Goal: Register for event/course: Register for event/course

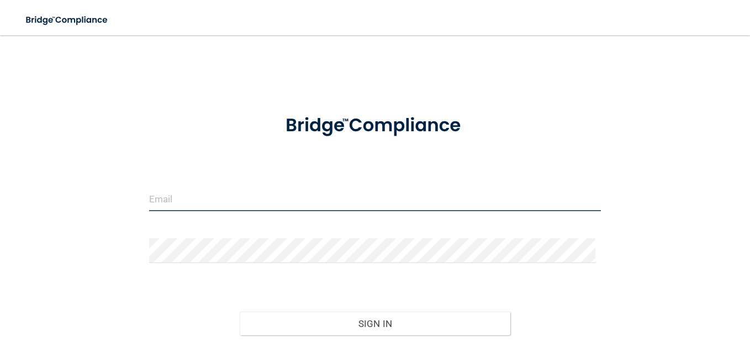
click at [161, 200] on input "email" at bounding box center [375, 199] width 452 height 25
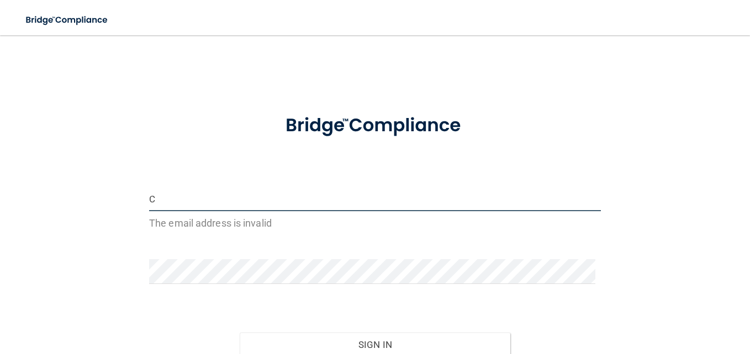
type input "[EMAIL_ADDRESS][PERSON_NAME][DOMAIN_NAME]"
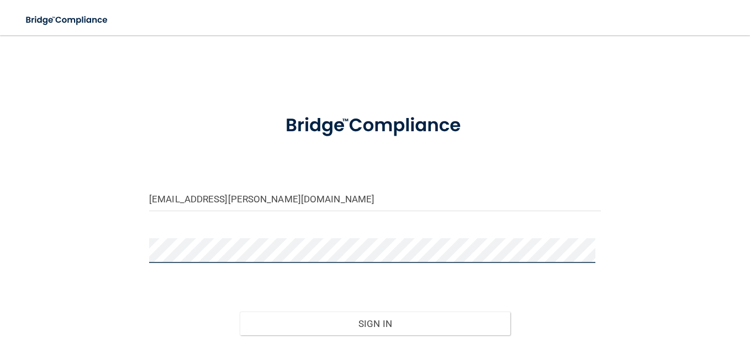
click at [240, 312] on button "Sign In" at bounding box center [375, 324] width 271 height 24
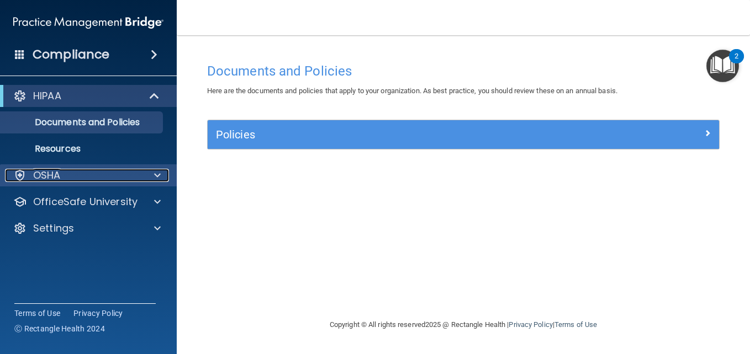
click at [64, 172] on div "OSHA" at bounding box center [73, 175] width 137 height 13
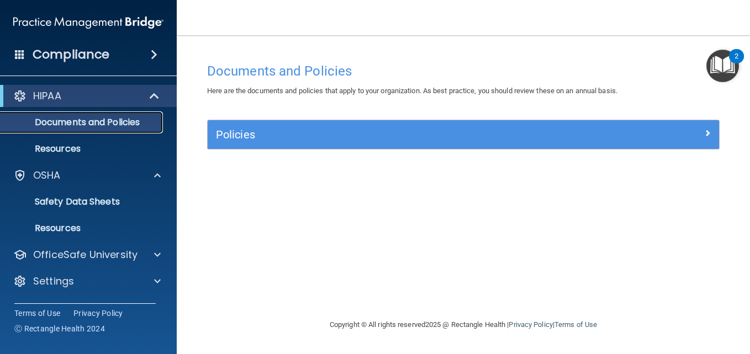
click at [98, 128] on p "Documents and Policies" at bounding box center [82, 122] width 151 height 11
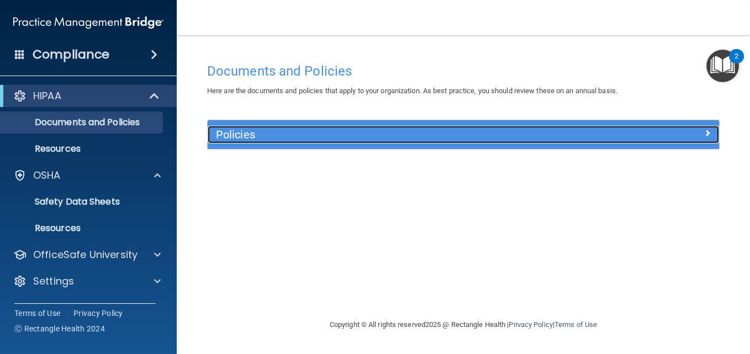
click at [708, 136] on span at bounding box center [707, 132] width 7 height 13
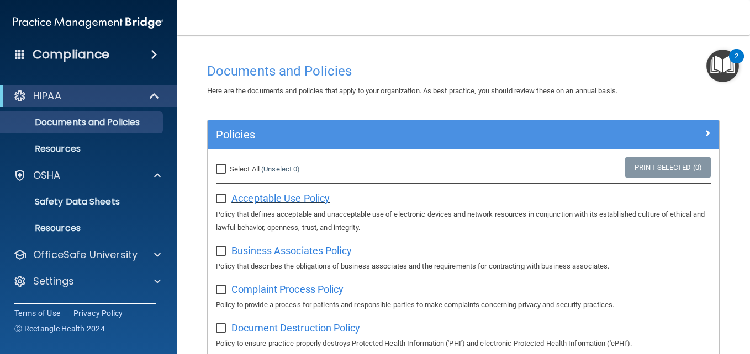
click at [287, 198] on span "Acceptable Use Policy" at bounding box center [280, 199] width 98 height 12
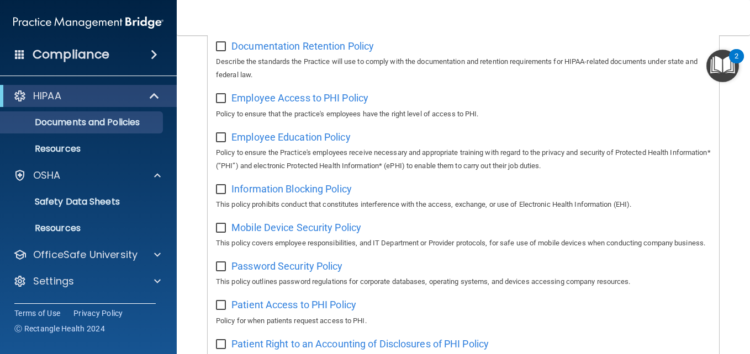
scroll to position [330, 0]
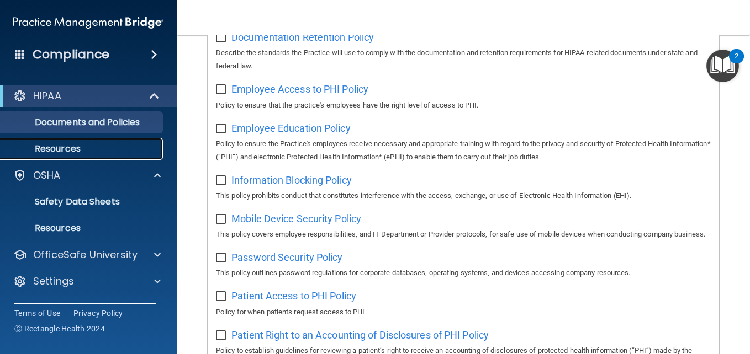
click at [69, 145] on p "Resources" at bounding box center [82, 149] width 151 height 11
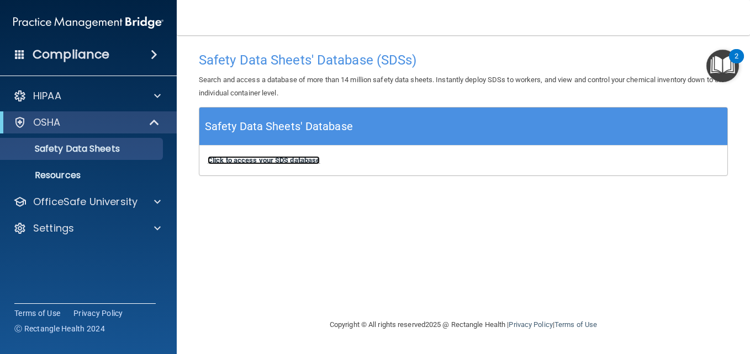
click at [288, 162] on b "Click to access your SDS database" at bounding box center [264, 160] width 112 height 8
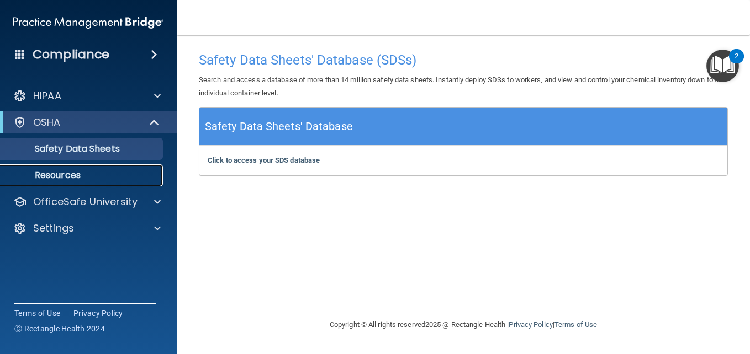
click at [57, 172] on p "Resources" at bounding box center [82, 175] width 151 height 11
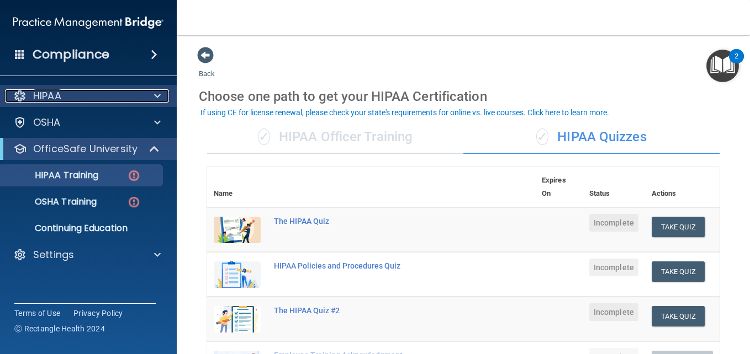
click at [84, 102] on div "HIPAA" at bounding box center [73, 95] width 137 height 13
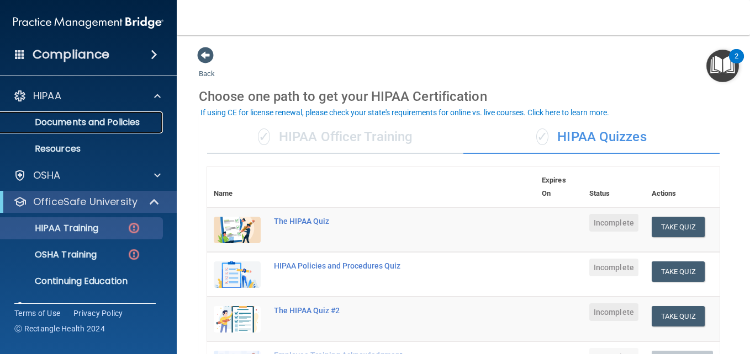
click at [88, 120] on p "Documents and Policies" at bounding box center [82, 122] width 151 height 11
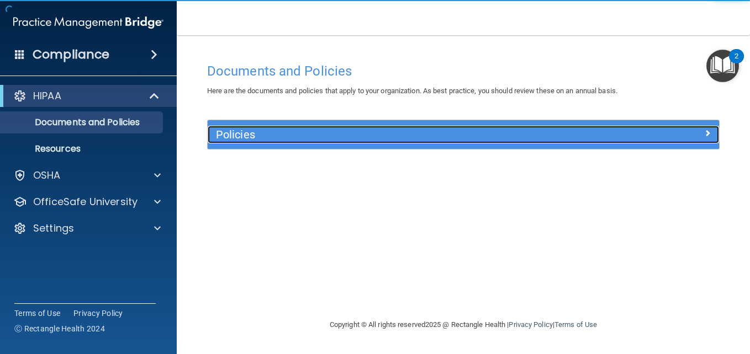
click at [240, 143] on div "Policies" at bounding box center [400, 135] width 384 height 18
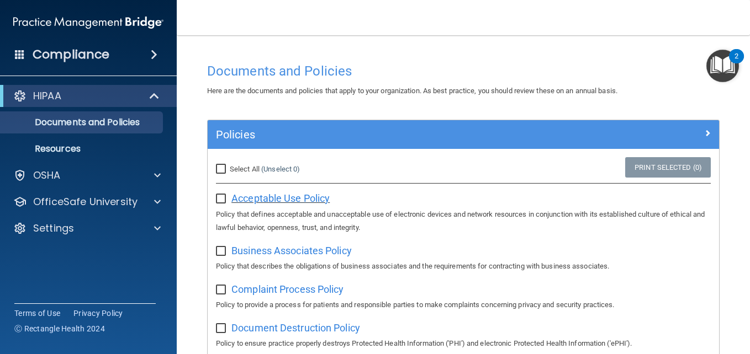
click at [264, 199] on span "Acceptable Use Policy" at bounding box center [280, 199] width 98 height 12
click at [293, 250] on span "Business Associates Policy" at bounding box center [291, 251] width 120 height 12
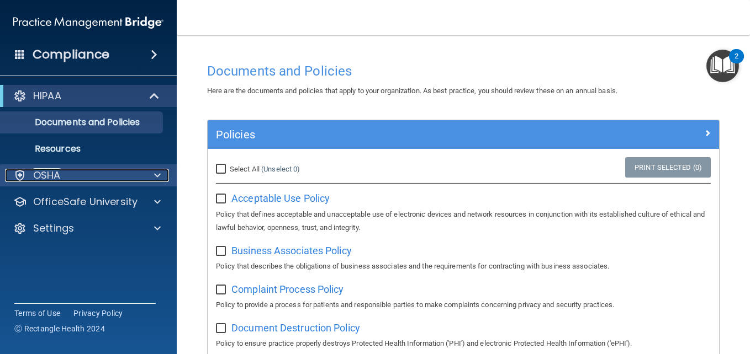
click at [155, 178] on span at bounding box center [157, 175] width 7 height 13
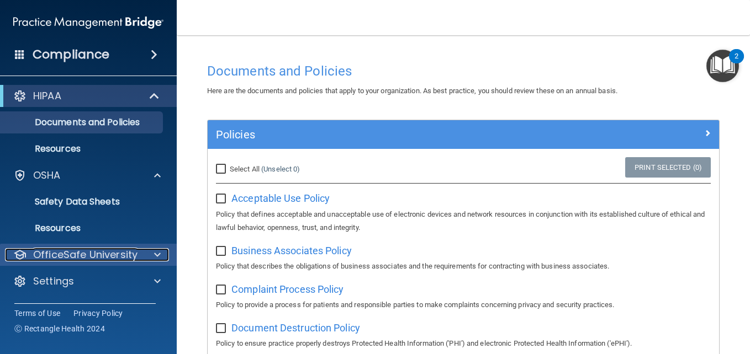
click at [151, 251] on div at bounding box center [156, 254] width 28 height 13
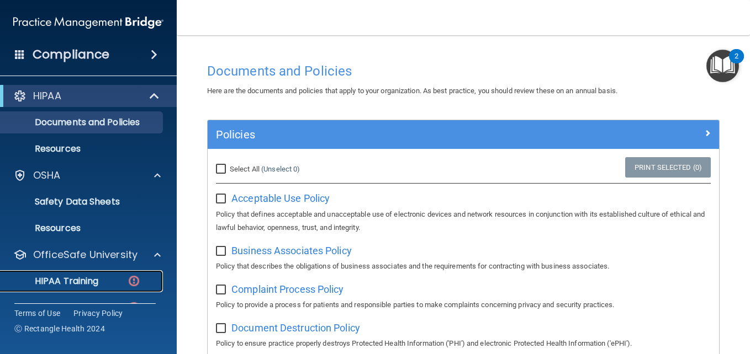
click at [109, 282] on div "HIPAA Training" at bounding box center [82, 281] width 151 height 11
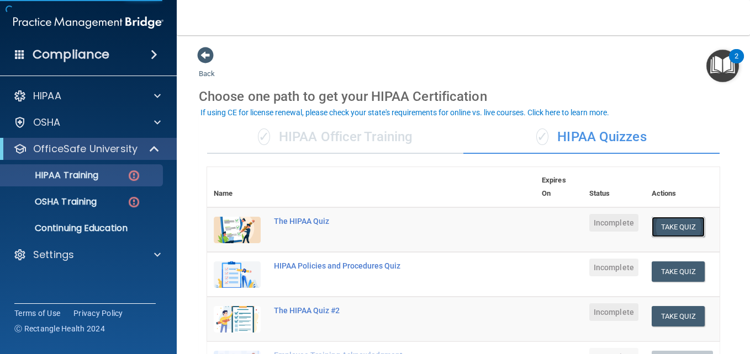
click at [669, 231] on button "Take Quiz" at bounding box center [677, 227] width 53 height 20
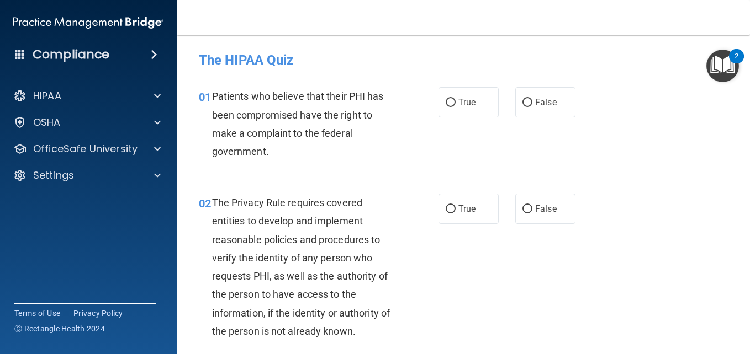
click at [389, 173] on div "01 Patients who believe that their PHI has been compromised have the right to m…" at bounding box center [462, 126] width 545 height 107
click at [468, 112] on label "True" at bounding box center [468, 102] width 60 height 30
click at [455, 107] on input "True" at bounding box center [451, 103] width 10 height 8
radio input "true"
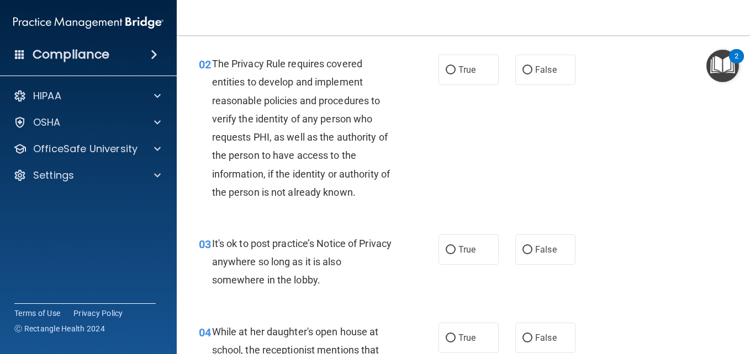
scroll to position [145, 0]
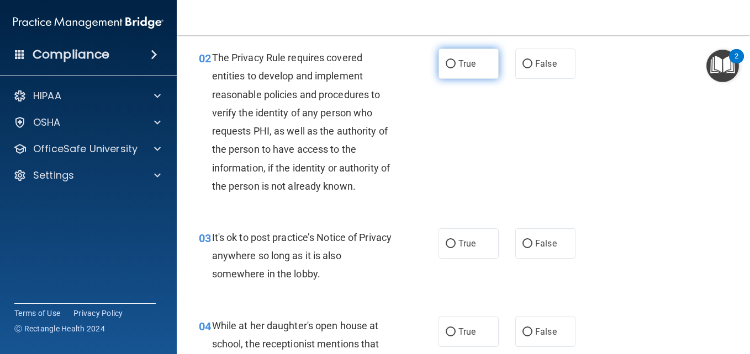
click at [448, 68] on input "True" at bounding box center [451, 64] width 10 height 8
radio input "true"
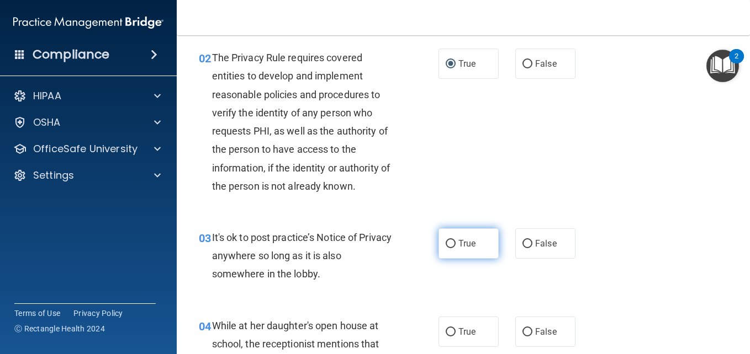
click at [458, 246] on span "True" at bounding box center [466, 244] width 17 height 10
click at [455, 246] on input "True" at bounding box center [451, 244] width 10 height 8
radio input "true"
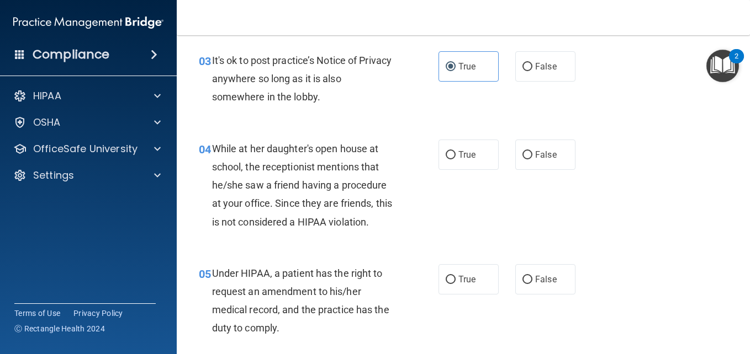
scroll to position [328, 0]
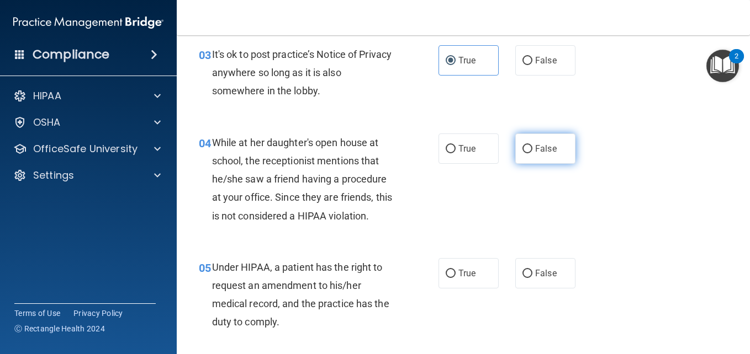
click at [526, 148] on input "False" at bounding box center [527, 149] width 10 height 8
radio input "true"
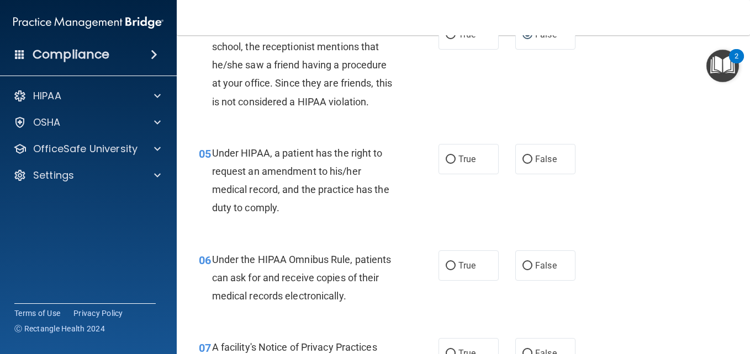
scroll to position [493, 0]
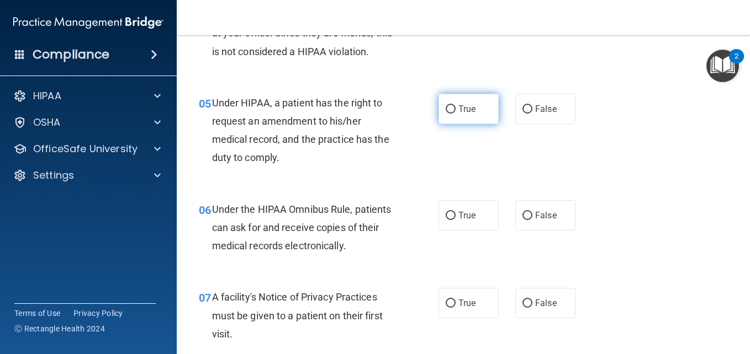
click at [465, 108] on span "True" at bounding box center [466, 109] width 17 height 10
click at [455, 108] on input "True" at bounding box center [451, 109] width 10 height 8
radio input "true"
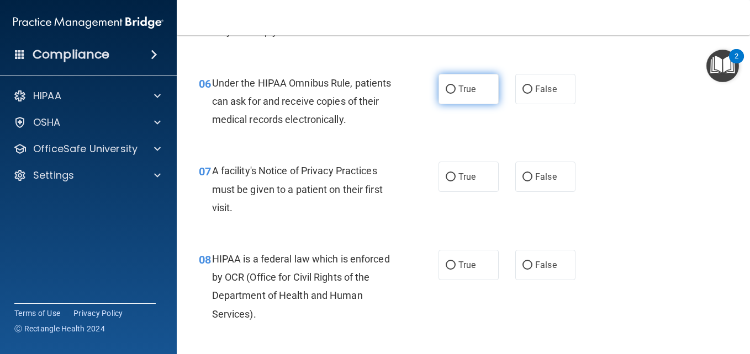
click at [471, 89] on span "True" at bounding box center [466, 89] width 17 height 10
click at [455, 89] on input "True" at bounding box center [451, 90] width 10 height 8
radio input "true"
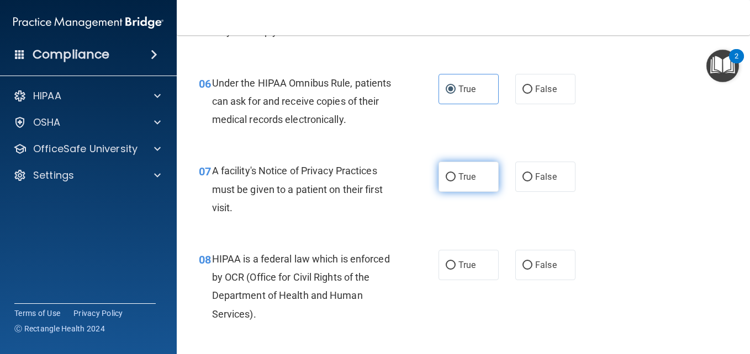
click at [460, 188] on label "True" at bounding box center [468, 177] width 60 height 30
click at [455, 182] on input "True" at bounding box center [451, 177] width 10 height 8
radio input "true"
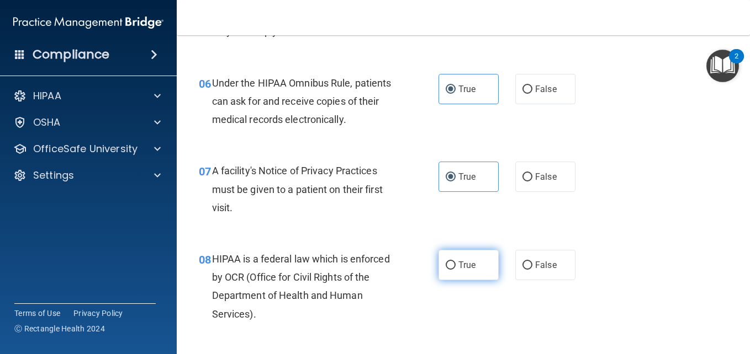
click at [452, 265] on label "True" at bounding box center [468, 265] width 60 height 30
click at [452, 265] on input "True" at bounding box center [451, 266] width 10 height 8
radio input "true"
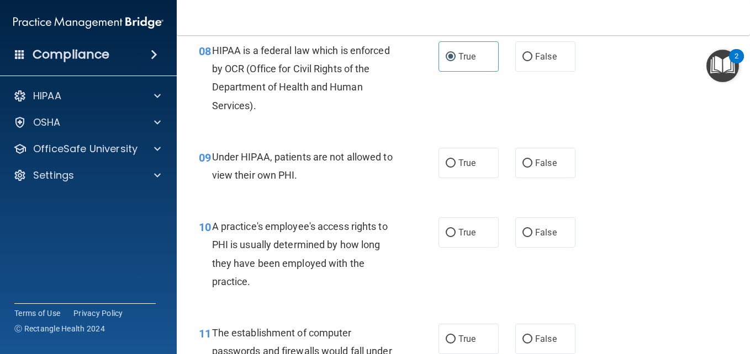
scroll to position [847, 0]
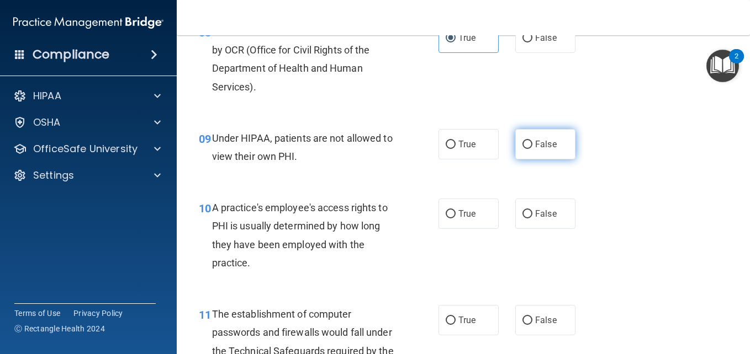
click at [522, 145] on input "False" at bounding box center [527, 145] width 10 height 8
radio input "true"
click at [357, 220] on span "A practice's employee's access rights to PHI is usually determined by how long …" at bounding box center [300, 235] width 176 height 67
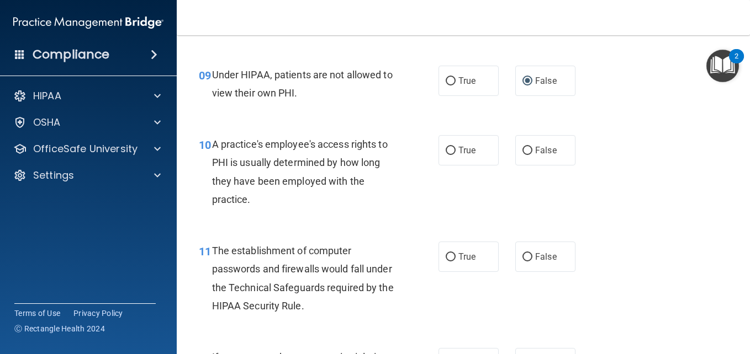
scroll to position [948, 0]
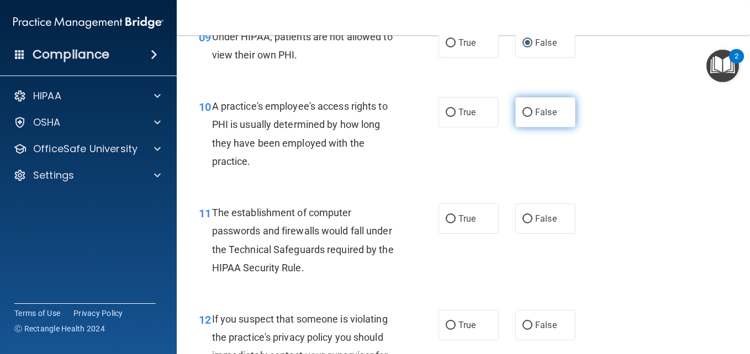
click at [527, 118] on label "False" at bounding box center [545, 112] width 60 height 30
click at [527, 117] on input "False" at bounding box center [527, 113] width 10 height 8
radio input "true"
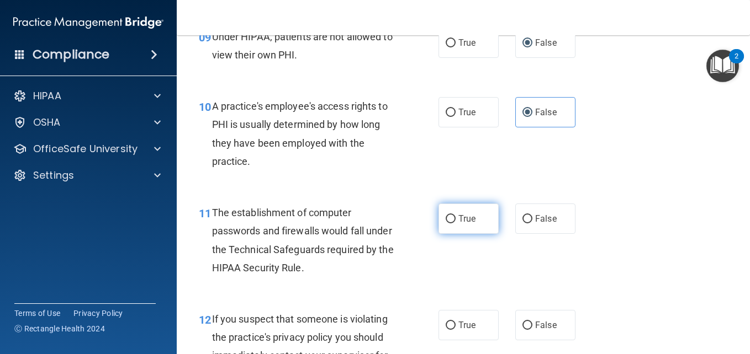
click at [459, 225] on label "True" at bounding box center [468, 219] width 60 height 30
click at [455, 224] on input "True" at bounding box center [451, 219] width 10 height 8
radio input "true"
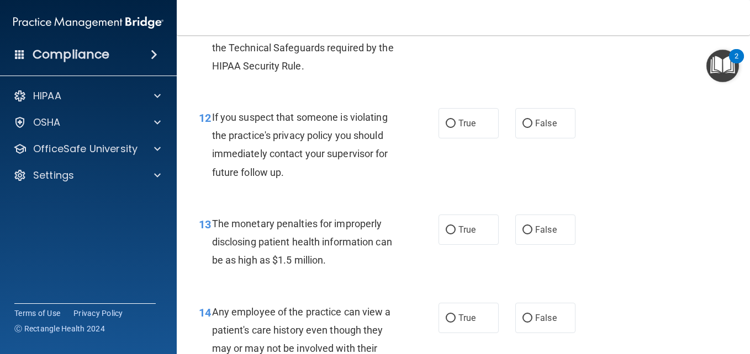
scroll to position [1182, 0]
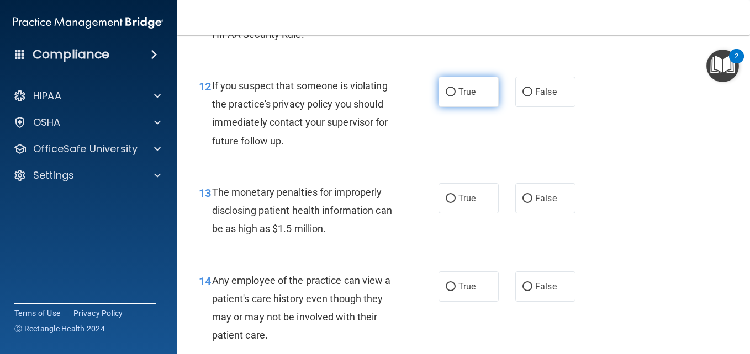
click at [467, 100] on label "True" at bounding box center [468, 92] width 60 height 30
click at [455, 97] on input "True" at bounding box center [451, 92] width 10 height 8
radio input "true"
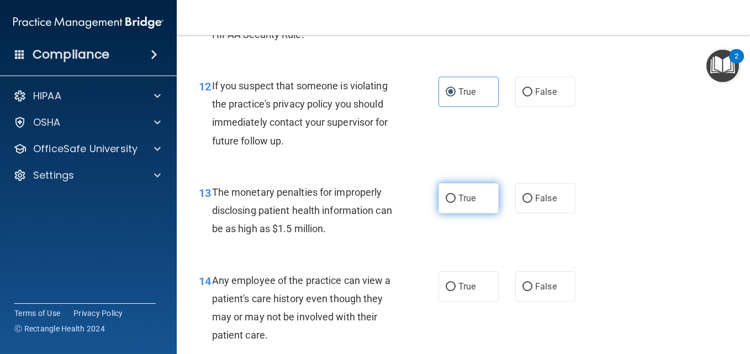
click at [466, 202] on span "True" at bounding box center [466, 198] width 17 height 10
click at [455, 202] on input "True" at bounding box center [451, 199] width 10 height 8
radio input "true"
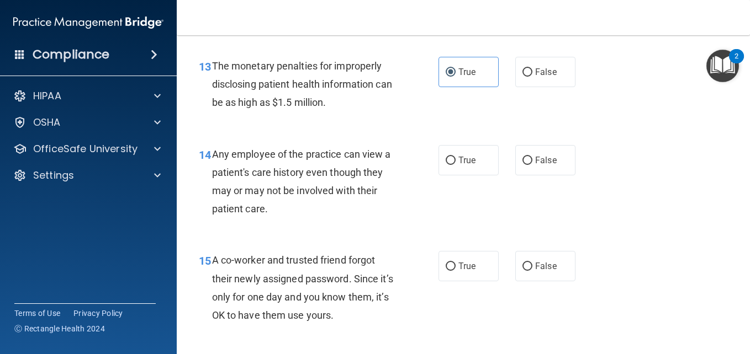
scroll to position [1321, 0]
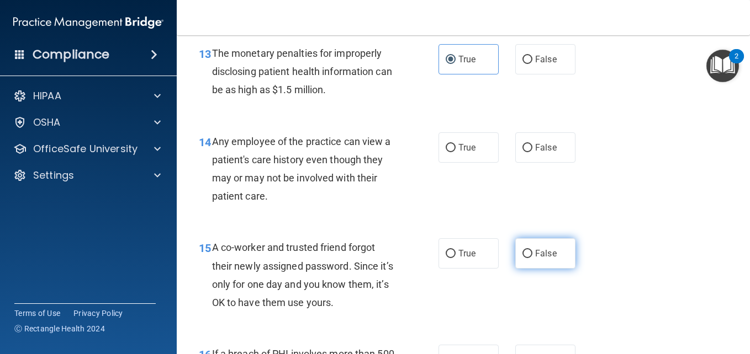
click at [523, 256] on input "False" at bounding box center [527, 254] width 10 height 8
radio input "true"
drag, startPoint x: 460, startPoint y: 150, endPoint x: 381, endPoint y: 209, distance: 98.9
drag, startPoint x: 381, startPoint y: 209, endPoint x: 639, endPoint y: 178, distance: 259.7
click at [639, 178] on div "14 Any employee of the practice can view a patient's care history even though t…" at bounding box center [462, 172] width 545 height 107
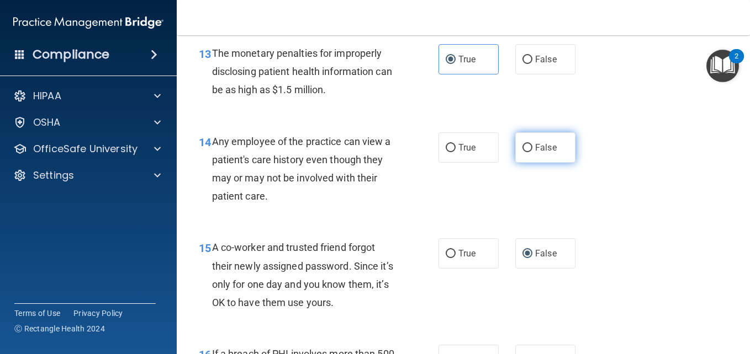
click at [538, 150] on span "False" at bounding box center [546, 147] width 22 height 10
click at [532, 150] on input "False" at bounding box center [527, 148] width 10 height 8
radio input "true"
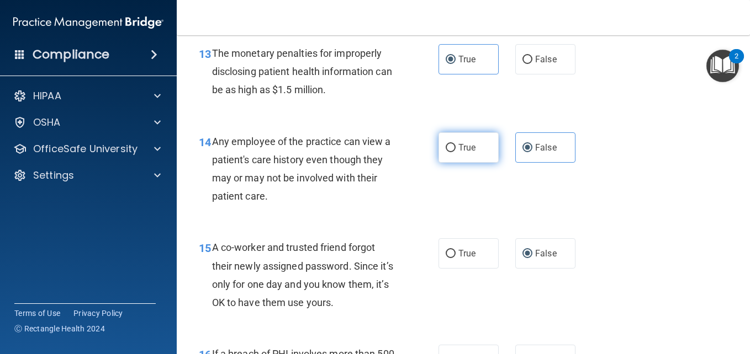
click at [468, 145] on span "True" at bounding box center [466, 147] width 17 height 10
click at [455, 145] on input "True" at bounding box center [451, 148] width 10 height 8
radio input "true"
radio input "false"
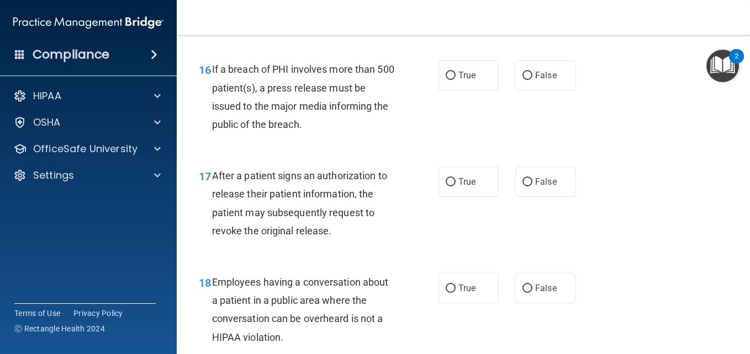
scroll to position [1568, 0]
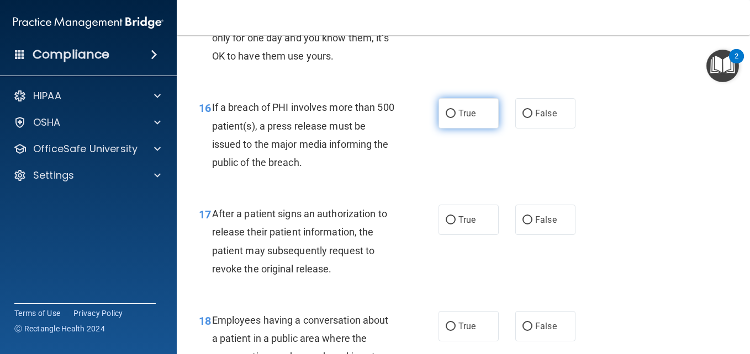
click at [463, 115] on span "True" at bounding box center [466, 113] width 17 height 10
click at [455, 115] on input "True" at bounding box center [451, 114] width 10 height 8
radio input "true"
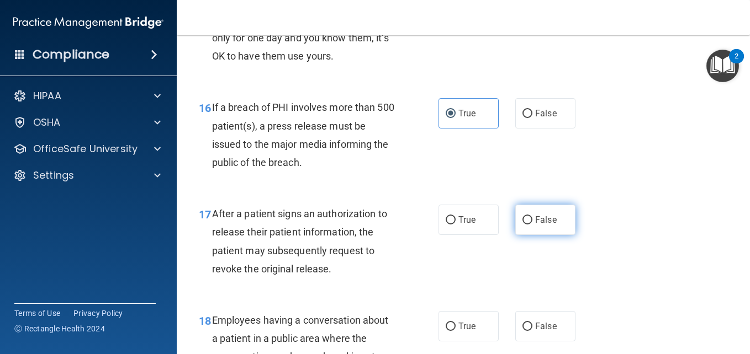
click at [536, 217] on span "False" at bounding box center [546, 220] width 22 height 10
click at [532, 217] on input "False" at bounding box center [527, 220] width 10 height 8
radio input "true"
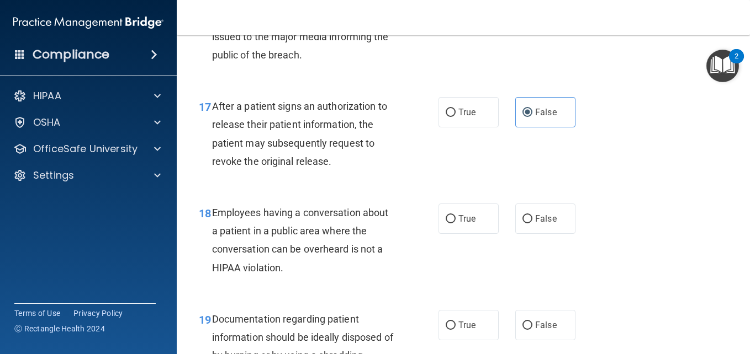
scroll to position [1688, 0]
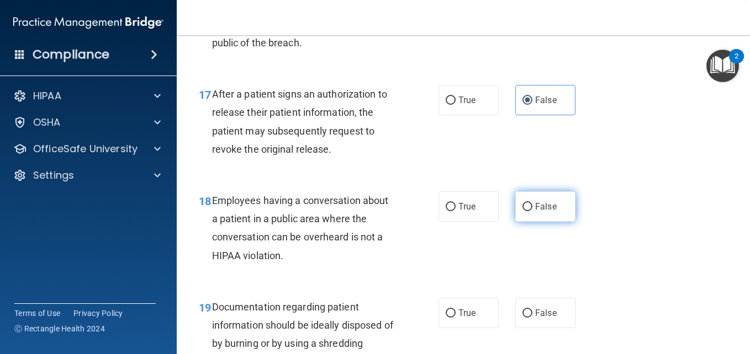
click at [537, 206] on span "False" at bounding box center [546, 207] width 22 height 10
click at [532, 206] on input "False" at bounding box center [527, 207] width 10 height 8
radio input "true"
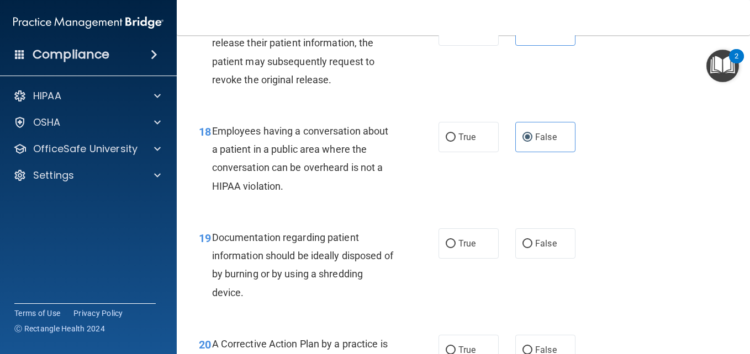
scroll to position [1751, 0]
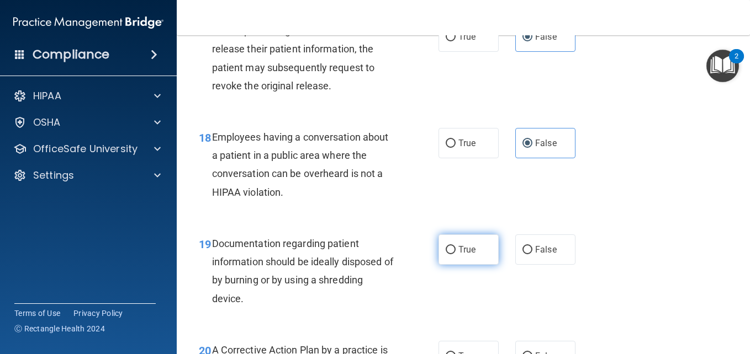
click at [465, 256] on label "True" at bounding box center [468, 250] width 60 height 30
click at [455, 255] on input "True" at bounding box center [451, 250] width 10 height 8
radio input "true"
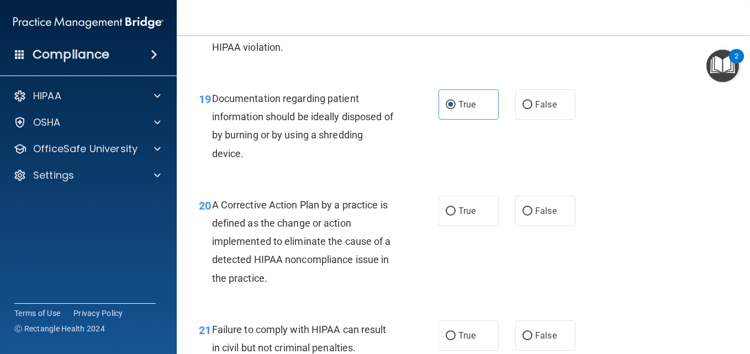
scroll to position [1991, 0]
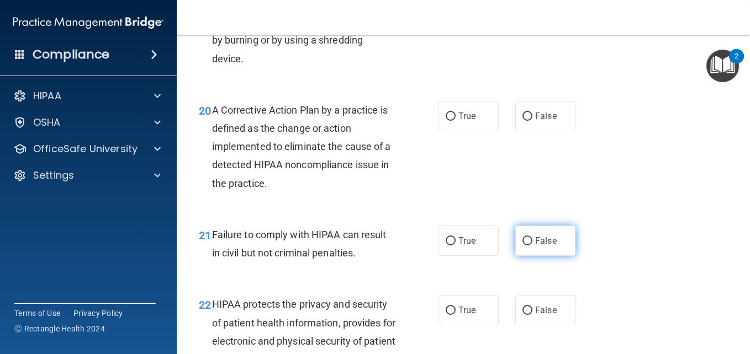
click at [534, 246] on label "False" at bounding box center [545, 241] width 60 height 30
click at [532, 246] on input "False" at bounding box center [527, 241] width 10 height 8
radio input "true"
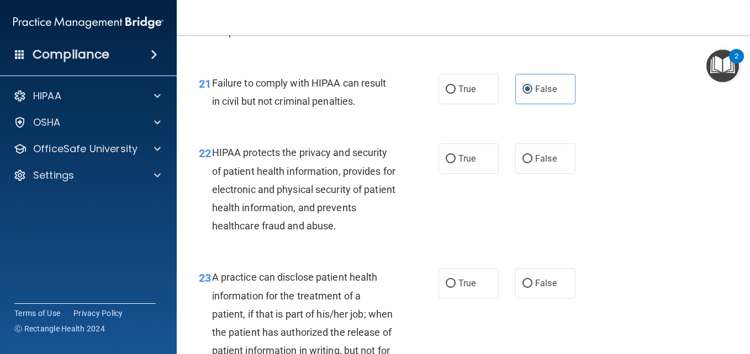
scroll to position [2181, 0]
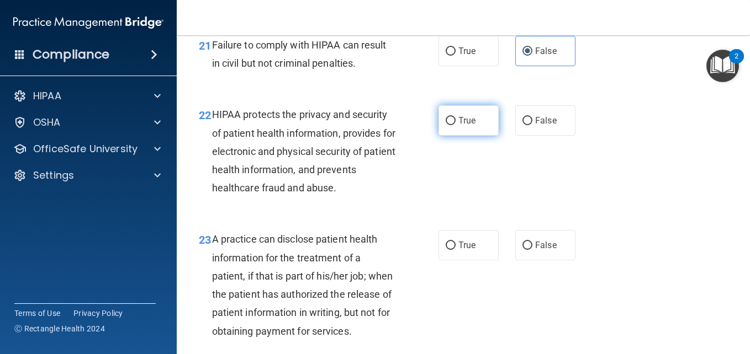
click at [465, 119] on span "True" at bounding box center [466, 120] width 17 height 10
click at [455, 119] on input "True" at bounding box center [451, 121] width 10 height 8
radio input "true"
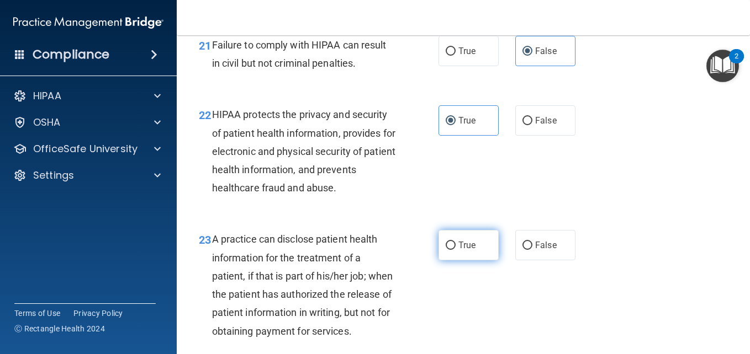
click at [481, 243] on label "True" at bounding box center [468, 245] width 60 height 30
click at [455, 243] on input "True" at bounding box center [451, 246] width 10 height 8
radio input "true"
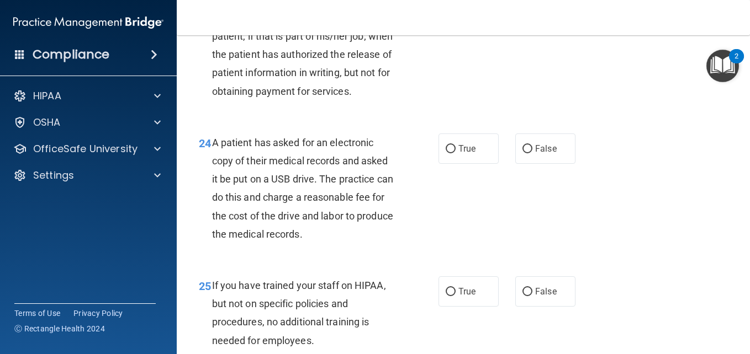
scroll to position [2472, 0]
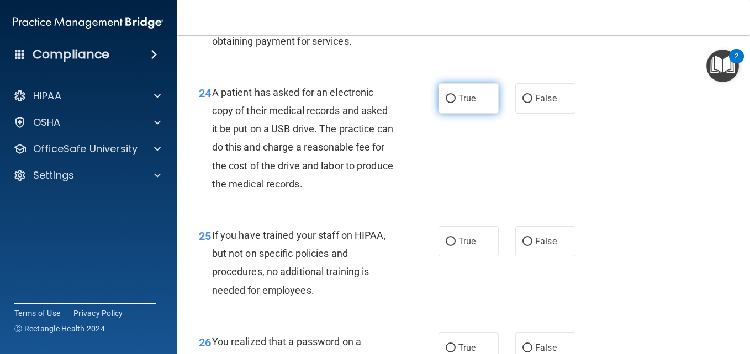
click at [478, 114] on label "True" at bounding box center [468, 98] width 60 height 30
click at [455, 103] on input "True" at bounding box center [451, 99] width 10 height 8
radio input "true"
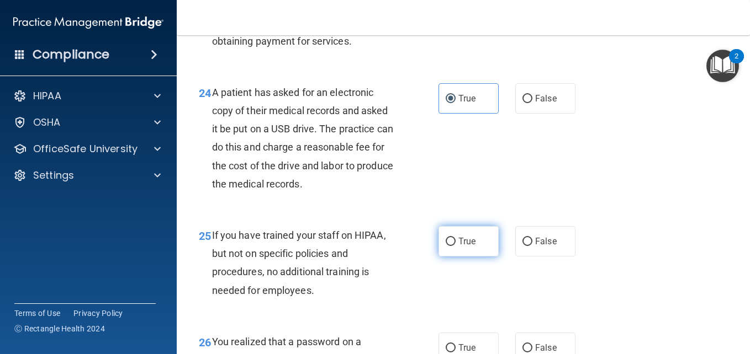
click at [464, 247] on span "True" at bounding box center [466, 241] width 17 height 10
click at [455, 246] on input "True" at bounding box center [451, 242] width 10 height 8
radio input "true"
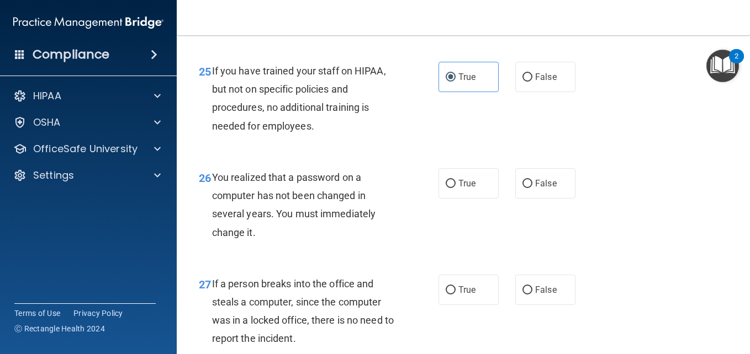
scroll to position [2649, 0]
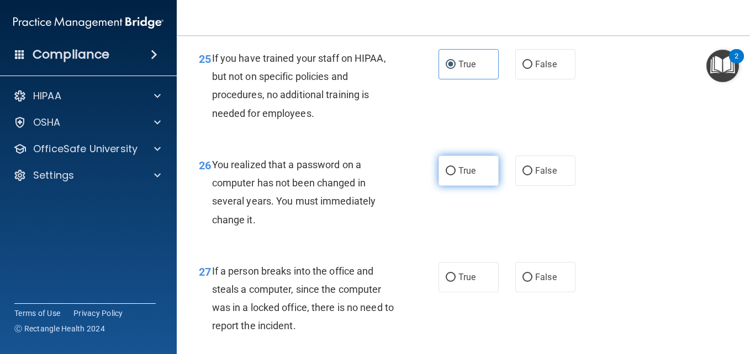
click at [475, 186] on label "True" at bounding box center [468, 171] width 60 height 30
click at [455, 176] on input "True" at bounding box center [451, 171] width 10 height 8
radio input "true"
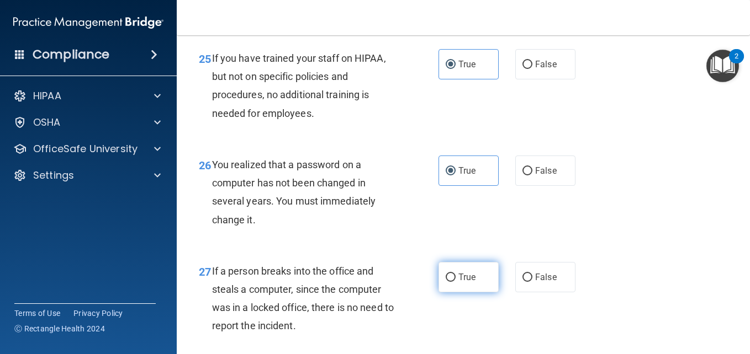
click at [463, 283] on span "True" at bounding box center [466, 277] width 17 height 10
click at [455, 282] on input "True" at bounding box center [451, 278] width 10 height 8
radio input "true"
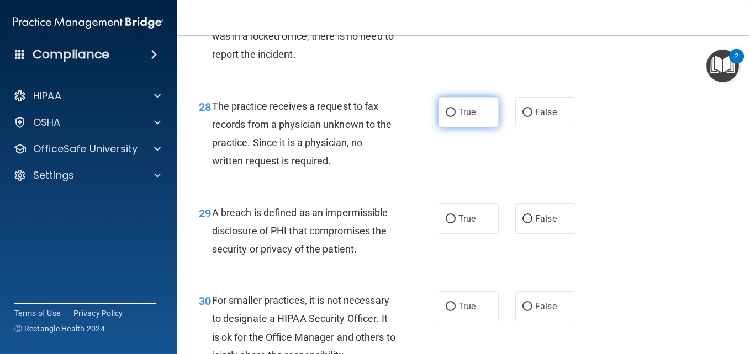
click at [464, 118] on span "True" at bounding box center [466, 112] width 17 height 10
click at [455, 117] on input "True" at bounding box center [451, 113] width 10 height 8
radio input "true"
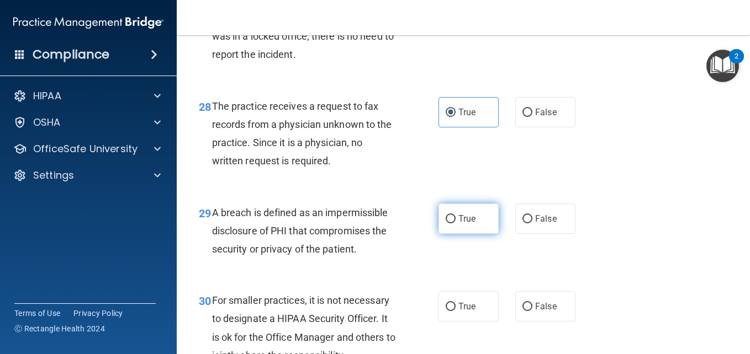
click at [458, 224] on span "True" at bounding box center [466, 219] width 17 height 10
click at [455, 224] on input "True" at bounding box center [451, 219] width 10 height 8
radio input "true"
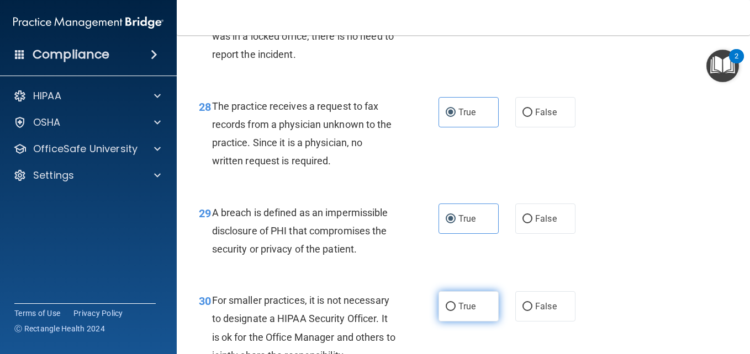
click at [460, 312] on span "True" at bounding box center [466, 306] width 17 height 10
click at [455, 311] on input "True" at bounding box center [451, 307] width 10 height 8
radio input "true"
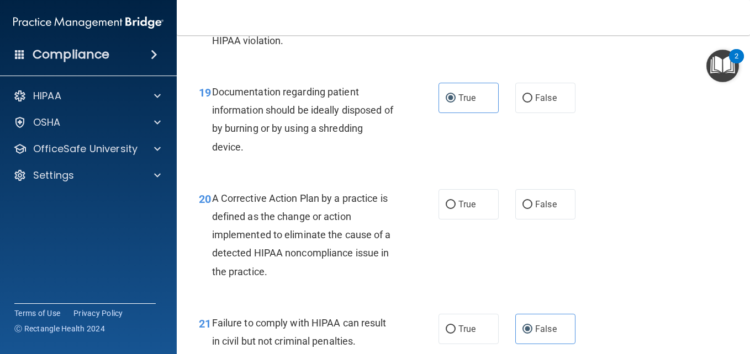
scroll to position [1960, 0]
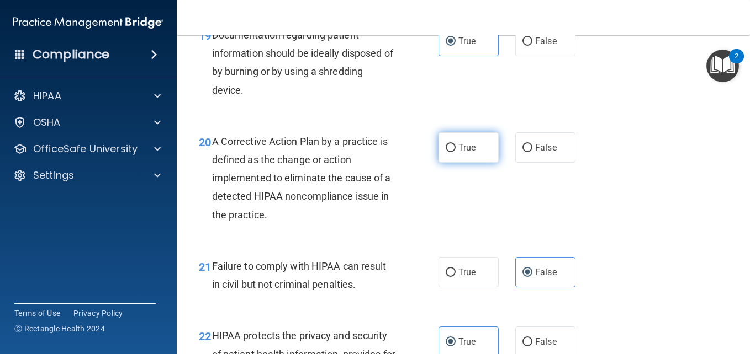
click at [454, 156] on label "True" at bounding box center [468, 148] width 60 height 30
click at [454, 152] on input "True" at bounding box center [451, 148] width 10 height 8
radio input "true"
drag, startPoint x: 740, startPoint y: 234, endPoint x: 740, endPoint y: 221, distance: 13.3
click at [740, 221] on main "- The HIPAA Quiz This quiz doesn’t expire until . Are you sure you want to take…" at bounding box center [463, 194] width 573 height 319
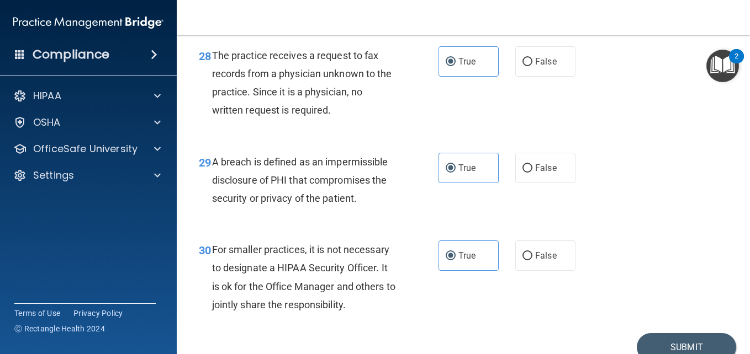
scroll to position [3041, 0]
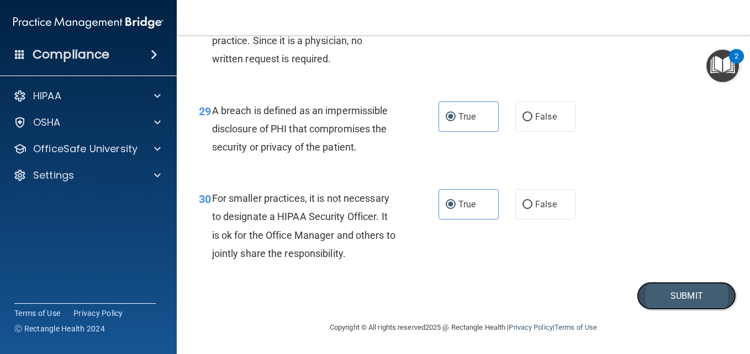
click at [684, 296] on button "Submit" at bounding box center [686, 296] width 99 height 28
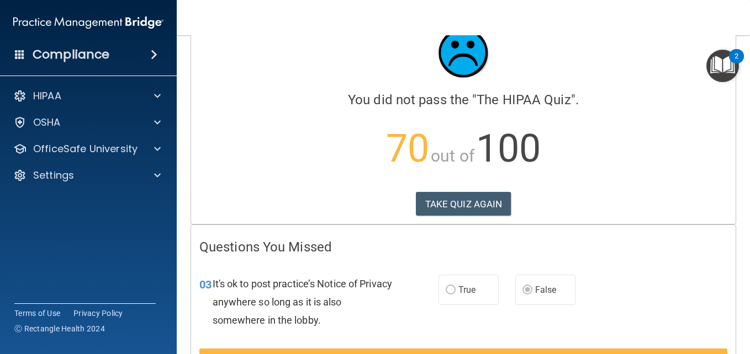
scroll to position [29, 0]
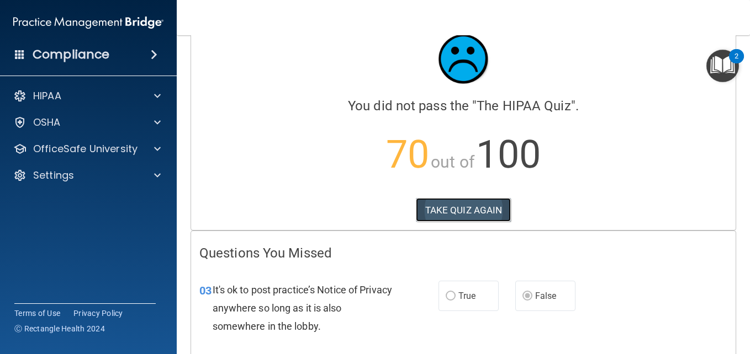
click at [447, 211] on button "TAKE QUIZ AGAIN" at bounding box center [464, 210] width 96 height 24
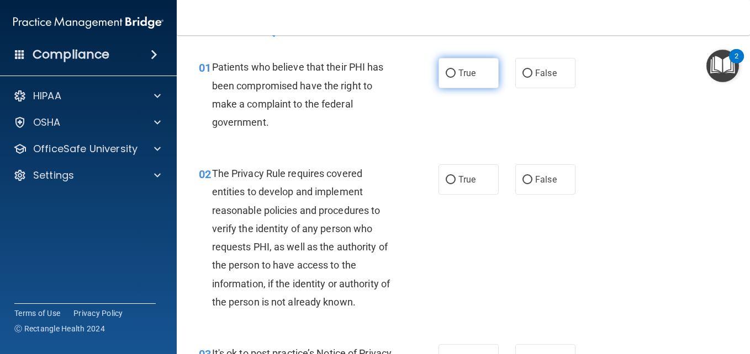
click at [458, 74] on span "True" at bounding box center [466, 73] width 17 height 10
click at [455, 74] on input "True" at bounding box center [451, 74] width 10 height 8
radio input "true"
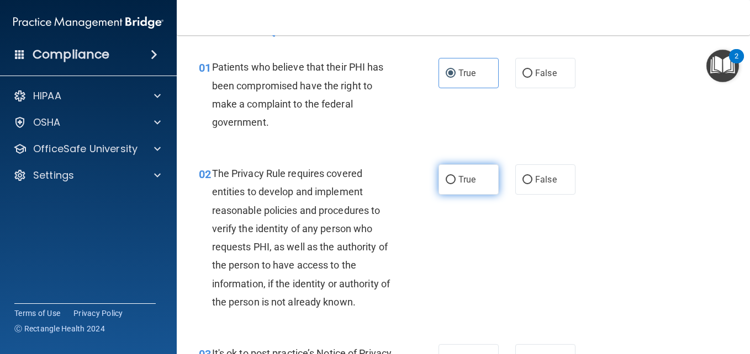
click at [463, 176] on span "True" at bounding box center [466, 179] width 17 height 10
click at [455, 176] on input "True" at bounding box center [451, 180] width 10 height 8
radio input "true"
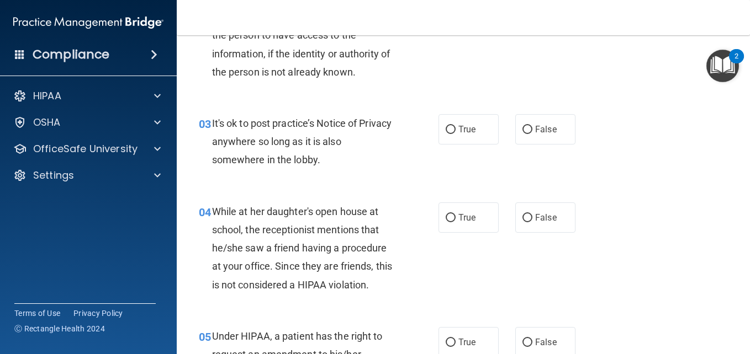
scroll to position [253, 0]
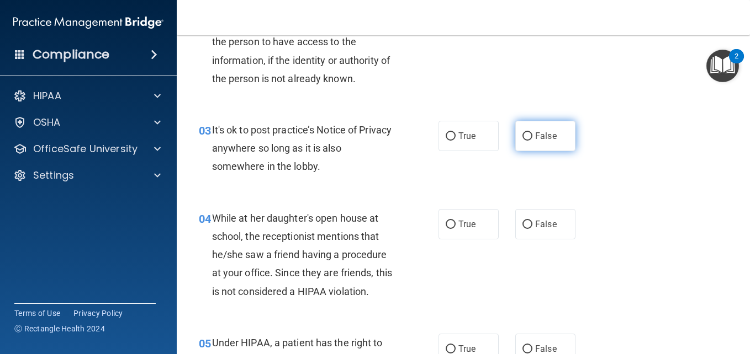
click at [538, 136] on span "False" at bounding box center [546, 136] width 22 height 10
click at [532, 136] on input "False" at bounding box center [527, 137] width 10 height 8
radio input "true"
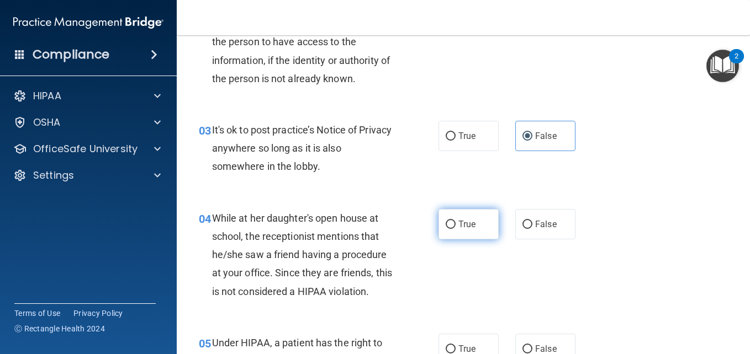
click at [465, 227] on span "True" at bounding box center [466, 224] width 17 height 10
click at [455, 227] on input "True" at bounding box center [451, 225] width 10 height 8
radio input "true"
click at [522, 346] on input "False" at bounding box center [527, 350] width 10 height 8
radio input "true"
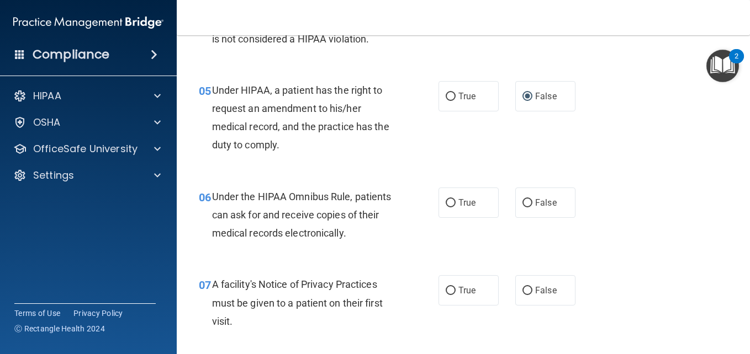
scroll to position [512, 0]
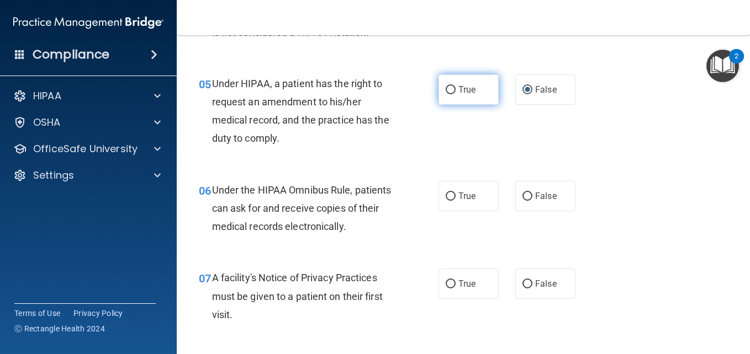
click at [468, 87] on span "True" at bounding box center [466, 89] width 17 height 10
click at [455, 87] on input "True" at bounding box center [451, 90] width 10 height 8
radio input "true"
radio input "false"
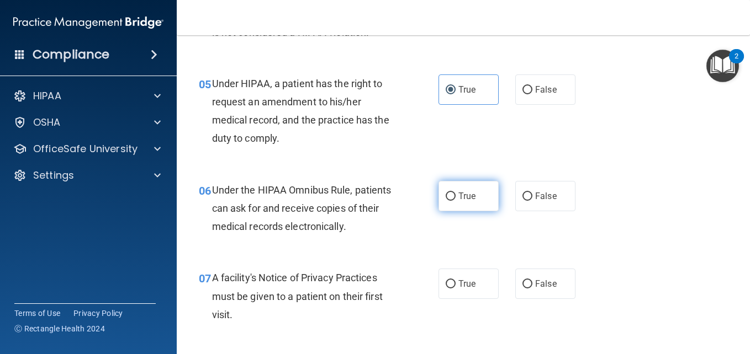
click at [465, 192] on span "True" at bounding box center [466, 196] width 17 height 10
click at [455, 193] on input "True" at bounding box center [451, 197] width 10 height 8
radio input "true"
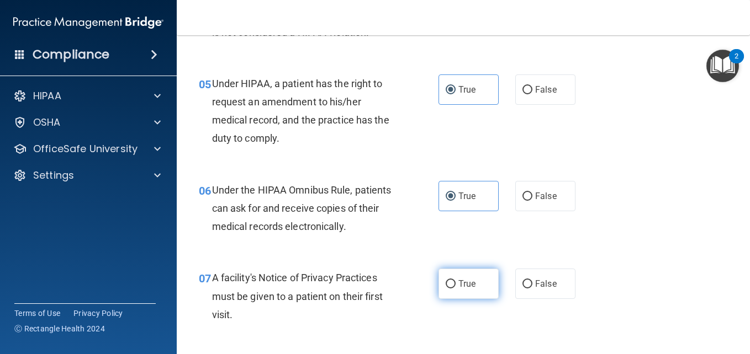
click at [458, 284] on span "True" at bounding box center [466, 284] width 17 height 10
click at [455, 284] on input "True" at bounding box center [451, 284] width 10 height 8
radio input "true"
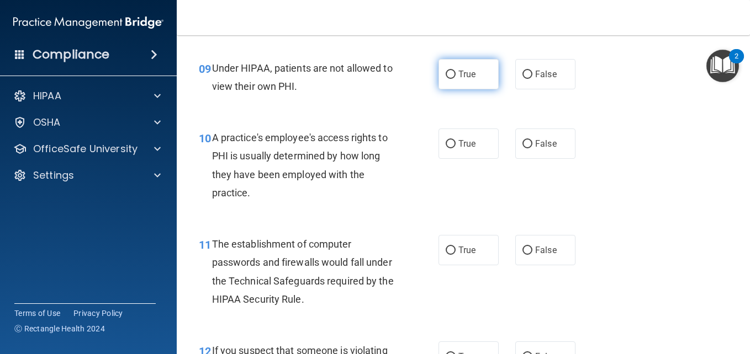
click at [474, 78] on label "True" at bounding box center [468, 74] width 60 height 30
click at [455, 78] on input "True" at bounding box center [451, 75] width 10 height 8
radio input "true"
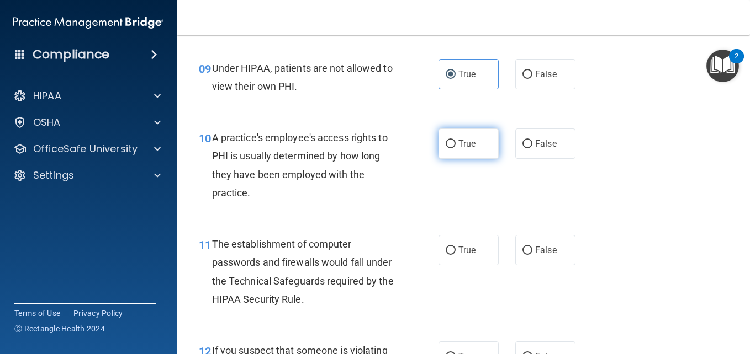
click at [462, 131] on label "True" at bounding box center [468, 144] width 60 height 30
click at [455, 140] on input "True" at bounding box center [451, 144] width 10 height 8
radio input "true"
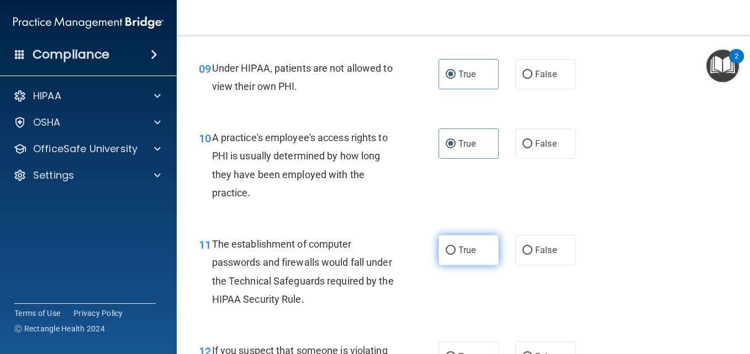
click at [455, 243] on label "True" at bounding box center [468, 250] width 60 height 30
click at [455, 247] on input "True" at bounding box center [451, 251] width 10 height 8
radio input "true"
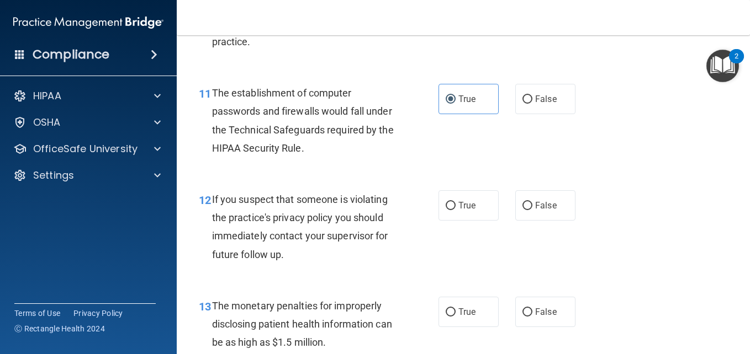
scroll to position [1100, 0]
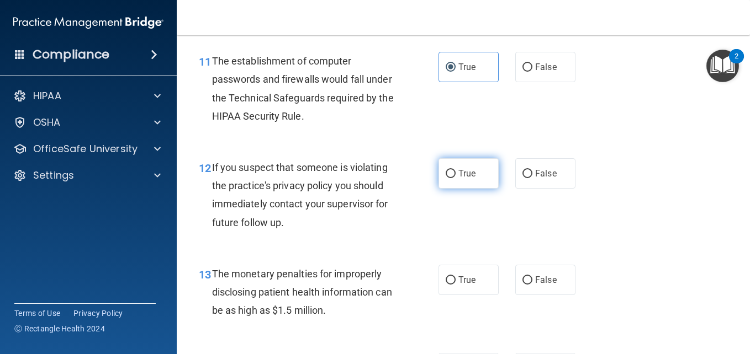
click at [457, 166] on label "True" at bounding box center [468, 173] width 60 height 30
click at [455, 170] on input "True" at bounding box center [451, 174] width 10 height 8
radio input "true"
click at [535, 280] on span "False" at bounding box center [546, 280] width 22 height 10
click at [532, 280] on input "False" at bounding box center [527, 281] width 10 height 8
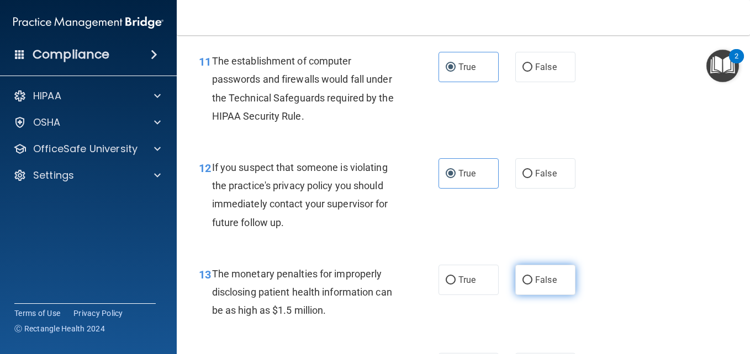
radio input "true"
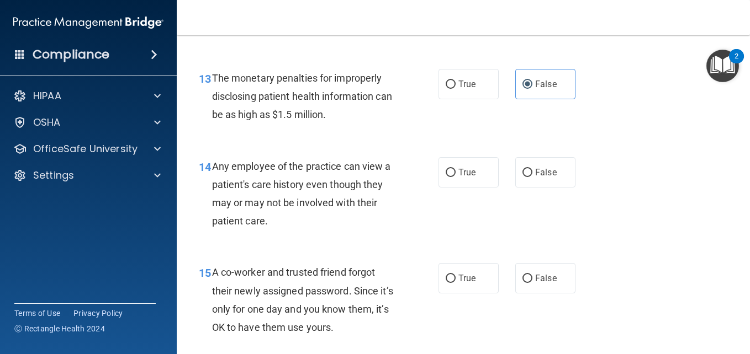
scroll to position [1302, 0]
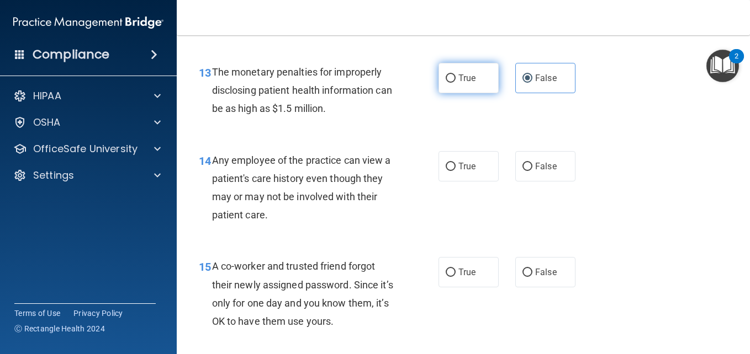
click at [451, 83] on label "True" at bounding box center [468, 78] width 60 height 30
click at [451, 83] on input "True" at bounding box center [451, 79] width 10 height 8
radio input "true"
radio input "false"
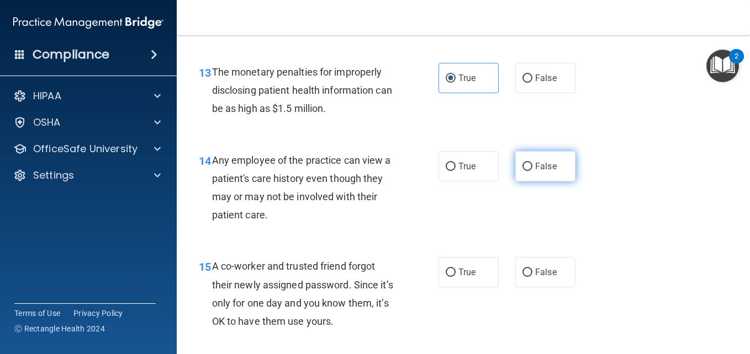
click at [536, 169] on span "False" at bounding box center [546, 166] width 22 height 10
click at [532, 169] on input "False" at bounding box center [527, 167] width 10 height 8
radio input "true"
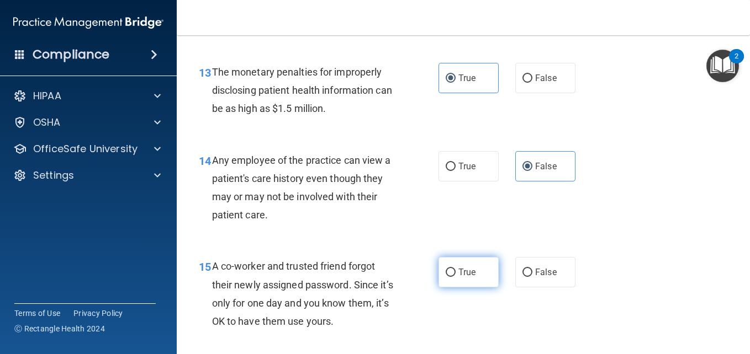
click at [461, 269] on span "True" at bounding box center [466, 272] width 17 height 10
click at [455, 269] on input "True" at bounding box center [451, 273] width 10 height 8
radio input "true"
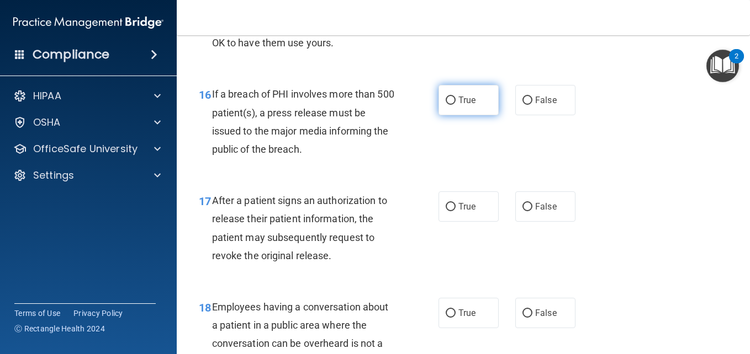
click at [448, 112] on label "True" at bounding box center [468, 100] width 60 height 30
click at [448, 105] on input "True" at bounding box center [451, 101] width 10 height 8
radio input "true"
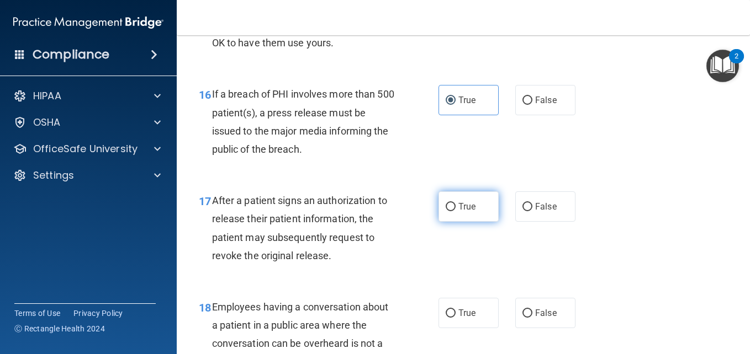
click at [456, 200] on label "True" at bounding box center [468, 207] width 60 height 30
click at [455, 203] on input "True" at bounding box center [451, 207] width 10 height 8
radio input "true"
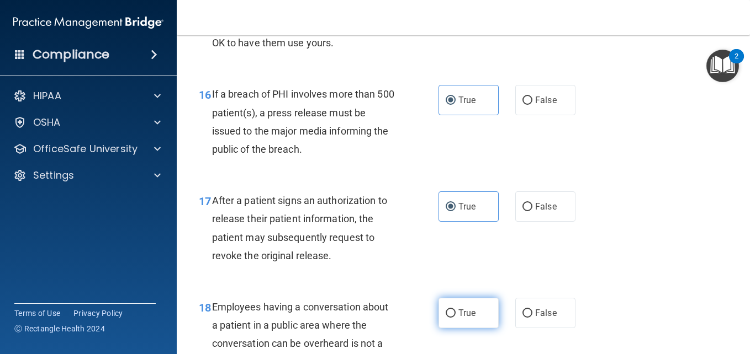
click at [474, 307] on label "True" at bounding box center [468, 313] width 60 height 30
click at [455, 310] on input "True" at bounding box center [451, 314] width 10 height 8
radio input "true"
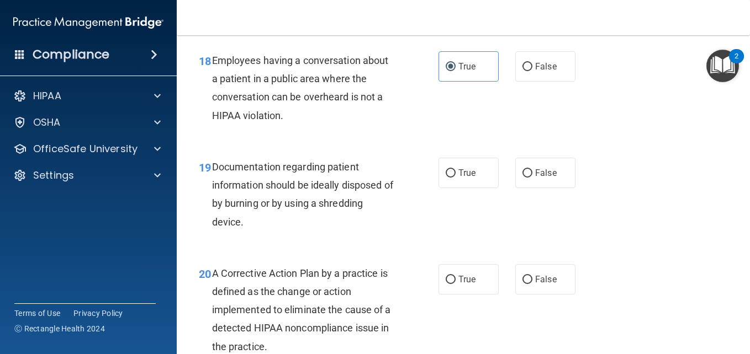
scroll to position [1834, 0]
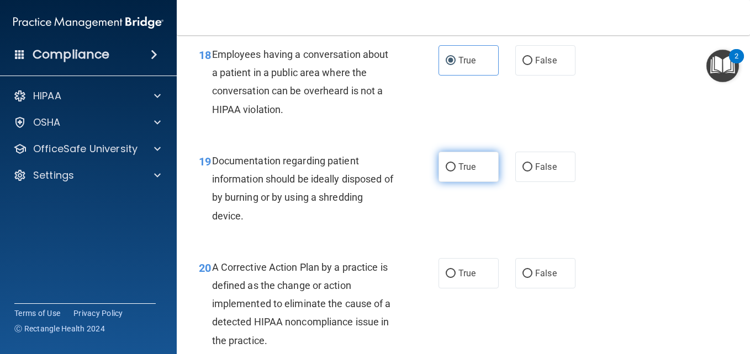
click at [459, 162] on span "True" at bounding box center [466, 167] width 17 height 10
click at [455, 163] on input "True" at bounding box center [451, 167] width 10 height 8
radio input "true"
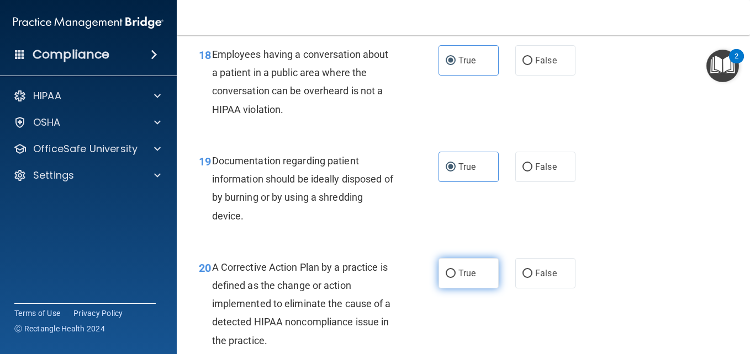
click at [459, 282] on label "True" at bounding box center [468, 273] width 60 height 30
click at [455, 278] on input "True" at bounding box center [451, 274] width 10 height 8
radio input "true"
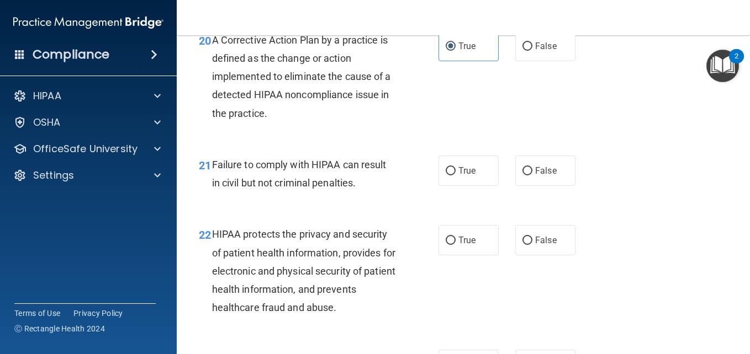
scroll to position [2068, 0]
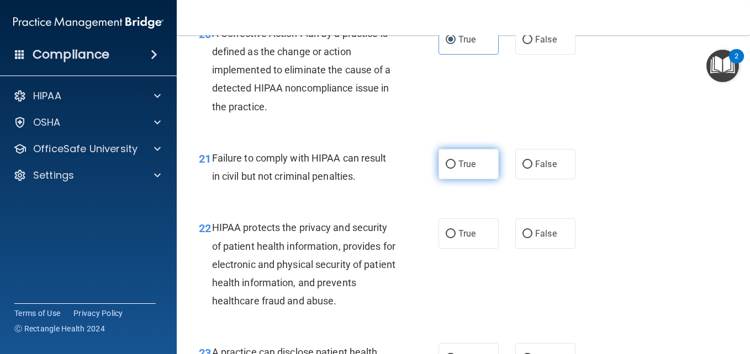
click at [462, 161] on span "True" at bounding box center [466, 164] width 17 height 10
click at [455, 161] on input "True" at bounding box center [451, 165] width 10 height 8
radio input "true"
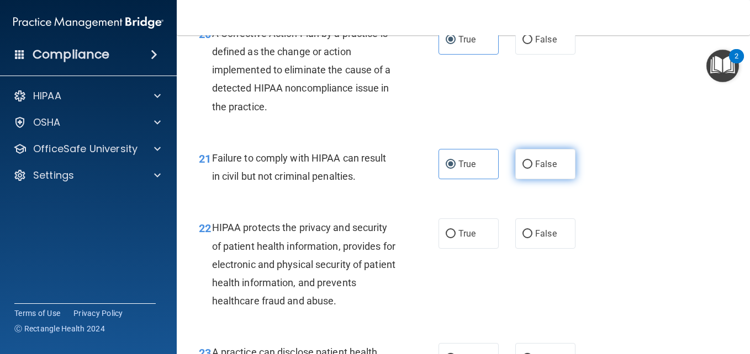
click at [538, 166] on span "False" at bounding box center [546, 164] width 22 height 10
click at [532, 166] on input "False" at bounding box center [527, 165] width 10 height 8
radio input "true"
radio input "false"
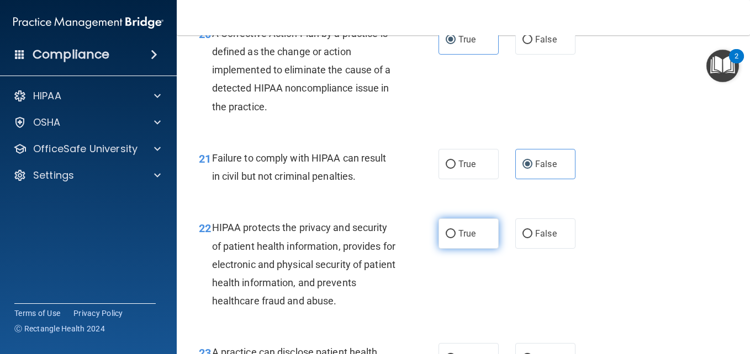
click at [462, 237] on span "True" at bounding box center [466, 234] width 17 height 10
click at [455, 237] on input "True" at bounding box center [451, 234] width 10 height 8
radio input "true"
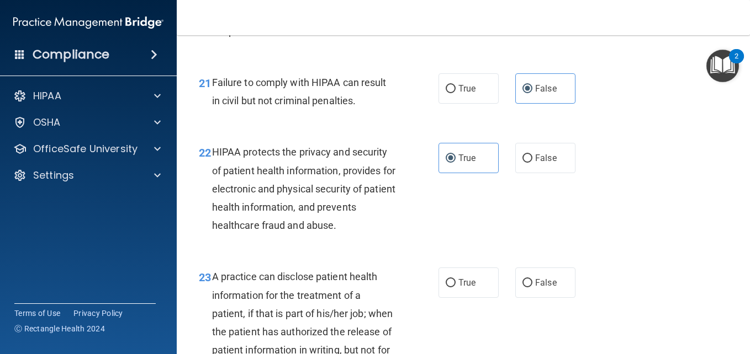
scroll to position [2163, 0]
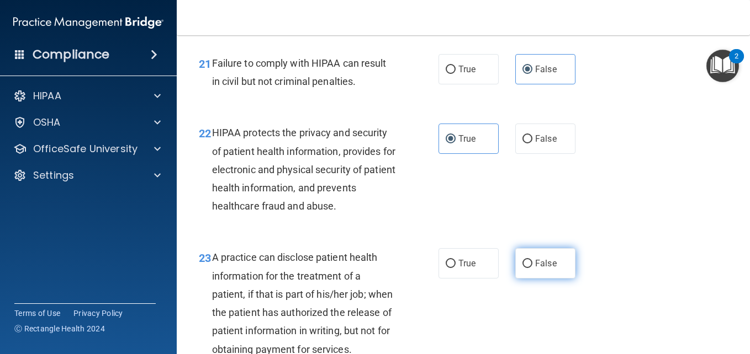
click at [535, 263] on span "False" at bounding box center [546, 263] width 22 height 10
click at [531, 263] on input "False" at bounding box center [527, 264] width 10 height 8
radio input "true"
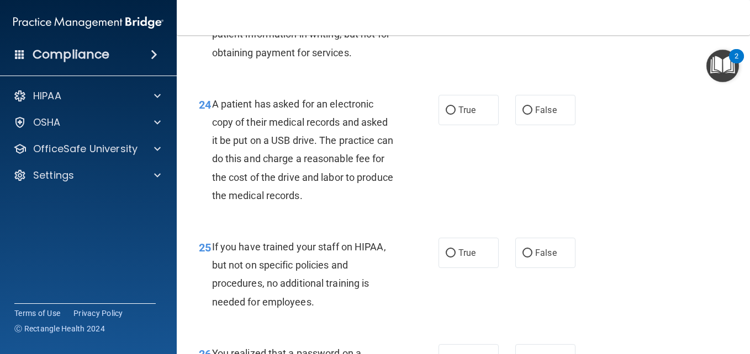
scroll to position [2473, 0]
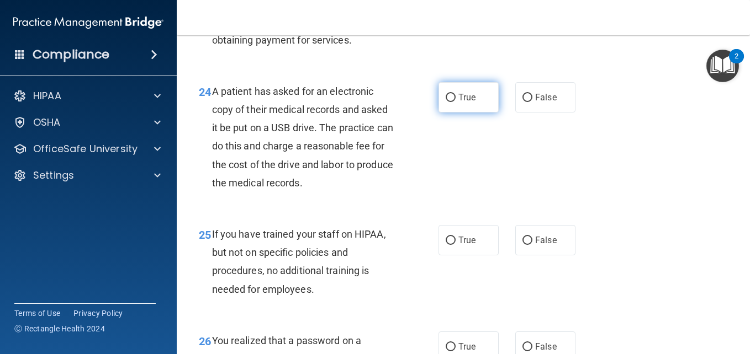
click at [448, 108] on label "True" at bounding box center [468, 97] width 60 height 30
click at [448, 102] on input "True" at bounding box center [451, 98] width 10 height 8
radio input "true"
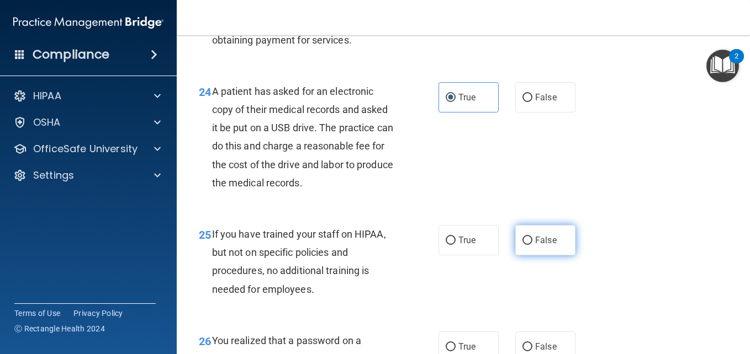
click at [528, 256] on label "False" at bounding box center [545, 240] width 60 height 30
click at [528, 245] on input "False" at bounding box center [527, 241] width 10 height 8
radio input "true"
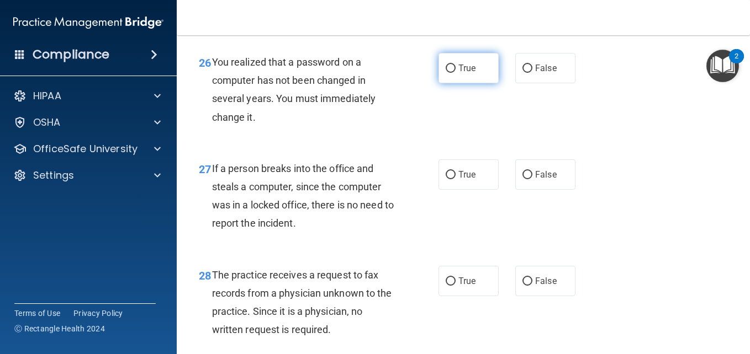
click at [462, 73] on span "True" at bounding box center [466, 68] width 17 height 10
click at [455, 73] on input "True" at bounding box center [451, 69] width 10 height 8
radio input "true"
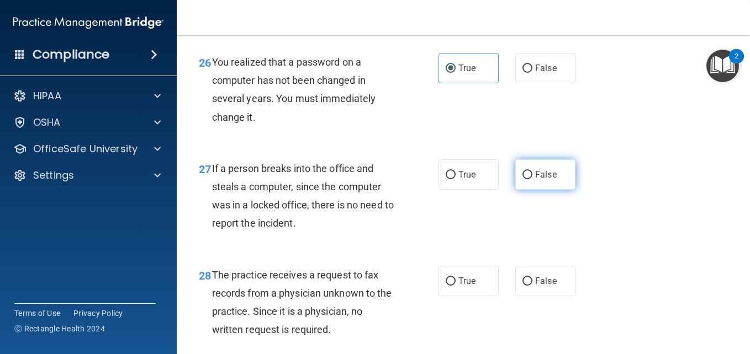
click at [547, 190] on label "False" at bounding box center [545, 175] width 60 height 30
click at [532, 179] on input "False" at bounding box center [527, 175] width 10 height 8
radio input "true"
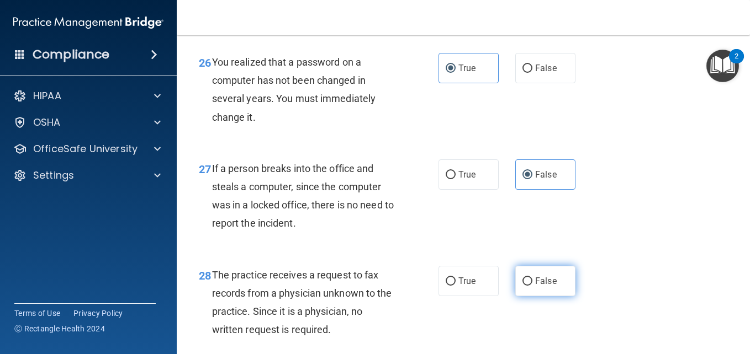
click at [535, 287] on span "False" at bounding box center [546, 281] width 22 height 10
click at [532, 286] on input "False" at bounding box center [527, 282] width 10 height 8
radio input "true"
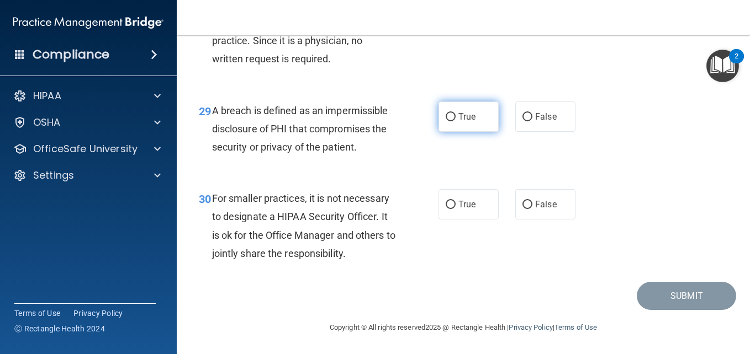
click at [467, 132] on label "True" at bounding box center [468, 117] width 60 height 30
click at [455, 121] on input "True" at bounding box center [451, 117] width 10 height 8
radio input "true"
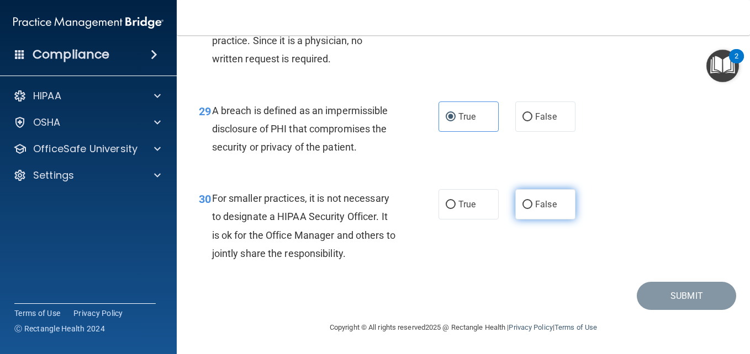
click at [535, 210] on span "False" at bounding box center [546, 204] width 22 height 10
click at [532, 209] on input "False" at bounding box center [527, 205] width 10 height 8
radio input "true"
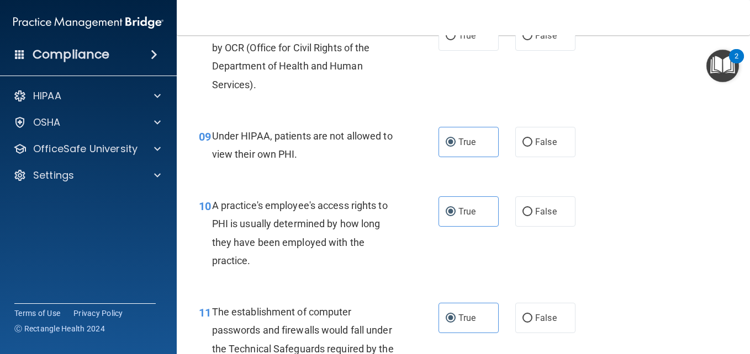
scroll to position [723, 0]
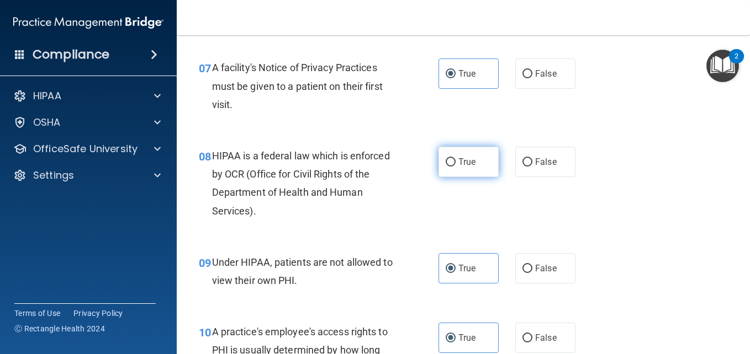
click at [469, 162] on span "True" at bounding box center [466, 162] width 17 height 10
click at [455, 162] on input "True" at bounding box center [451, 162] width 10 height 8
radio input "true"
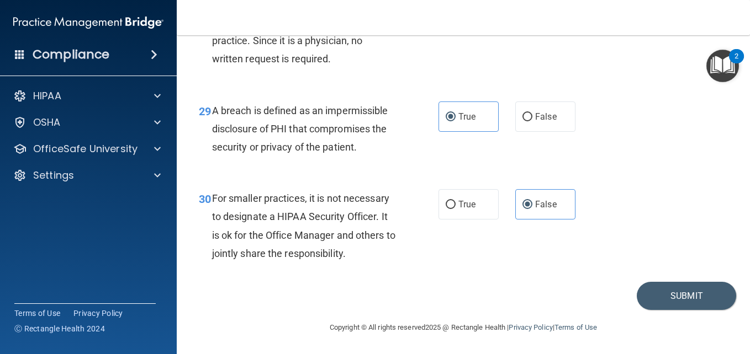
scroll to position [3041, 0]
click at [676, 294] on button "Submit" at bounding box center [686, 296] width 99 height 28
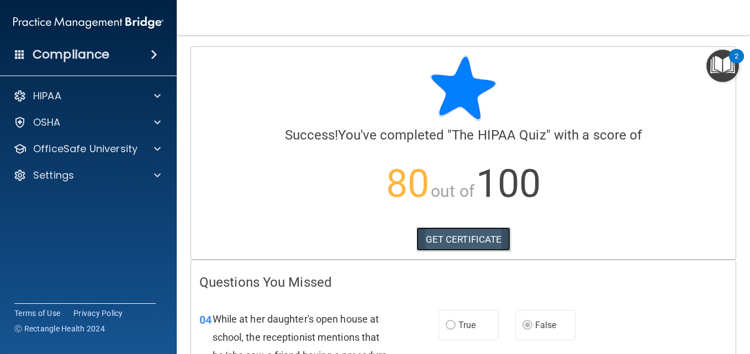
click at [451, 240] on link "GET CERTIFICATE" at bounding box center [463, 239] width 94 height 24
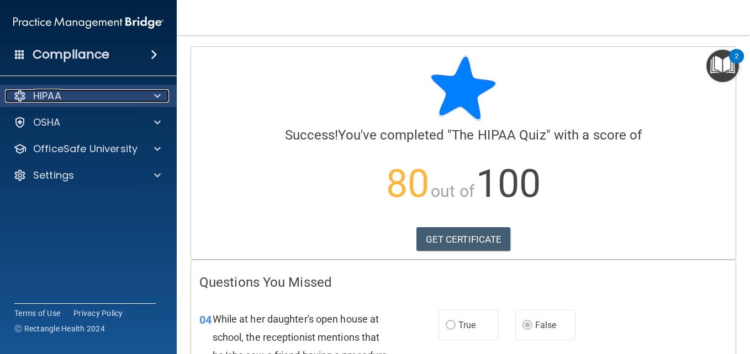
click at [155, 101] on span at bounding box center [157, 95] width 7 height 13
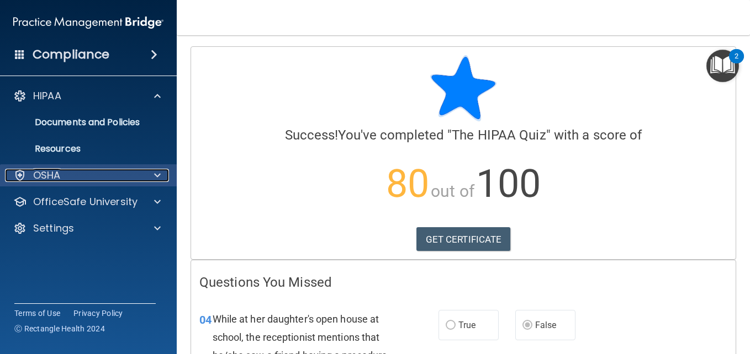
click at [146, 176] on div at bounding box center [156, 175] width 28 height 13
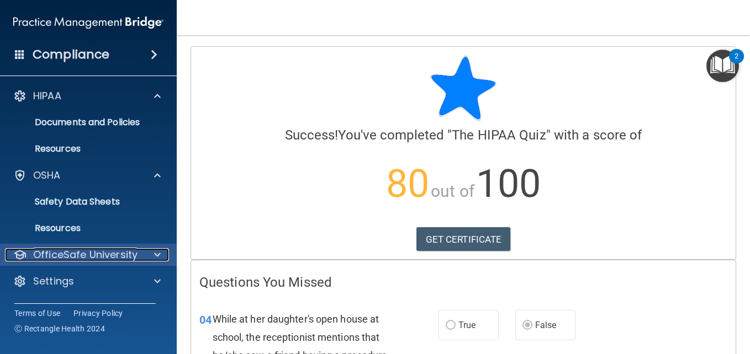
click at [158, 253] on span at bounding box center [157, 254] width 7 height 13
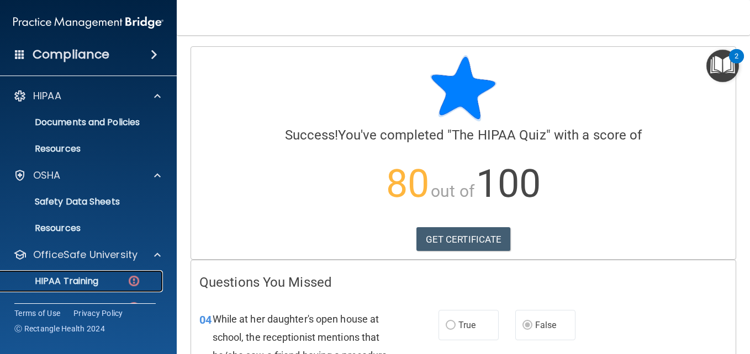
click at [90, 280] on p "HIPAA Training" at bounding box center [52, 281] width 91 height 11
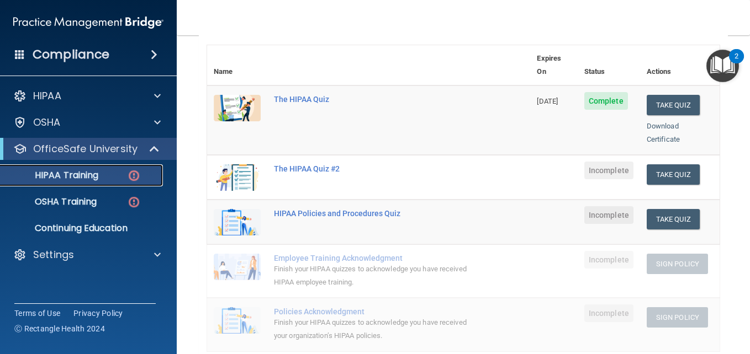
scroll to position [123, 0]
click at [319, 163] on div "The HIPAA Quiz #2" at bounding box center [374, 167] width 201 height 9
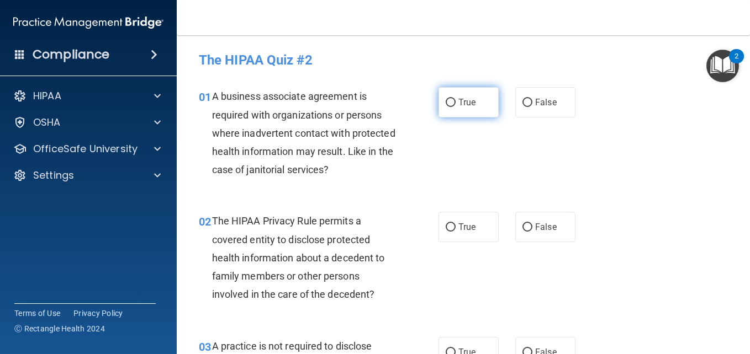
click at [448, 101] on input "True" at bounding box center [451, 103] width 10 height 8
radio input "true"
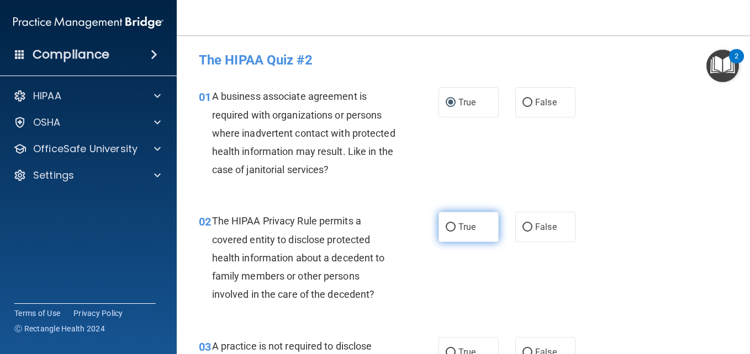
click at [462, 227] on span "True" at bounding box center [466, 227] width 17 height 10
click at [455, 227] on input "True" at bounding box center [451, 228] width 10 height 8
radio input "true"
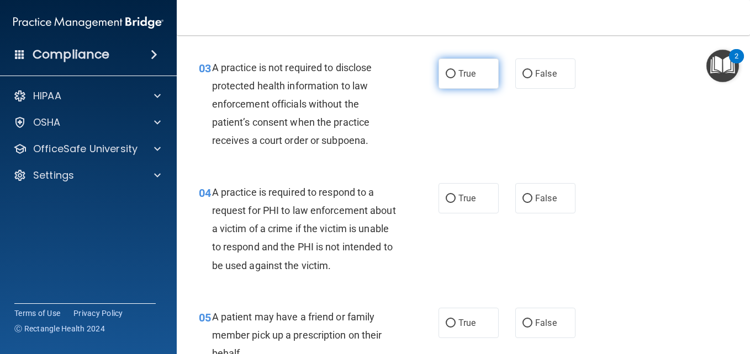
click at [447, 80] on label "True" at bounding box center [468, 74] width 60 height 30
click at [447, 78] on input "True" at bounding box center [451, 74] width 10 height 8
radio input "true"
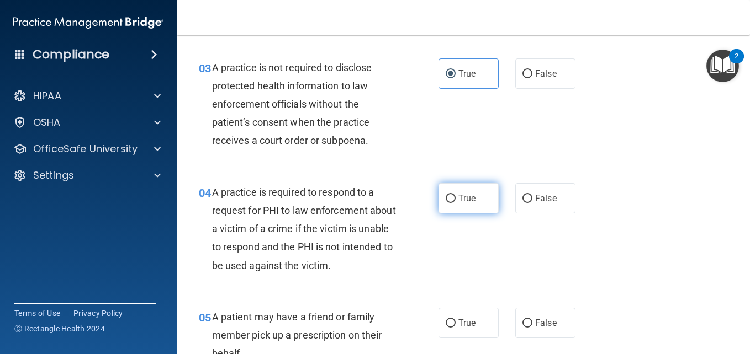
click at [458, 198] on span "True" at bounding box center [466, 198] width 17 height 10
click at [455, 198] on input "True" at bounding box center [451, 199] width 10 height 8
radio input "true"
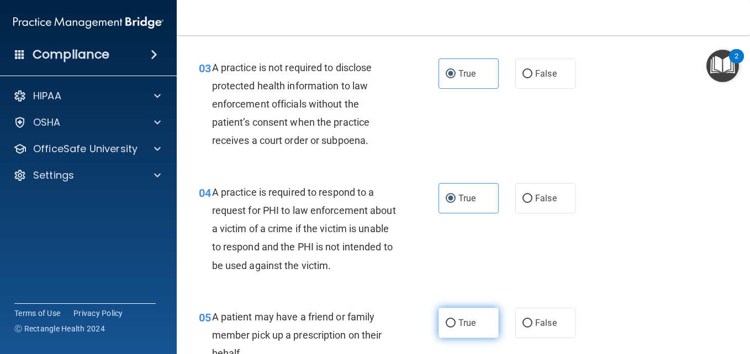
click at [454, 325] on label "True" at bounding box center [468, 323] width 60 height 30
click at [454, 325] on input "True" at bounding box center [451, 324] width 10 height 8
radio input "true"
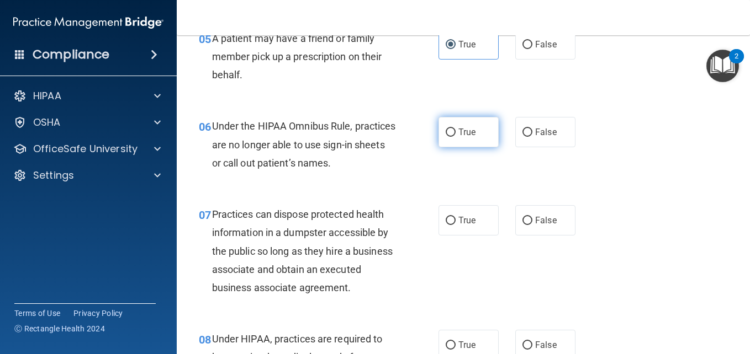
click at [462, 125] on label "True" at bounding box center [468, 132] width 60 height 30
click at [455, 129] on input "True" at bounding box center [451, 133] width 10 height 8
radio input "true"
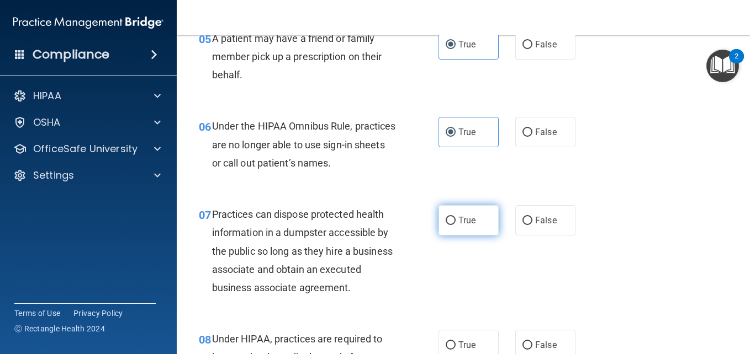
click at [460, 216] on span "True" at bounding box center [466, 220] width 17 height 10
click at [455, 217] on input "True" at bounding box center [451, 221] width 10 height 8
radio input "true"
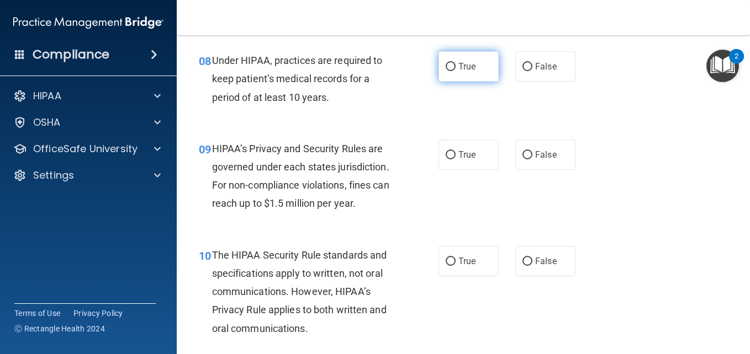
click at [470, 72] on span "True" at bounding box center [466, 66] width 17 height 10
click at [455, 71] on input "True" at bounding box center [451, 67] width 10 height 8
radio input "true"
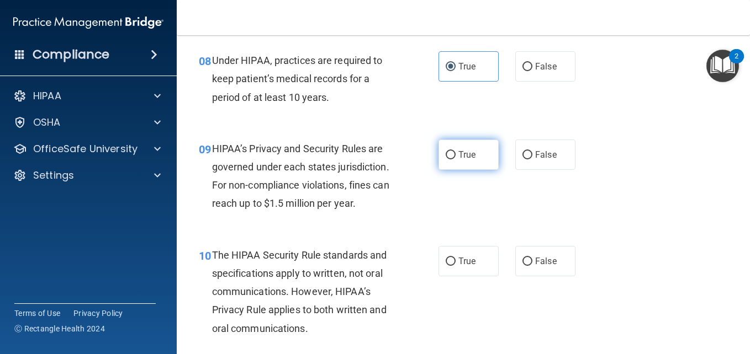
click at [458, 160] on span "True" at bounding box center [466, 155] width 17 height 10
click at [455, 160] on input "True" at bounding box center [451, 155] width 10 height 8
radio input "true"
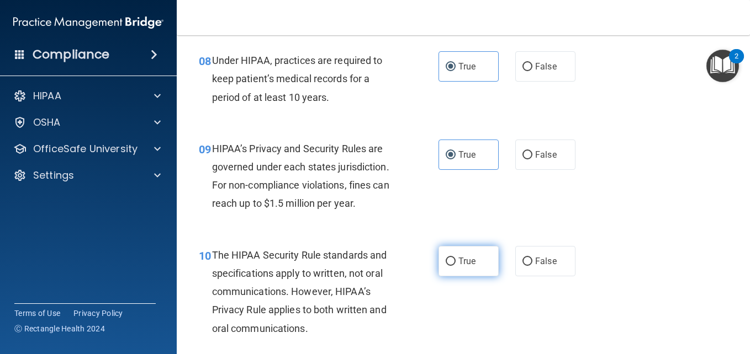
click at [448, 272] on label "True" at bounding box center [468, 261] width 60 height 30
click at [448, 266] on input "True" at bounding box center [451, 262] width 10 height 8
radio input "true"
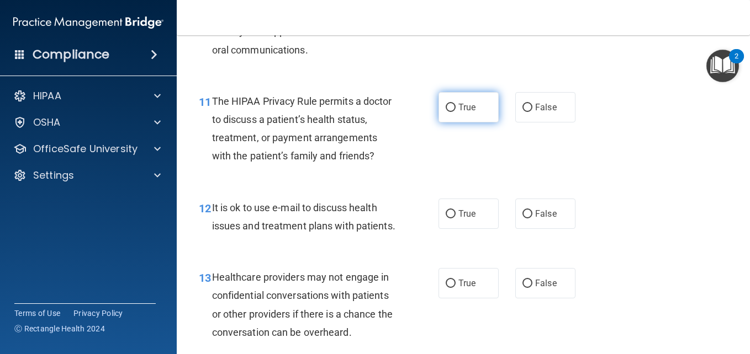
click at [465, 119] on label "True" at bounding box center [468, 107] width 60 height 30
click at [455, 112] on input "True" at bounding box center [451, 108] width 10 height 8
radio input "true"
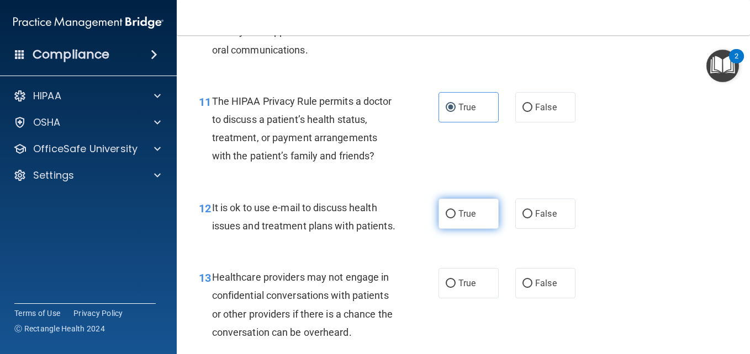
click at [467, 229] on label "True" at bounding box center [468, 214] width 60 height 30
click at [455, 219] on input "True" at bounding box center [451, 214] width 10 height 8
radio input "true"
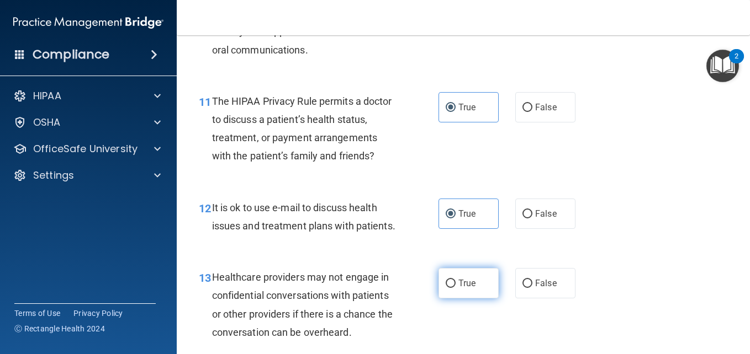
click at [452, 299] on label "True" at bounding box center [468, 283] width 60 height 30
click at [452, 288] on input "True" at bounding box center [451, 284] width 10 height 8
radio input "true"
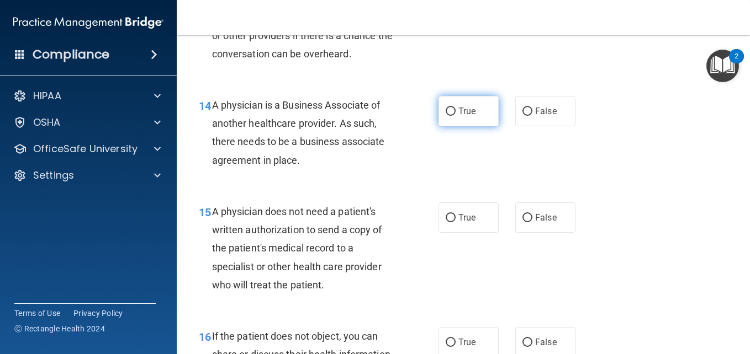
click at [475, 126] on label "True" at bounding box center [468, 111] width 60 height 30
click at [455, 116] on input "True" at bounding box center [451, 112] width 10 height 8
radio input "true"
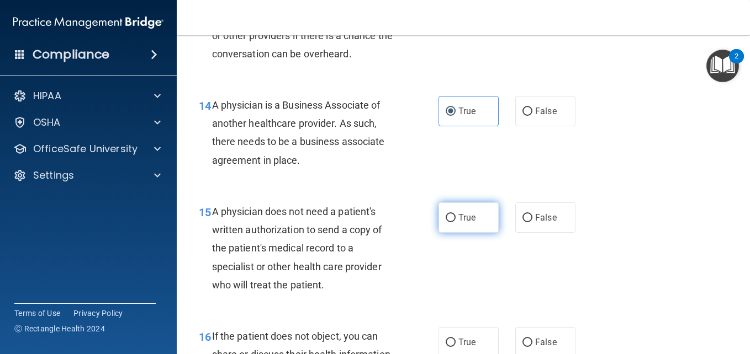
click at [460, 223] on span "True" at bounding box center [466, 218] width 17 height 10
click at [455, 222] on input "True" at bounding box center [451, 218] width 10 height 8
radio input "true"
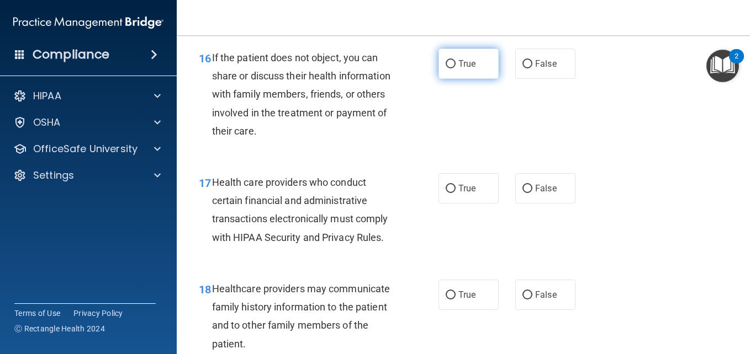
click at [465, 69] on span "True" at bounding box center [466, 64] width 17 height 10
click at [455, 68] on input "True" at bounding box center [451, 64] width 10 height 8
radio input "true"
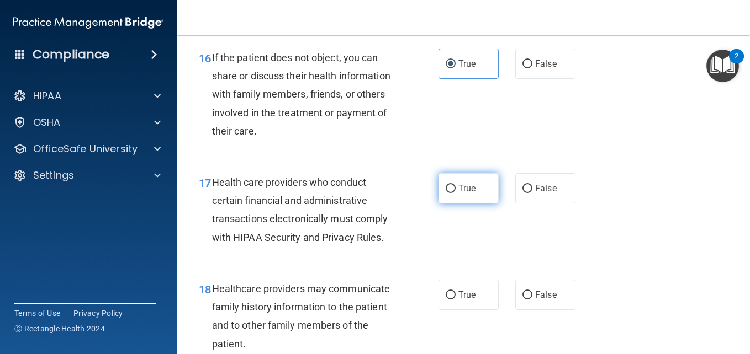
click at [453, 204] on label "True" at bounding box center [468, 188] width 60 height 30
click at [453, 193] on input "True" at bounding box center [451, 189] width 10 height 8
radio input "true"
click at [459, 300] on span "True" at bounding box center [466, 295] width 17 height 10
click at [455, 300] on input "True" at bounding box center [451, 296] width 10 height 8
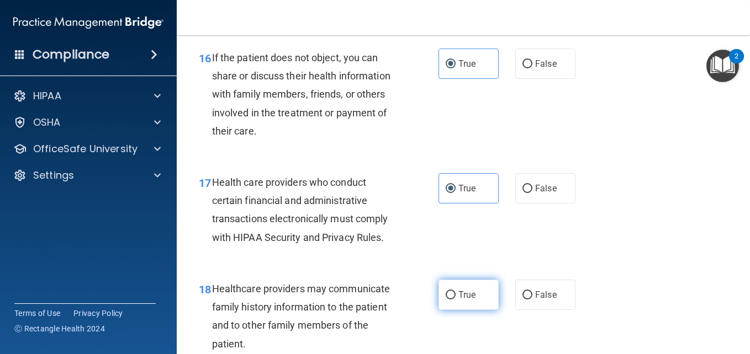
radio input "true"
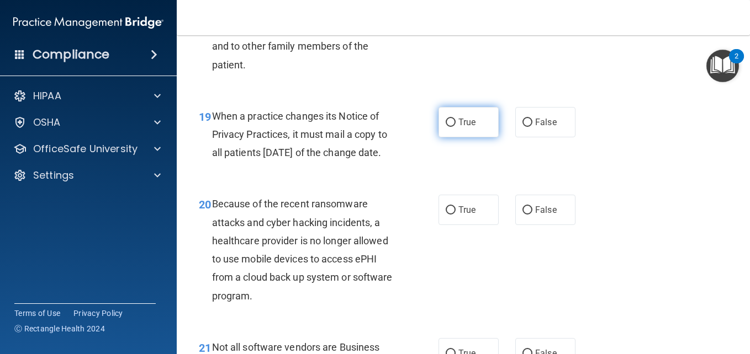
click at [461, 128] on span "True" at bounding box center [466, 122] width 17 height 10
click at [455, 127] on input "True" at bounding box center [451, 123] width 10 height 8
radio input "true"
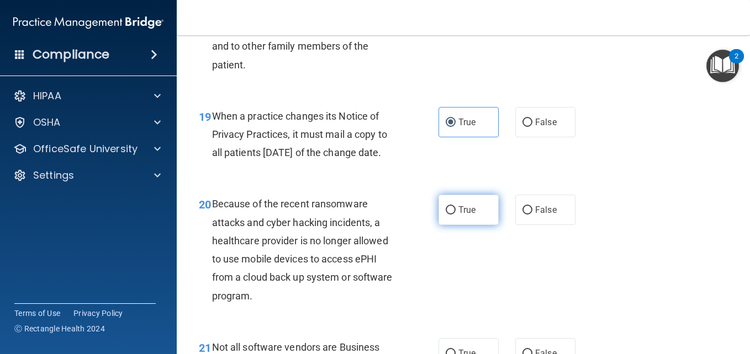
click at [467, 225] on label "True" at bounding box center [468, 210] width 60 height 30
click at [455, 215] on input "True" at bounding box center [451, 210] width 10 height 8
radio input "true"
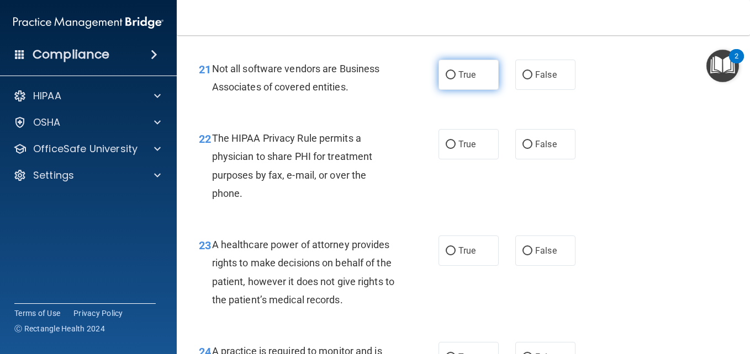
click at [470, 90] on label "True" at bounding box center [468, 75] width 60 height 30
click at [455, 80] on input "True" at bounding box center [451, 75] width 10 height 8
radio input "true"
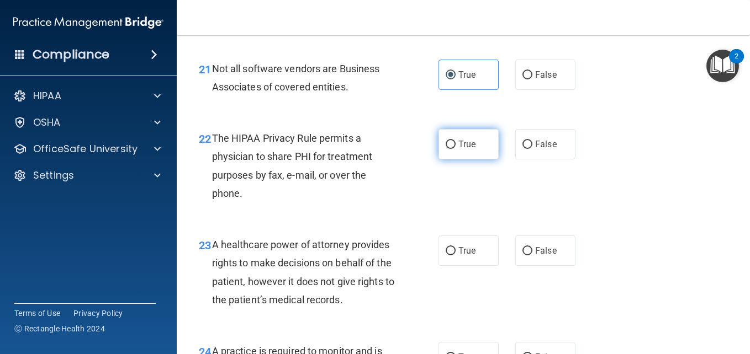
click at [464, 150] on span "True" at bounding box center [466, 144] width 17 height 10
click at [455, 149] on input "True" at bounding box center [451, 145] width 10 height 8
radio input "true"
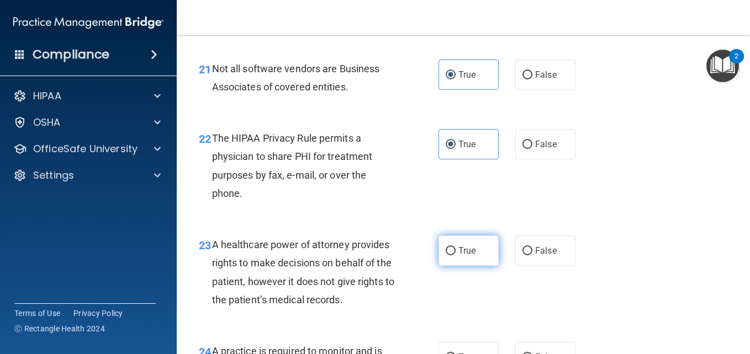
click at [458, 256] on span "True" at bounding box center [466, 251] width 17 height 10
click at [455, 256] on input "True" at bounding box center [451, 251] width 10 height 8
radio input "true"
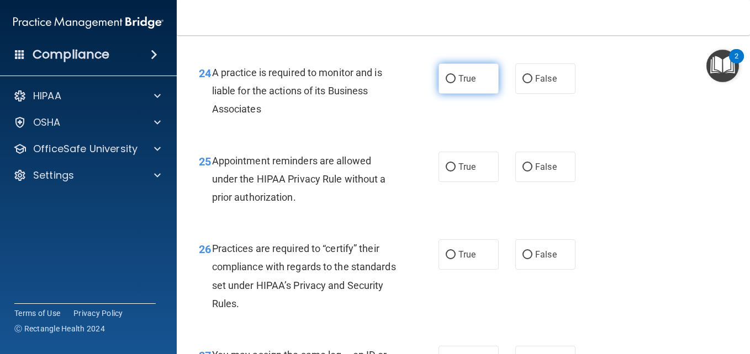
click at [483, 94] on label "True" at bounding box center [468, 78] width 60 height 30
click at [455, 83] on input "True" at bounding box center [451, 79] width 10 height 8
radio input "true"
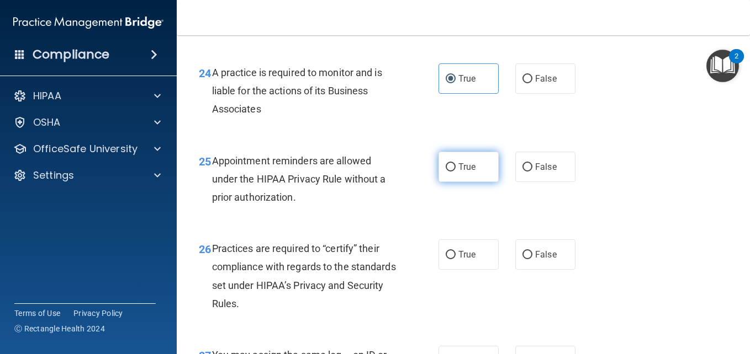
click at [456, 182] on label "True" at bounding box center [468, 167] width 60 height 30
click at [455, 172] on input "True" at bounding box center [451, 167] width 10 height 8
radio input "true"
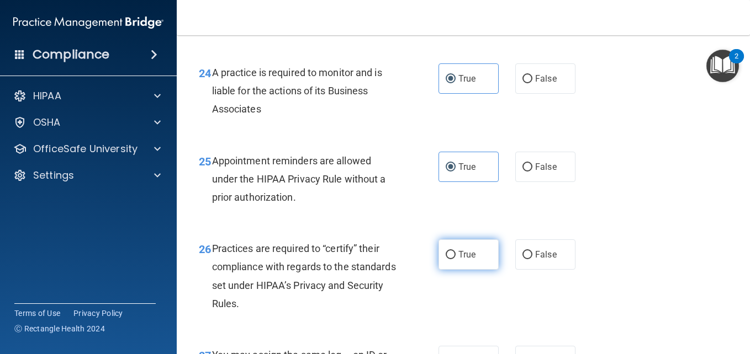
click at [474, 270] on label "True" at bounding box center [468, 255] width 60 height 30
click at [455, 259] on input "True" at bounding box center [451, 255] width 10 height 8
radio input "true"
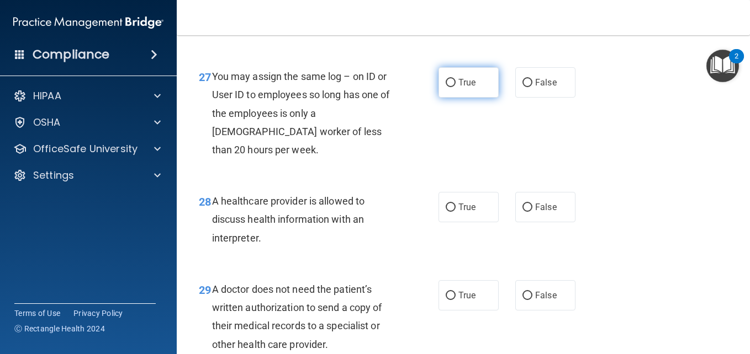
click at [452, 98] on label "True" at bounding box center [468, 82] width 60 height 30
click at [452, 87] on input "True" at bounding box center [451, 83] width 10 height 8
radio input "true"
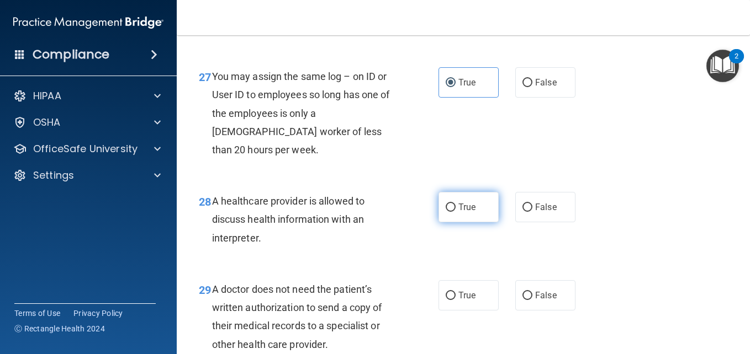
click at [451, 222] on label "True" at bounding box center [468, 207] width 60 height 30
click at [451, 212] on input "True" at bounding box center [451, 208] width 10 height 8
radio input "true"
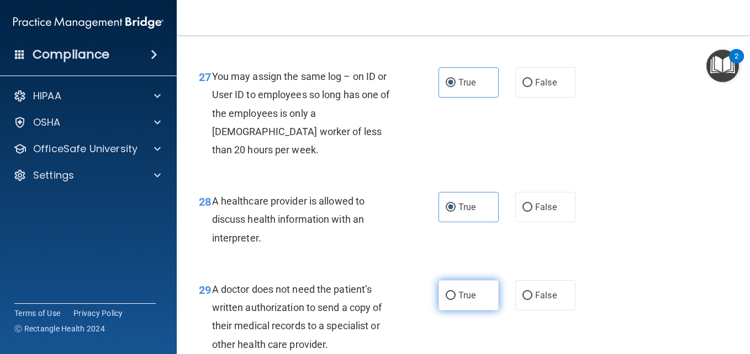
click at [465, 311] on label "True" at bounding box center [468, 295] width 60 height 30
click at [455, 300] on input "True" at bounding box center [451, 296] width 10 height 8
radio input "true"
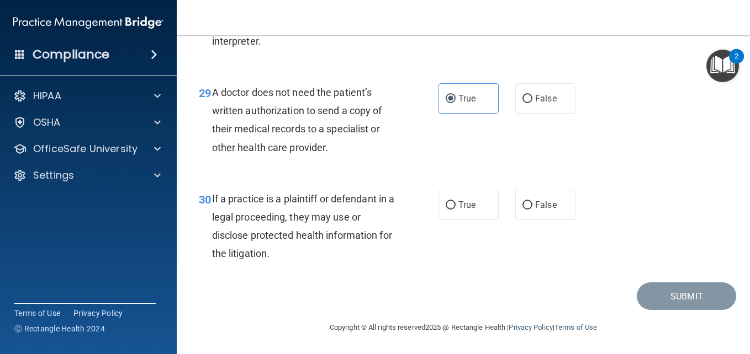
scroll to position [3041, 0]
click at [446, 194] on label "True" at bounding box center [468, 205] width 60 height 30
click at [446, 202] on input "True" at bounding box center [451, 206] width 10 height 8
radio input "true"
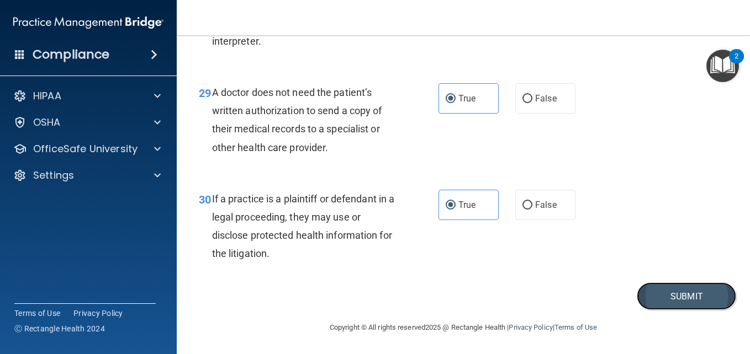
click at [687, 307] on button "Submit" at bounding box center [686, 297] width 99 height 28
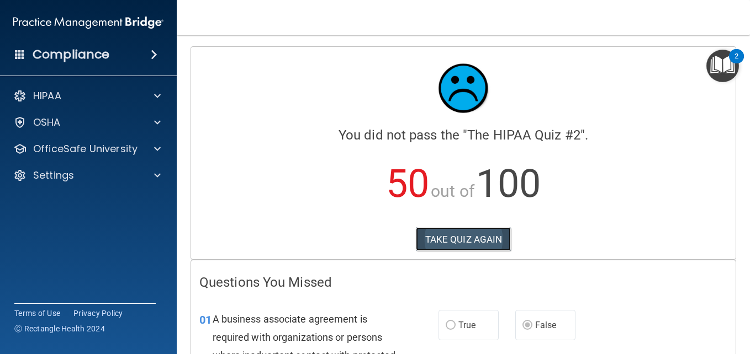
click at [458, 236] on button "TAKE QUIZ AGAIN" at bounding box center [464, 239] width 96 height 24
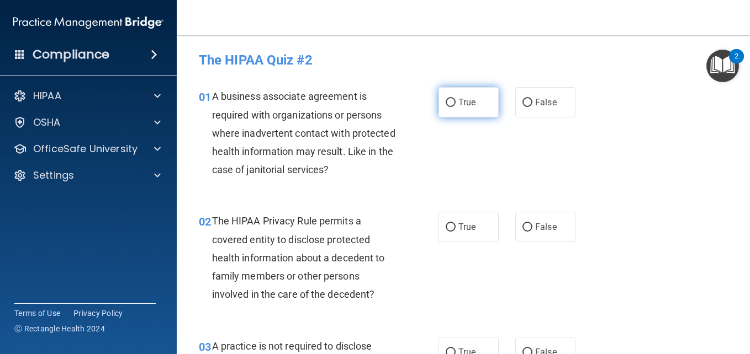
click at [459, 101] on span "True" at bounding box center [466, 102] width 17 height 10
click at [455, 101] on input "True" at bounding box center [451, 103] width 10 height 8
radio input "true"
click at [459, 226] on span "True" at bounding box center [466, 227] width 17 height 10
click at [455, 226] on input "True" at bounding box center [451, 228] width 10 height 8
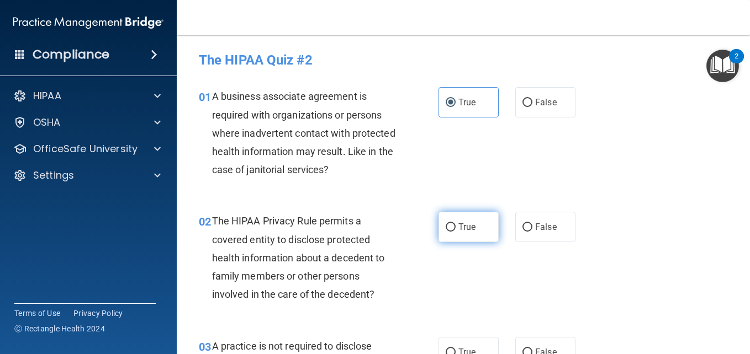
radio input "true"
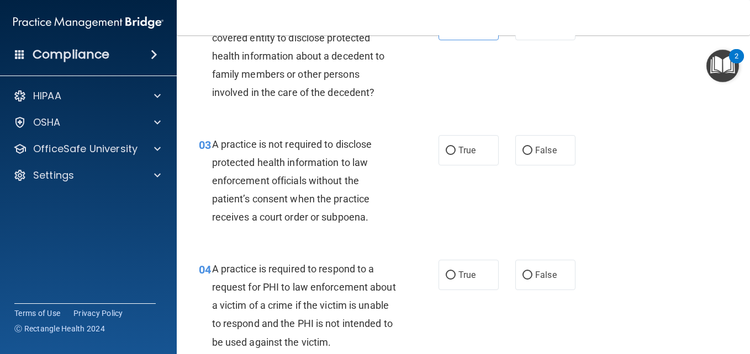
scroll to position [259, 0]
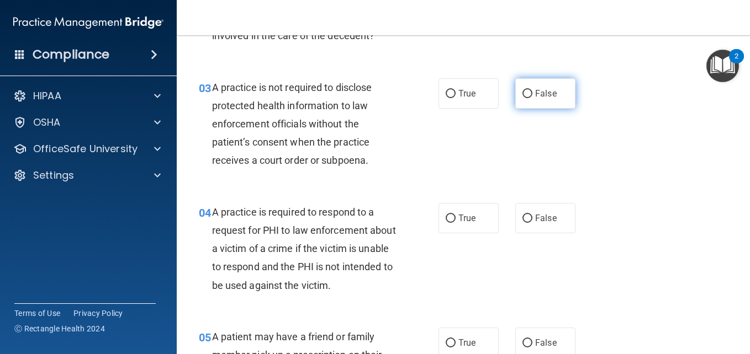
click at [521, 98] on label "False" at bounding box center [545, 93] width 60 height 30
click at [522, 98] on input "False" at bounding box center [527, 94] width 10 height 8
radio input "true"
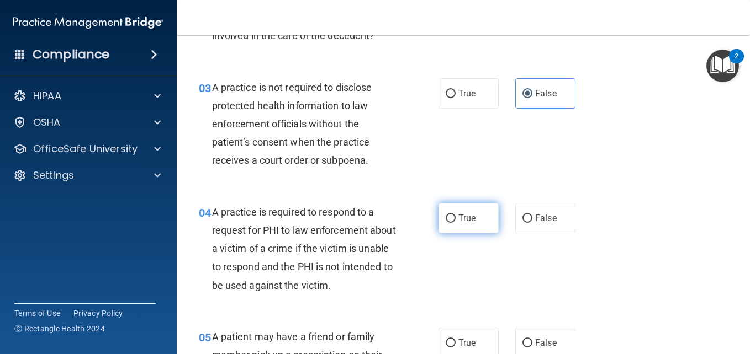
click at [449, 216] on input "True" at bounding box center [451, 219] width 10 height 8
radio input "true"
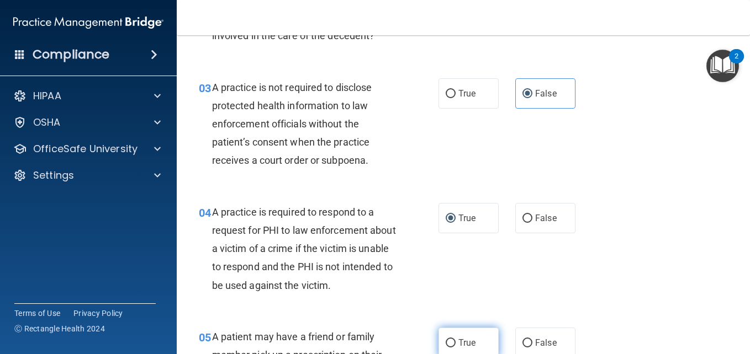
click at [462, 338] on span "True" at bounding box center [466, 343] width 17 height 10
click at [455, 340] on input "True" at bounding box center [451, 344] width 10 height 8
radio input "true"
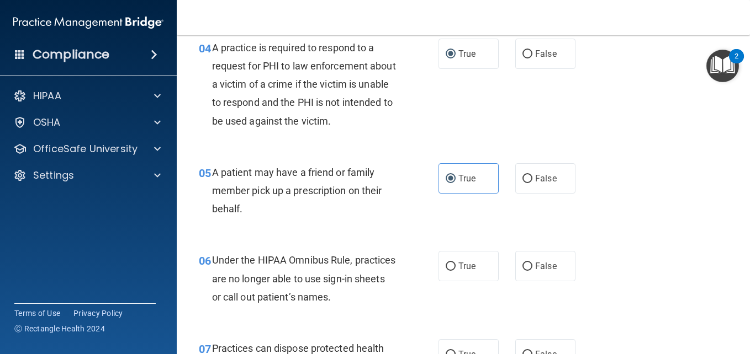
scroll to position [430, 0]
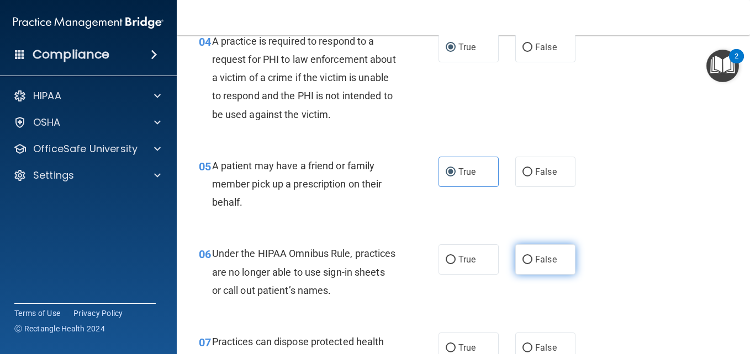
click at [536, 258] on span "False" at bounding box center [546, 260] width 22 height 10
click at [532, 258] on input "False" at bounding box center [527, 260] width 10 height 8
radio input "true"
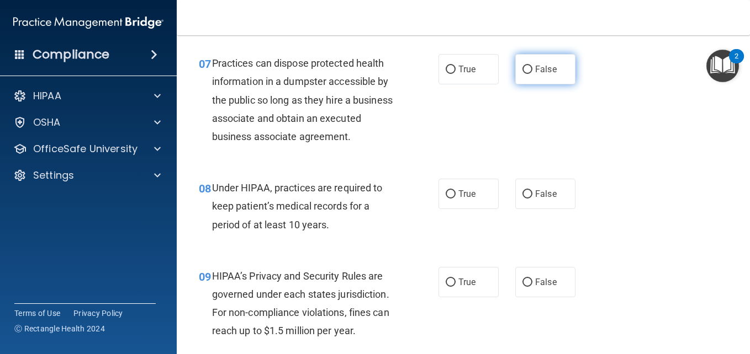
click at [535, 67] on span "False" at bounding box center [546, 69] width 22 height 10
click at [532, 67] on input "False" at bounding box center [527, 70] width 10 height 8
radio input "true"
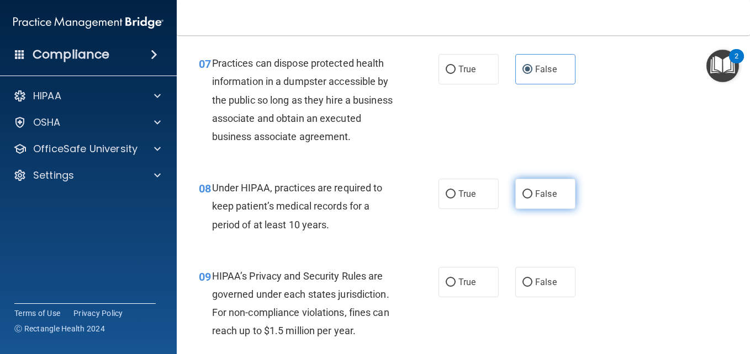
click at [527, 208] on label "False" at bounding box center [545, 194] width 60 height 30
click at [527, 199] on input "False" at bounding box center [527, 194] width 10 height 8
radio input "true"
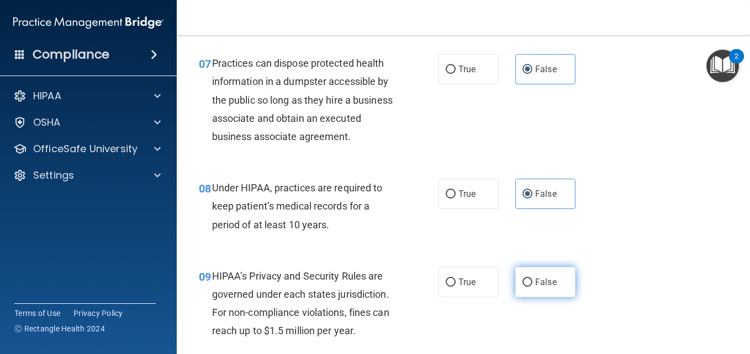
click at [539, 288] on span "False" at bounding box center [546, 282] width 22 height 10
click at [532, 287] on input "False" at bounding box center [527, 283] width 10 height 8
radio input "true"
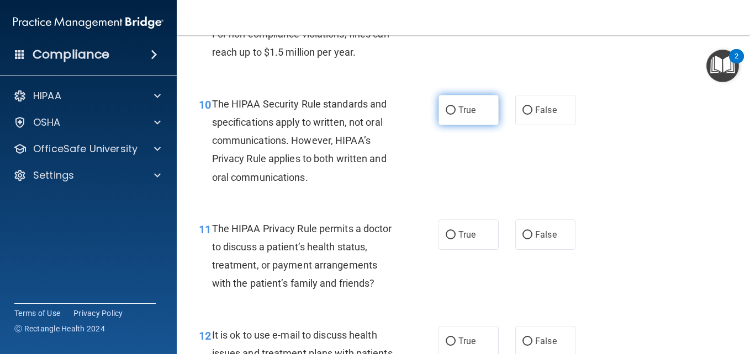
click at [465, 115] on span "True" at bounding box center [466, 110] width 17 height 10
click at [455, 115] on input "True" at bounding box center [451, 111] width 10 height 8
radio input "true"
click at [458, 250] on label "True" at bounding box center [468, 235] width 60 height 30
click at [455, 240] on input "True" at bounding box center [451, 235] width 10 height 8
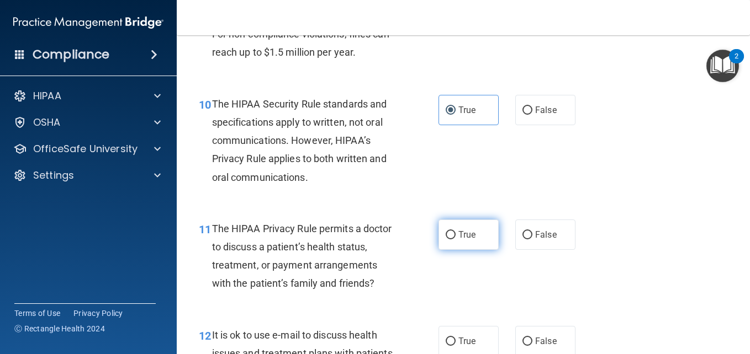
radio input "true"
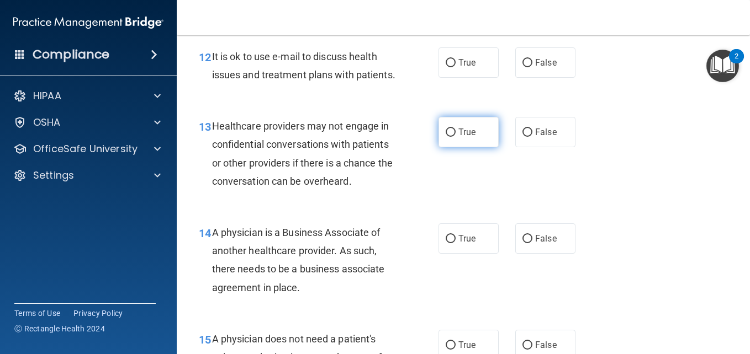
click at [474, 147] on label "True" at bounding box center [468, 132] width 60 height 30
click at [455, 137] on input "True" at bounding box center [451, 133] width 10 height 8
radio input "true"
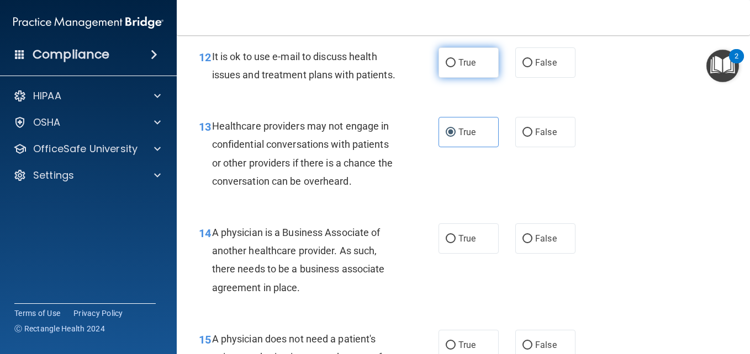
click at [466, 68] on span "True" at bounding box center [466, 62] width 17 height 10
click at [455, 67] on input "True" at bounding box center [451, 63] width 10 height 8
radio input "true"
click at [541, 147] on label "False" at bounding box center [545, 132] width 60 height 30
click at [532, 137] on input "False" at bounding box center [527, 133] width 10 height 8
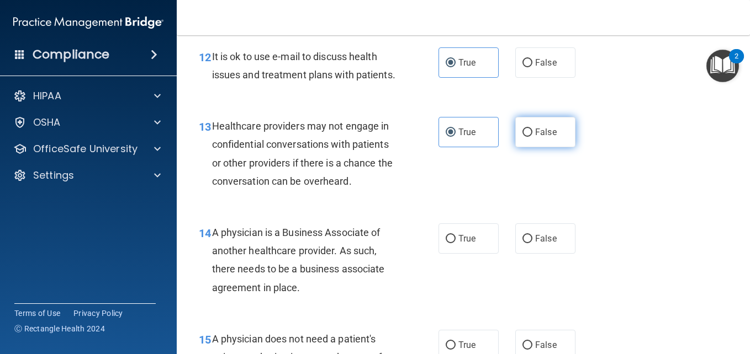
radio input "true"
radio input "false"
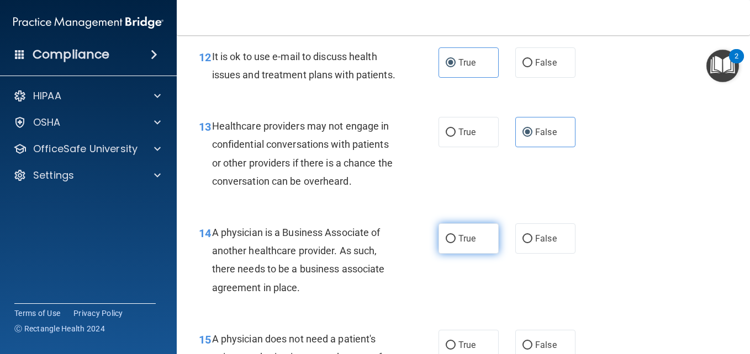
click at [451, 254] on label "True" at bounding box center [468, 239] width 60 height 30
click at [451, 243] on input "True" at bounding box center [451, 239] width 10 height 8
radio input "true"
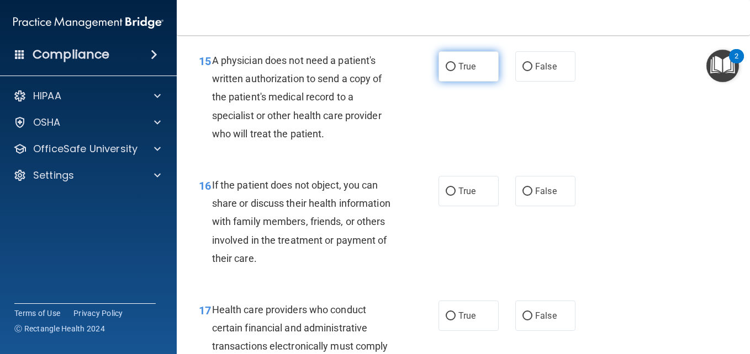
click at [473, 82] on label "True" at bounding box center [468, 66] width 60 height 30
click at [455, 71] on input "True" at bounding box center [451, 67] width 10 height 8
radio input "true"
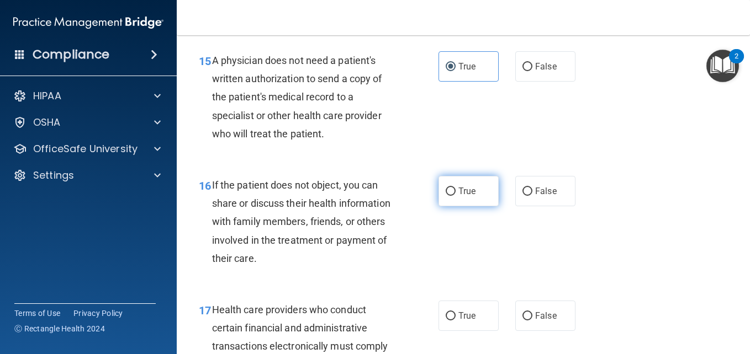
click at [467, 206] on label "True" at bounding box center [468, 191] width 60 height 30
click at [455, 196] on input "True" at bounding box center [451, 192] width 10 height 8
radio input "true"
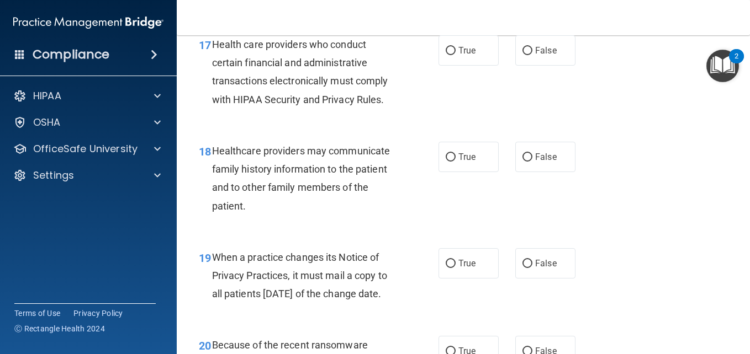
scroll to position [1817, 0]
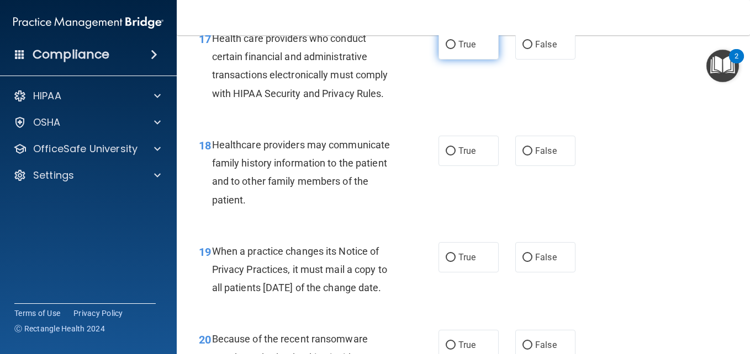
click at [459, 60] on label "True" at bounding box center [468, 44] width 60 height 30
click at [455, 49] on input "True" at bounding box center [451, 45] width 10 height 8
radio input "true"
click at [528, 166] on label "False" at bounding box center [545, 151] width 60 height 30
click at [528, 156] on input "False" at bounding box center [527, 151] width 10 height 8
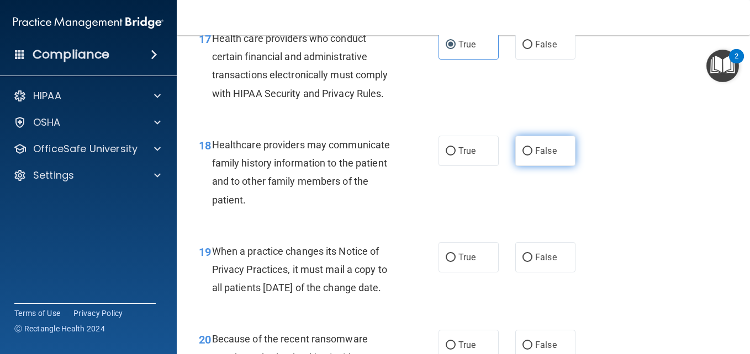
radio input "true"
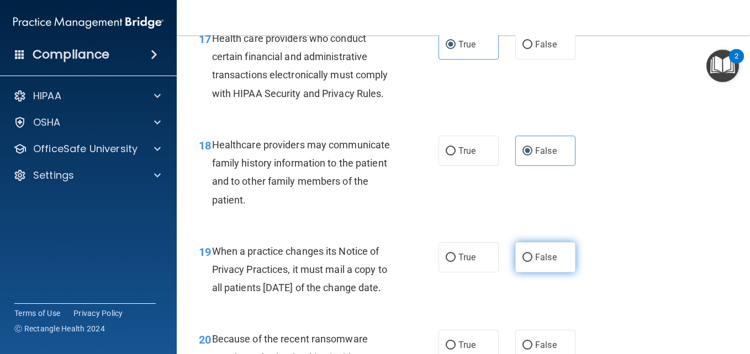
click at [541, 273] on label "False" at bounding box center [545, 257] width 60 height 30
click at [532, 262] on input "False" at bounding box center [527, 258] width 10 height 8
radio input "true"
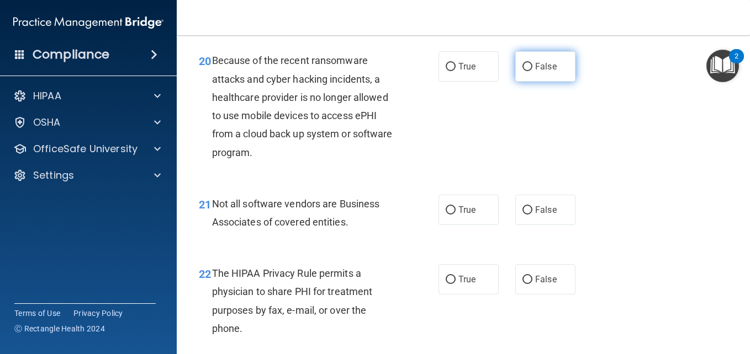
click at [527, 71] on input "False" at bounding box center [527, 67] width 10 height 8
radio input "true"
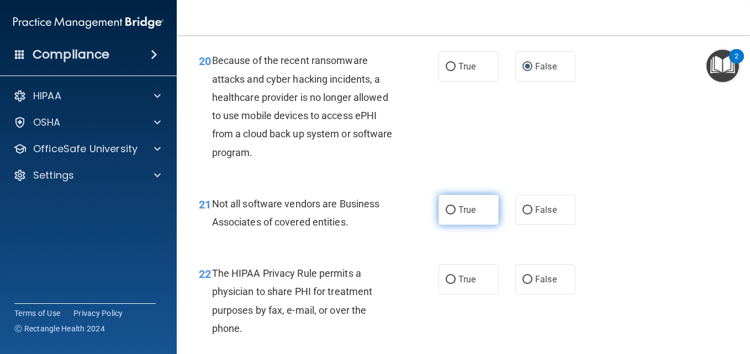
click at [452, 225] on label "True" at bounding box center [468, 210] width 60 height 30
click at [452, 215] on input "True" at bounding box center [451, 210] width 10 height 8
radio input "true"
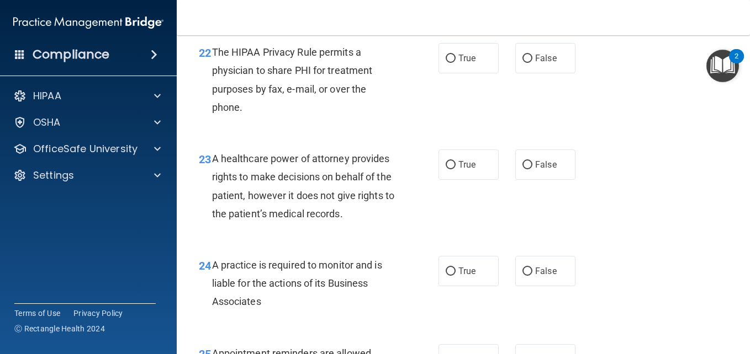
scroll to position [2375, 0]
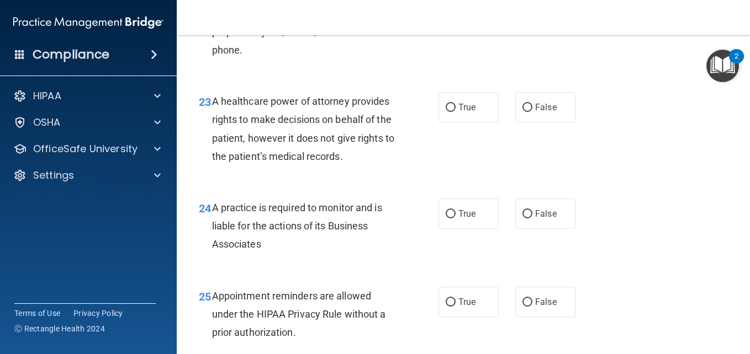
click at [447, 16] on label "True" at bounding box center [468, 1] width 60 height 30
click at [447, 6] on input "True" at bounding box center [451, 1] width 10 height 8
radio input "true"
click at [531, 123] on label "False" at bounding box center [545, 107] width 60 height 30
click at [531, 112] on input "False" at bounding box center [527, 108] width 10 height 8
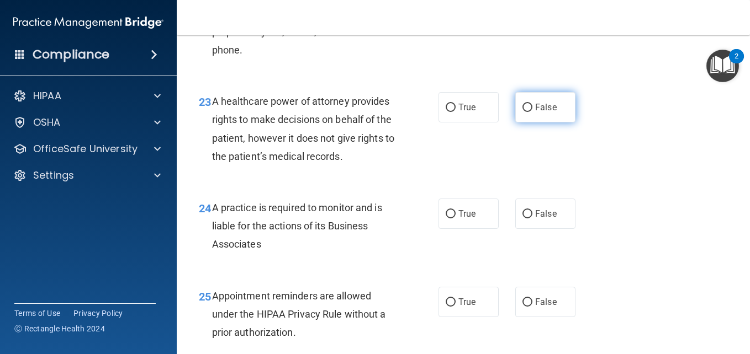
radio input "true"
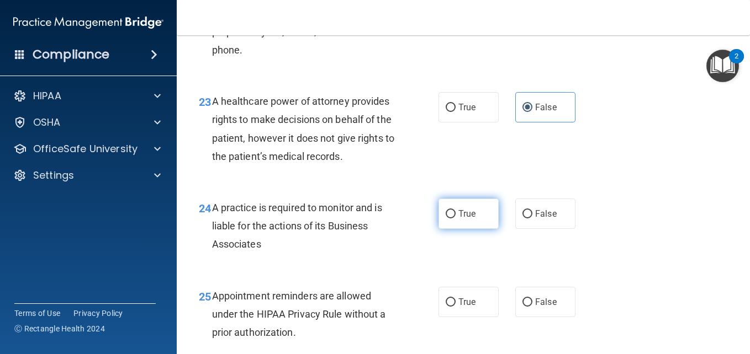
click at [458, 219] on span "True" at bounding box center [466, 214] width 17 height 10
click at [455, 219] on input "True" at bounding box center [451, 214] width 10 height 8
radio input "true"
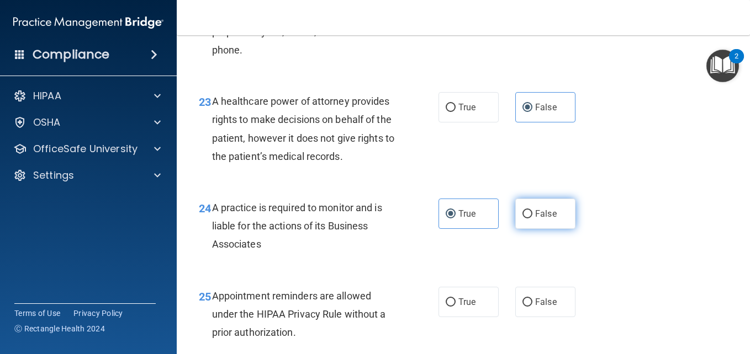
click at [542, 219] on span "False" at bounding box center [546, 214] width 22 height 10
click at [532, 219] on input "False" at bounding box center [527, 214] width 10 height 8
radio input "true"
radio input "false"
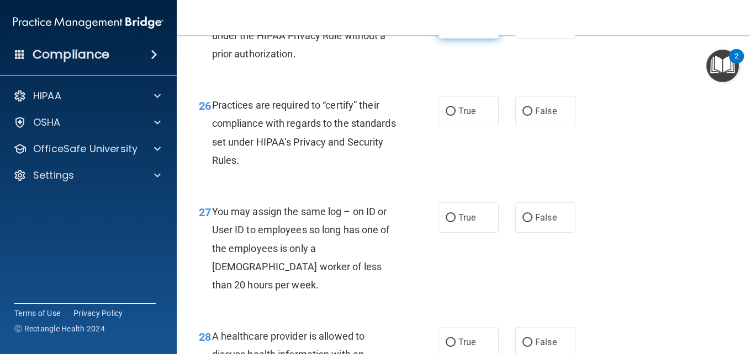
click at [454, 39] on label "True" at bounding box center [468, 23] width 60 height 30
click at [454, 28] on input "True" at bounding box center [451, 24] width 10 height 8
radio input "true"
click at [527, 126] on label "False" at bounding box center [545, 111] width 60 height 30
click at [527, 116] on input "False" at bounding box center [527, 112] width 10 height 8
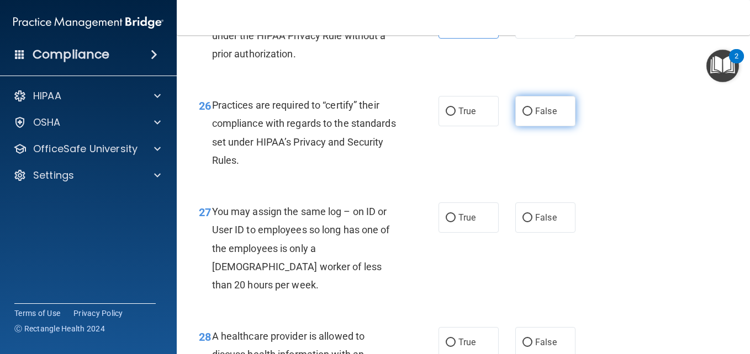
radio input "true"
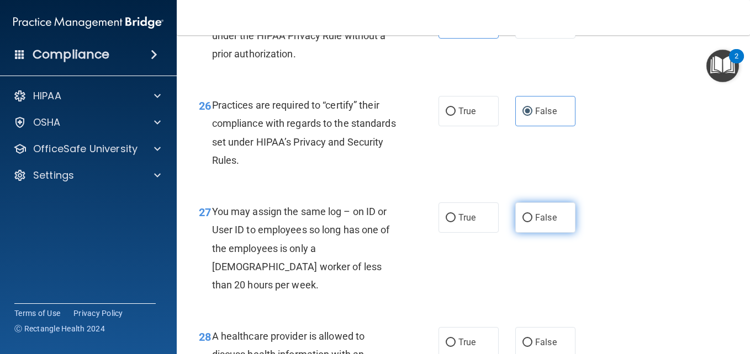
click at [529, 233] on label "False" at bounding box center [545, 218] width 60 height 30
click at [529, 222] on input "False" at bounding box center [527, 218] width 10 height 8
radio input "true"
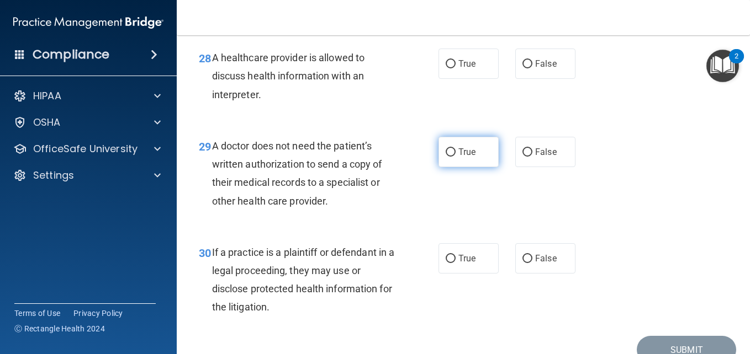
click at [470, 157] on span "True" at bounding box center [466, 152] width 17 height 10
click at [455, 157] on input "True" at bounding box center [451, 153] width 10 height 8
radio input "true"
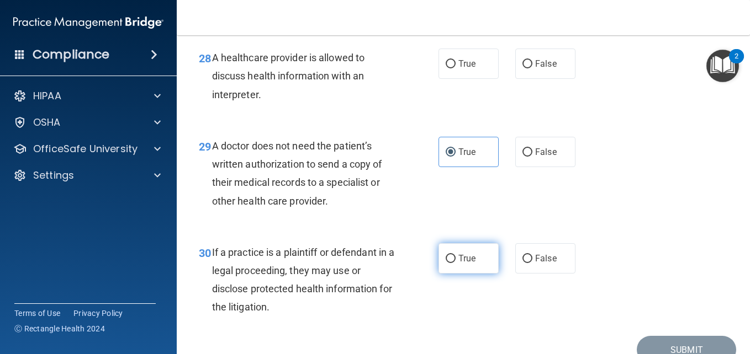
click at [457, 274] on label "True" at bounding box center [468, 258] width 60 height 30
click at [455, 263] on input "True" at bounding box center [451, 259] width 10 height 8
radio input "true"
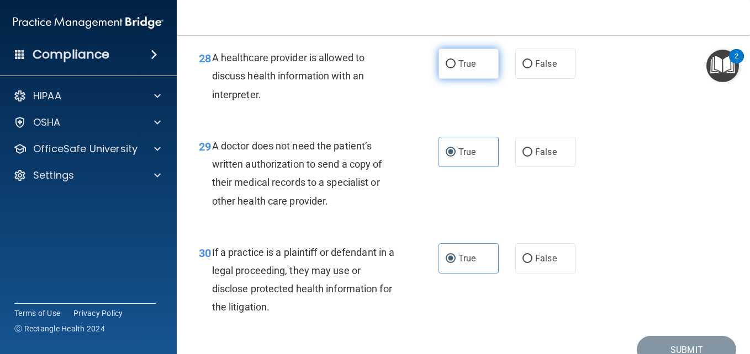
click at [450, 68] on input "True" at bounding box center [451, 64] width 10 height 8
radio input "true"
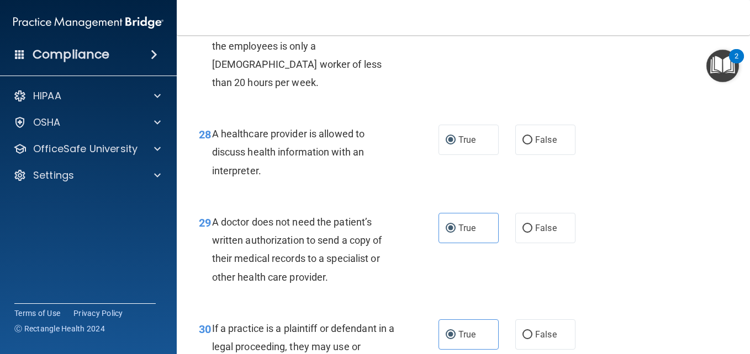
scroll to position [3041, 0]
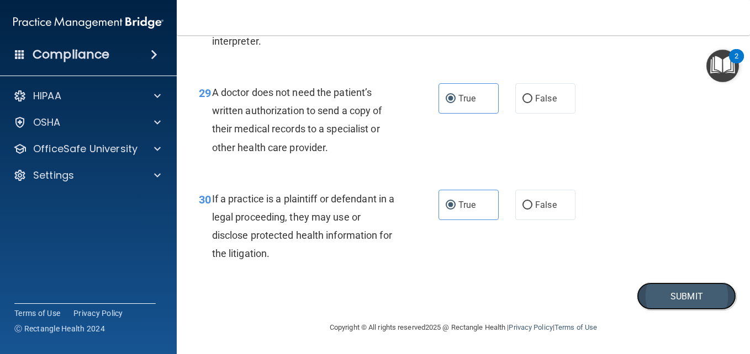
click at [684, 300] on button "Submit" at bounding box center [686, 297] width 99 height 28
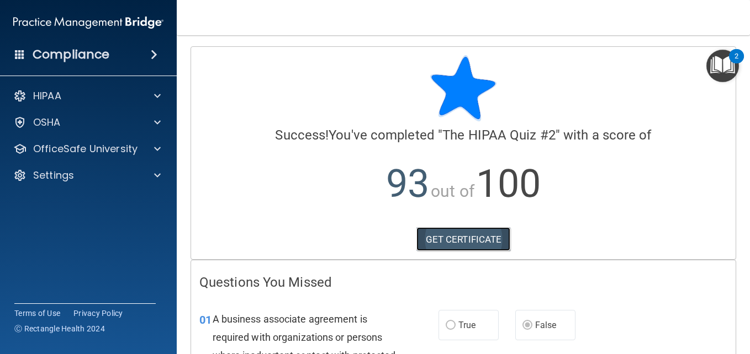
click at [460, 239] on link "GET CERTIFICATE" at bounding box center [463, 239] width 94 height 24
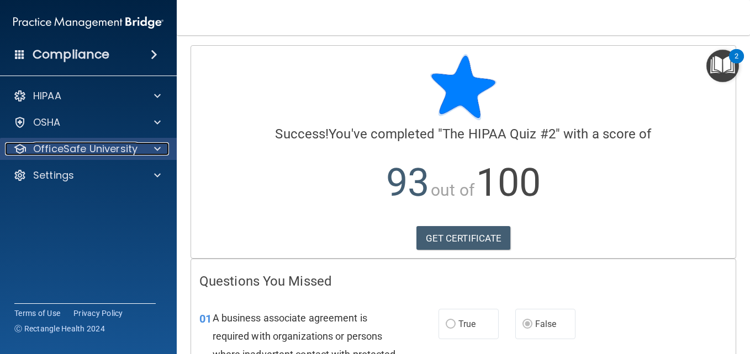
click at [158, 154] on span at bounding box center [157, 148] width 7 height 13
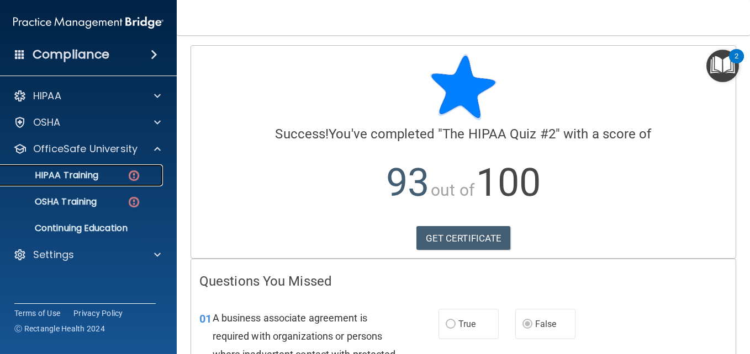
click at [97, 182] on link "HIPAA Training" at bounding box center [76, 176] width 174 height 22
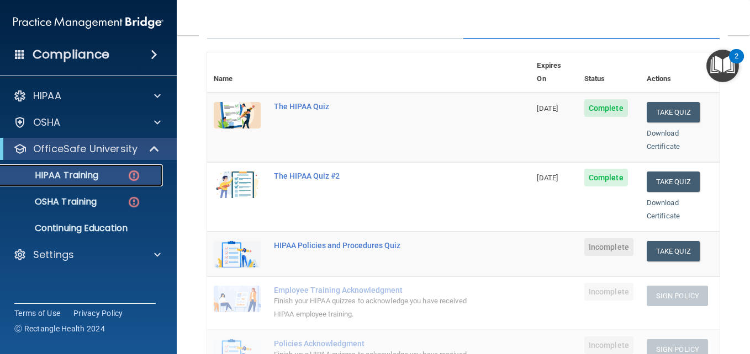
scroll to position [125, 0]
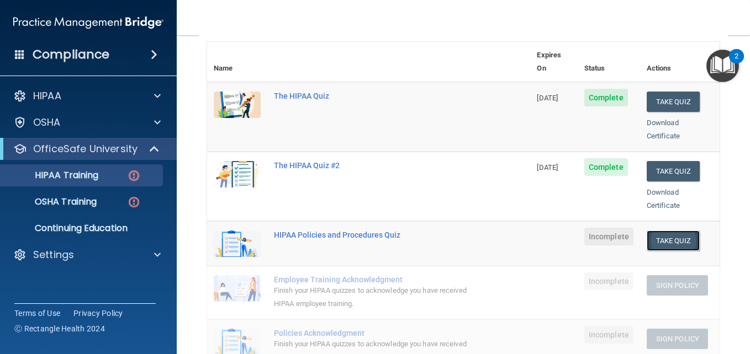
click at [672, 231] on button "Take Quiz" at bounding box center [672, 241] width 53 height 20
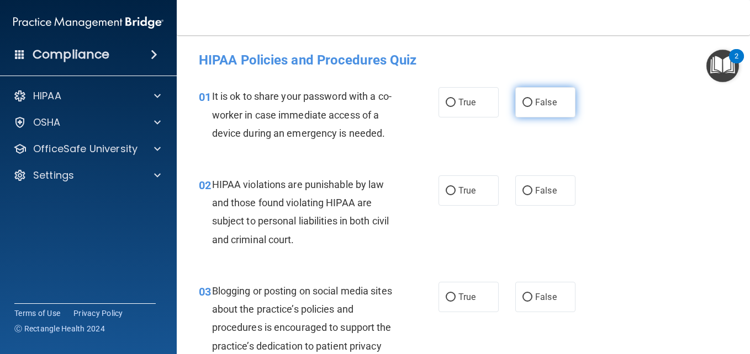
click at [523, 102] on input "False" at bounding box center [527, 103] width 10 height 8
radio input "true"
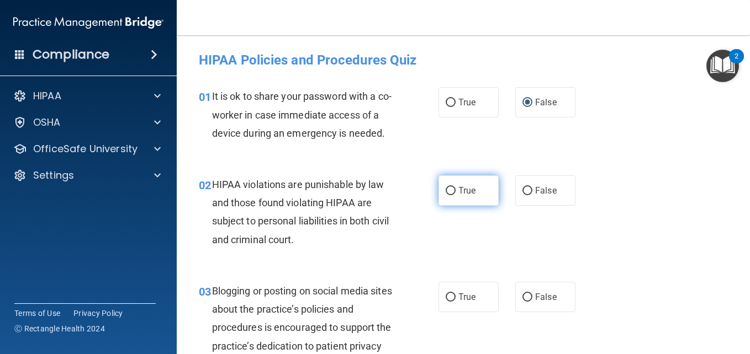
click at [470, 196] on span "True" at bounding box center [466, 191] width 17 height 10
click at [455, 195] on input "True" at bounding box center [451, 191] width 10 height 8
radio input "true"
drag, startPoint x: 746, startPoint y: 57, endPoint x: 746, endPoint y: 66, distance: 8.8
click at [746, 66] on body "Compliance HIPAA Documents and Policies Report an Incident Business Associates …" at bounding box center [375, 177] width 750 height 354
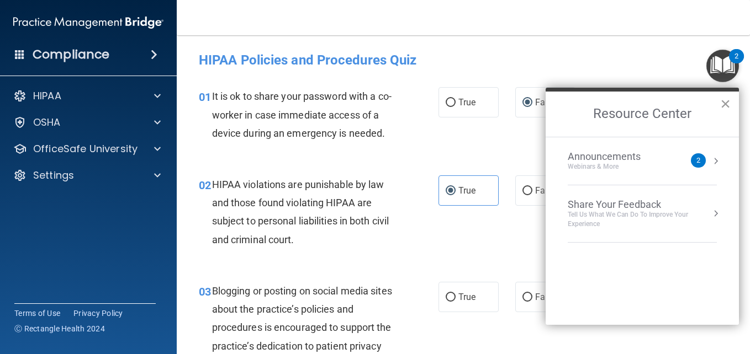
click at [729, 108] on button "×" at bounding box center [725, 104] width 10 height 18
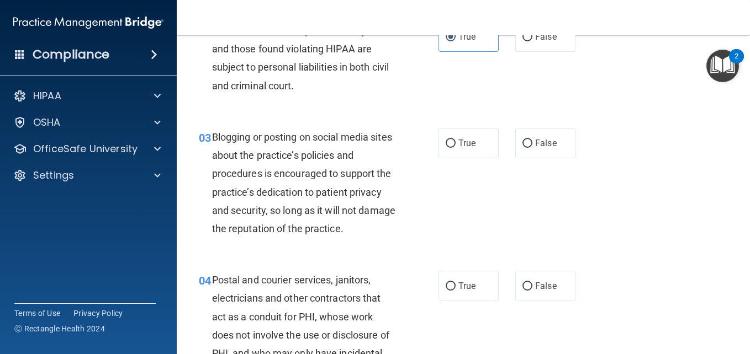
scroll to position [182, 0]
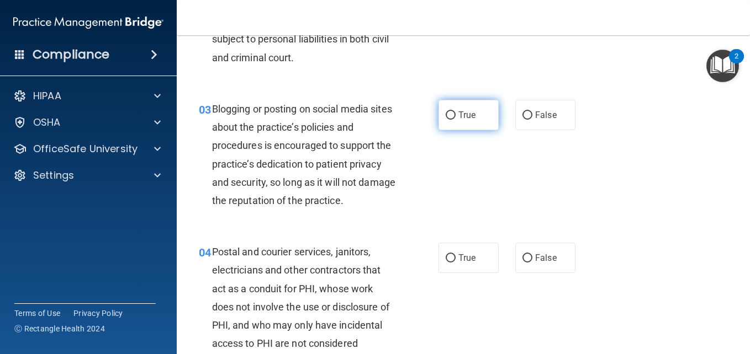
click at [449, 120] on input "True" at bounding box center [451, 116] width 10 height 8
radio input "true"
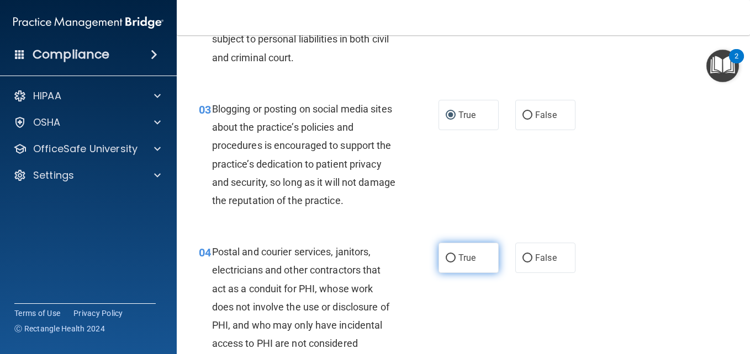
click at [461, 263] on span "True" at bounding box center [466, 258] width 17 height 10
click at [455, 263] on input "True" at bounding box center [451, 259] width 10 height 8
radio input "true"
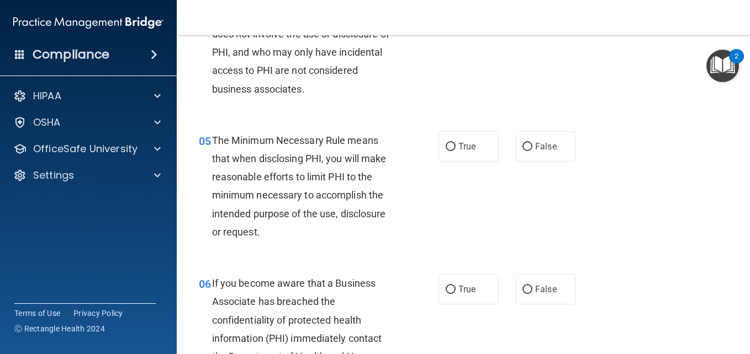
scroll to position [533, 0]
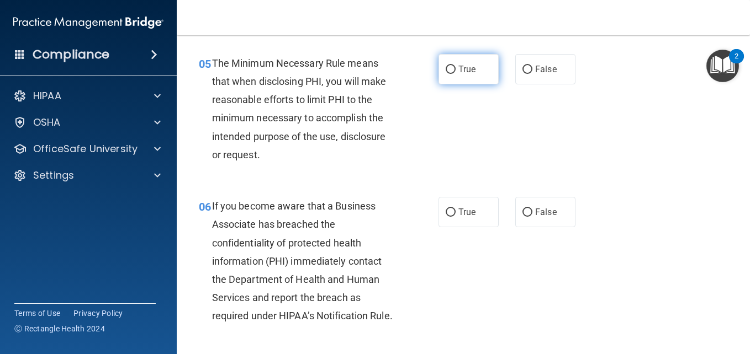
click at [468, 75] on span "True" at bounding box center [466, 69] width 17 height 10
click at [455, 74] on input "True" at bounding box center [451, 70] width 10 height 8
radio input "true"
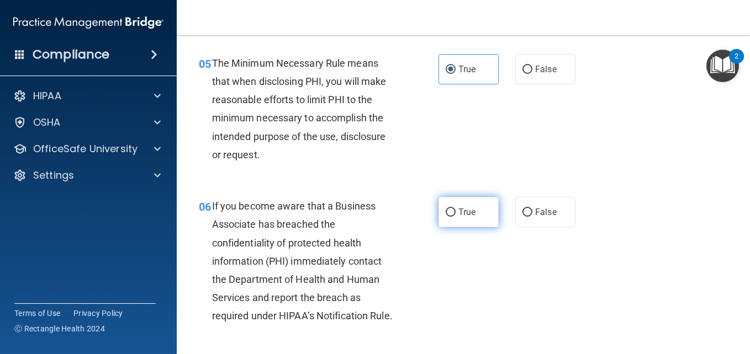
click at [468, 218] on span "True" at bounding box center [466, 212] width 17 height 10
click at [455, 217] on input "True" at bounding box center [451, 213] width 10 height 8
radio input "true"
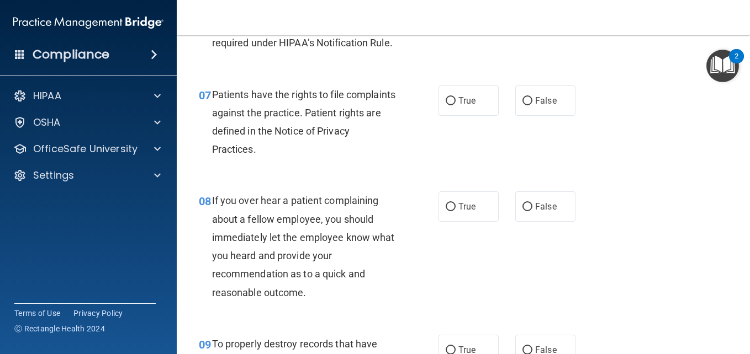
scroll to position [828, 0]
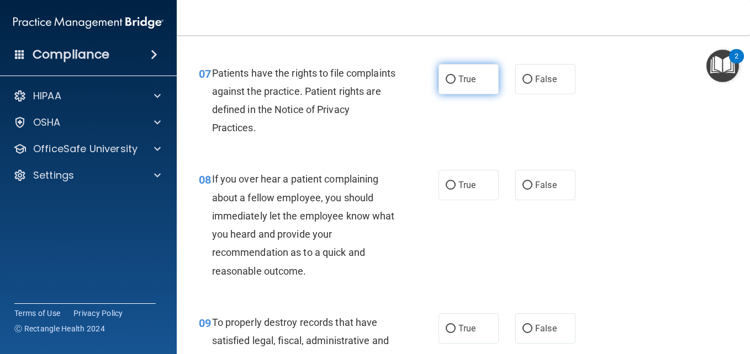
click at [448, 94] on label "True" at bounding box center [468, 79] width 60 height 30
click at [448, 84] on input "True" at bounding box center [451, 80] width 10 height 8
radio input "true"
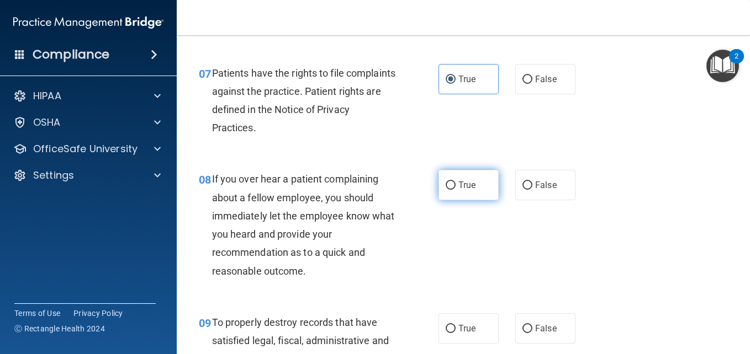
click at [458, 190] on span "True" at bounding box center [466, 185] width 17 height 10
click at [455, 190] on input "True" at bounding box center [451, 186] width 10 height 8
radio input "true"
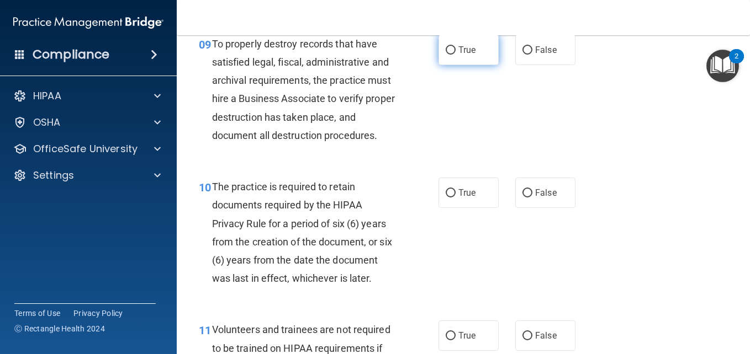
click at [451, 55] on input "True" at bounding box center [451, 50] width 10 height 8
radio input "true"
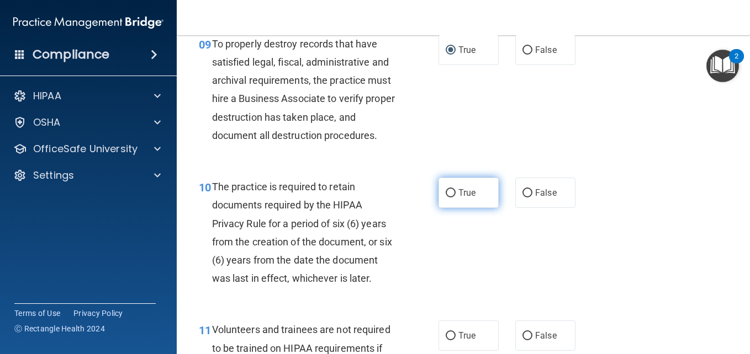
click at [462, 208] on label "True" at bounding box center [468, 193] width 60 height 30
click at [455, 198] on input "True" at bounding box center [451, 193] width 10 height 8
radio input "true"
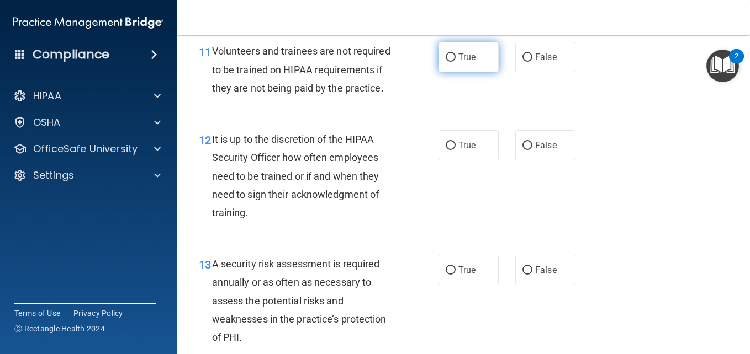
click at [481, 72] on label "True" at bounding box center [468, 57] width 60 height 30
click at [455, 62] on input "True" at bounding box center [451, 58] width 10 height 8
radio input "true"
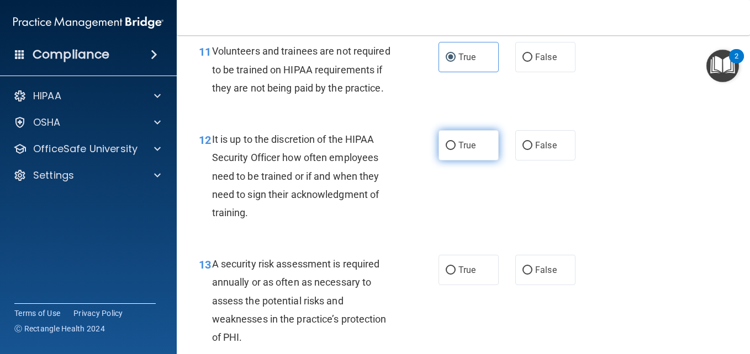
click at [470, 151] on span "True" at bounding box center [466, 145] width 17 height 10
click at [455, 150] on input "True" at bounding box center [451, 146] width 10 height 8
radio input "true"
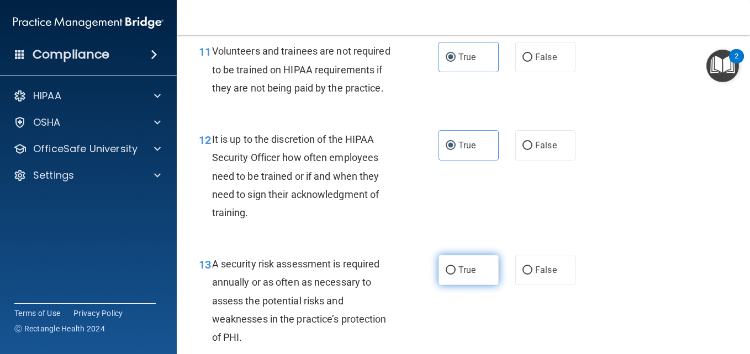
click at [460, 285] on label "True" at bounding box center [468, 270] width 60 height 30
click at [455, 275] on input "True" at bounding box center [451, 271] width 10 height 8
radio input "true"
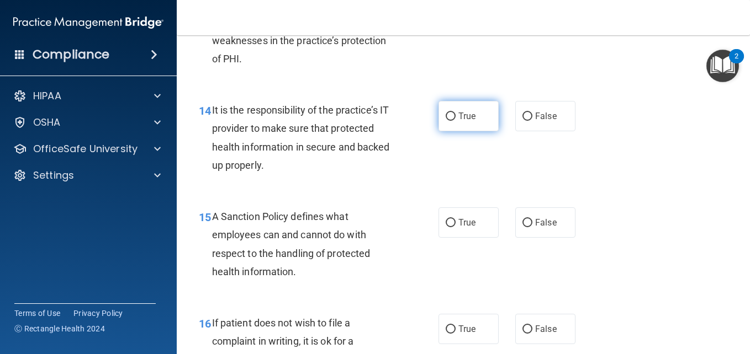
click at [467, 121] on span "True" at bounding box center [466, 116] width 17 height 10
click at [455, 121] on input "True" at bounding box center [451, 117] width 10 height 8
radio input "true"
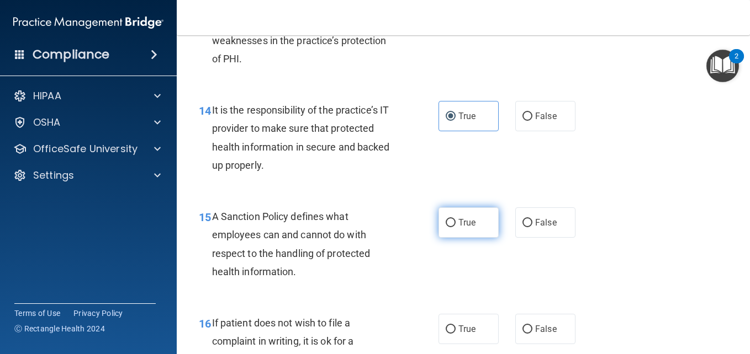
click at [471, 228] on span "True" at bounding box center [466, 223] width 17 height 10
click at [455, 227] on input "True" at bounding box center [451, 223] width 10 height 8
radio input "true"
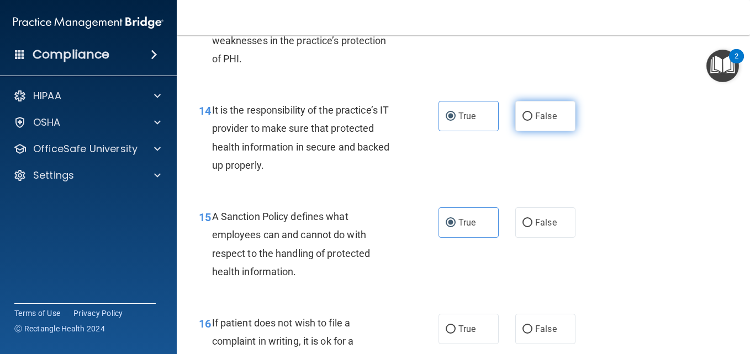
click at [535, 121] on span "False" at bounding box center [546, 116] width 22 height 10
click at [532, 121] on input "False" at bounding box center [527, 117] width 10 height 8
radio input "true"
radio input "false"
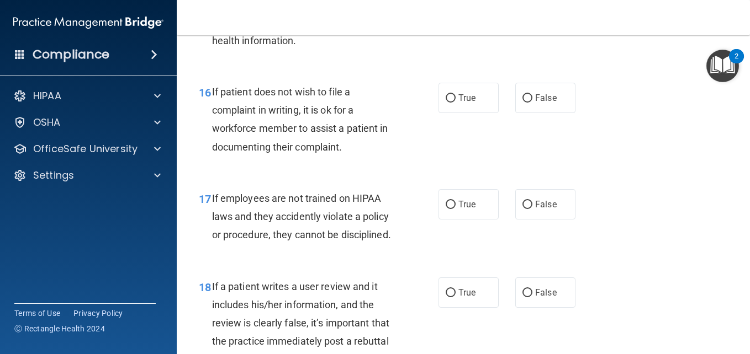
scroll to position [1902, 0]
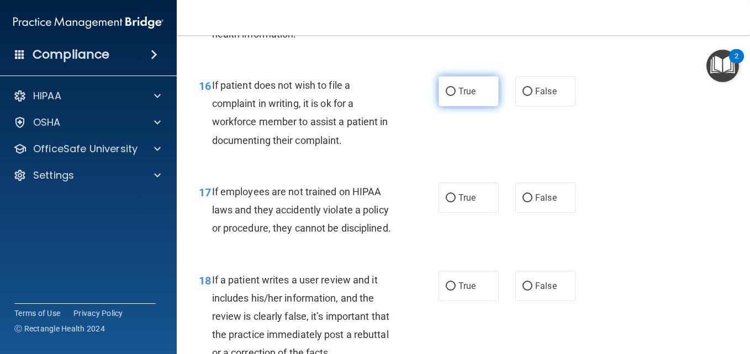
click at [468, 107] on label "True" at bounding box center [468, 91] width 60 height 30
click at [455, 96] on input "True" at bounding box center [451, 92] width 10 height 8
radio input "true"
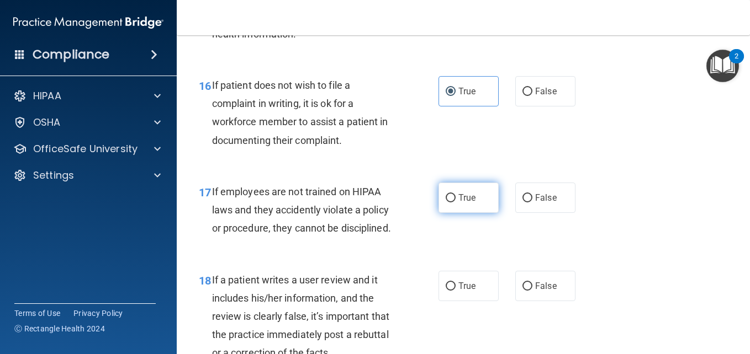
click at [462, 213] on label "True" at bounding box center [468, 198] width 60 height 30
click at [455, 203] on input "True" at bounding box center [451, 198] width 10 height 8
radio input "true"
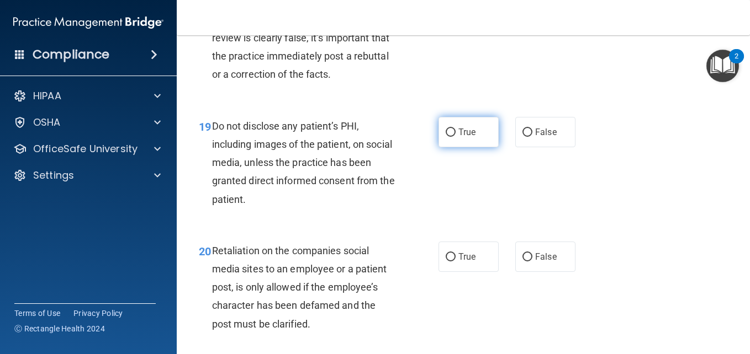
click at [448, 137] on input "True" at bounding box center [451, 133] width 10 height 8
radio input "true"
click at [444, 23] on label "True" at bounding box center [468, 7] width 60 height 30
click at [446, 12] on input "True" at bounding box center [451, 8] width 10 height 8
radio input "true"
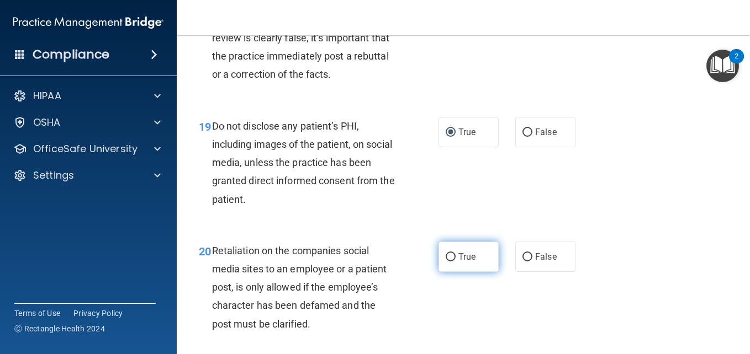
click at [483, 272] on label "True" at bounding box center [468, 257] width 60 height 30
click at [455, 262] on input "True" at bounding box center [451, 257] width 10 height 8
radio input "true"
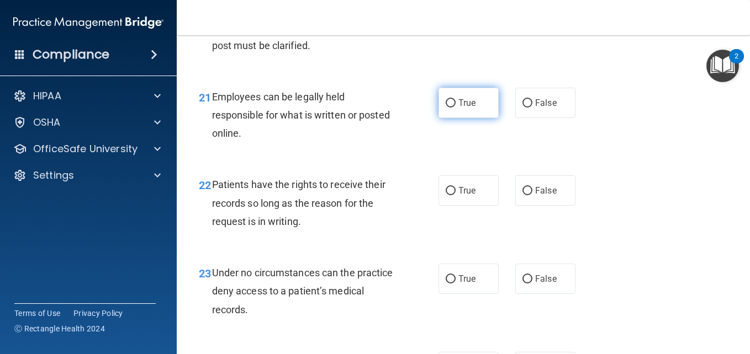
click at [482, 118] on label "True" at bounding box center [468, 103] width 60 height 30
click at [455, 108] on input "True" at bounding box center [451, 103] width 10 height 8
radio input "true"
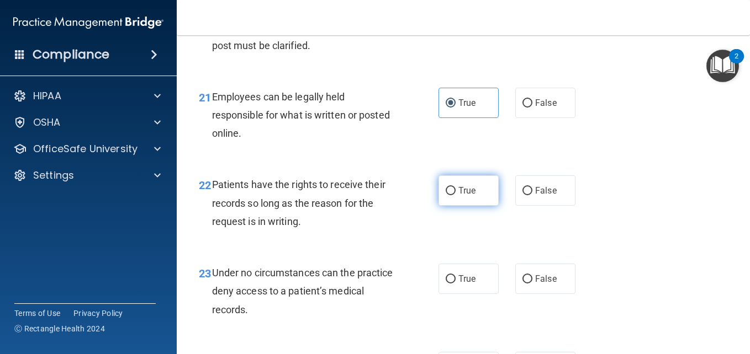
click at [465, 196] on span "True" at bounding box center [466, 191] width 17 height 10
click at [455, 195] on input "True" at bounding box center [451, 191] width 10 height 8
radio input "true"
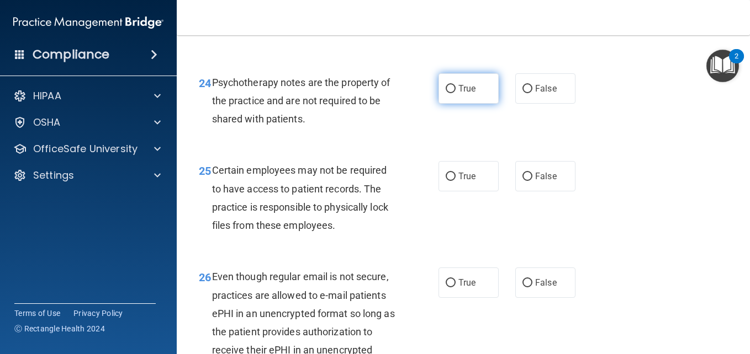
click at [465, 104] on label "True" at bounding box center [468, 88] width 60 height 30
click at [455, 93] on input "True" at bounding box center [451, 89] width 10 height 8
radio input "true"
click at [462, 15] on label "True" at bounding box center [468, 0] width 60 height 30
click at [455, 5] on input "True" at bounding box center [451, 1] width 10 height 8
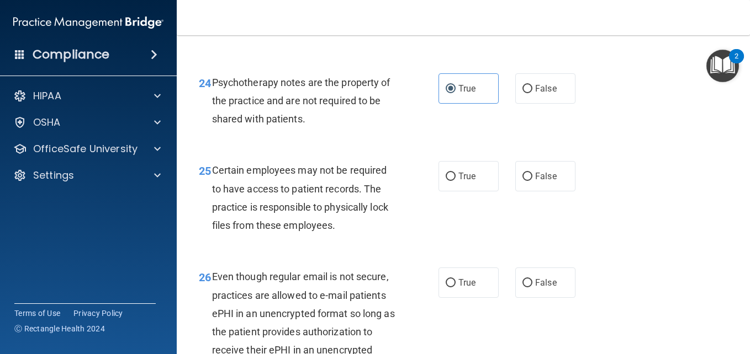
radio input "true"
click at [486, 192] on label "True" at bounding box center [468, 176] width 60 height 30
click at [455, 181] on input "True" at bounding box center [451, 177] width 10 height 8
radio input "true"
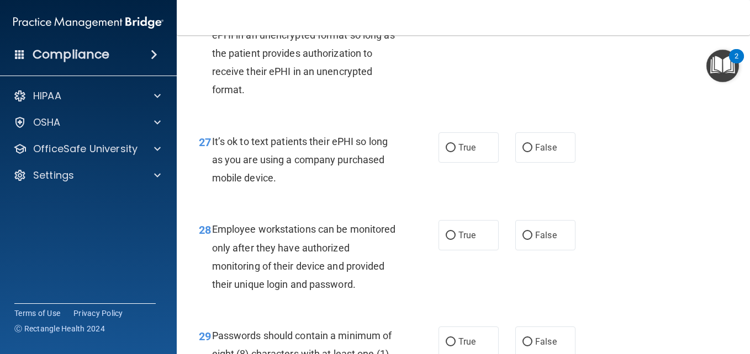
click at [458, 9] on span "True" at bounding box center [466, 4] width 17 height 10
click at [455, 9] on input "True" at bounding box center [451, 5] width 10 height 8
radio input "true"
click at [446, 152] on input "True" at bounding box center [451, 148] width 10 height 8
radio input "true"
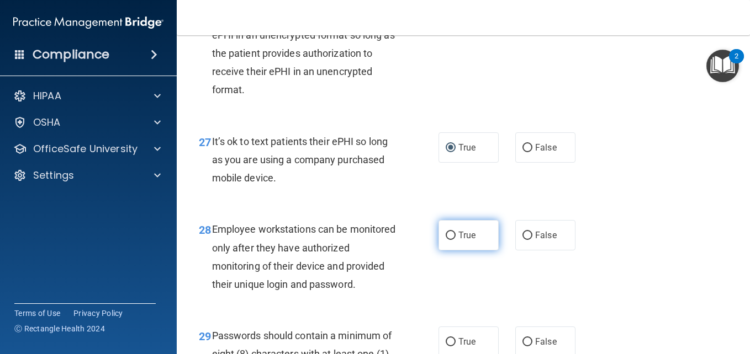
click at [473, 251] on label "True" at bounding box center [468, 235] width 60 height 30
click at [455, 240] on input "True" at bounding box center [451, 236] width 10 height 8
radio input "true"
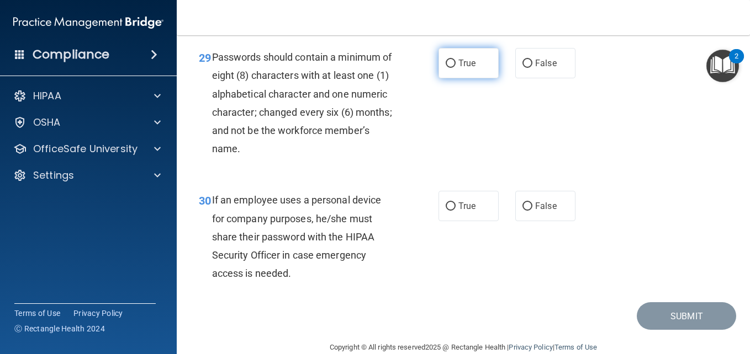
click at [453, 78] on label "True" at bounding box center [468, 63] width 60 height 30
click at [453, 68] on input "True" at bounding box center [451, 64] width 10 height 8
radio input "true"
click at [462, 221] on label "True" at bounding box center [468, 206] width 60 height 30
click at [455, 211] on input "True" at bounding box center [451, 207] width 10 height 8
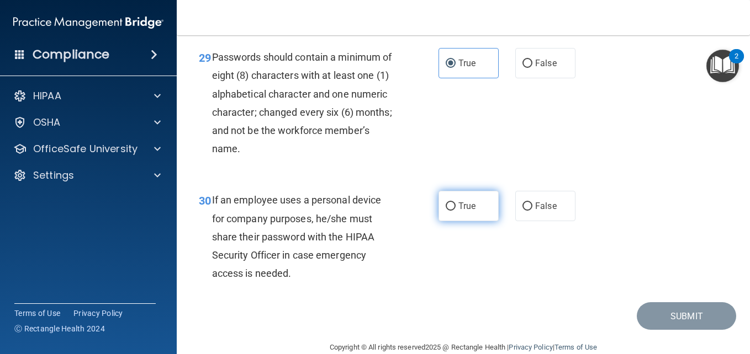
radio input "true"
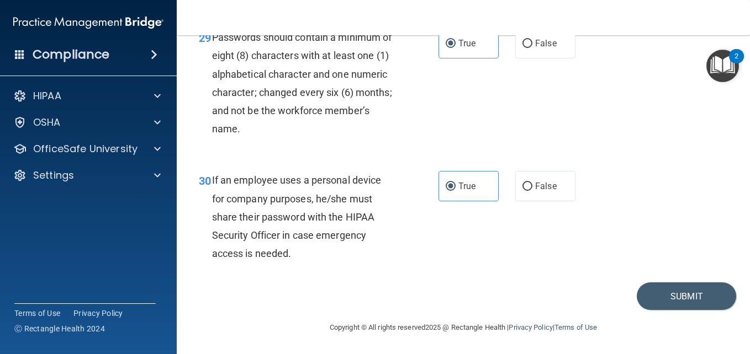
scroll to position [3407, 0]
click at [664, 292] on button "Submit" at bounding box center [686, 297] width 99 height 28
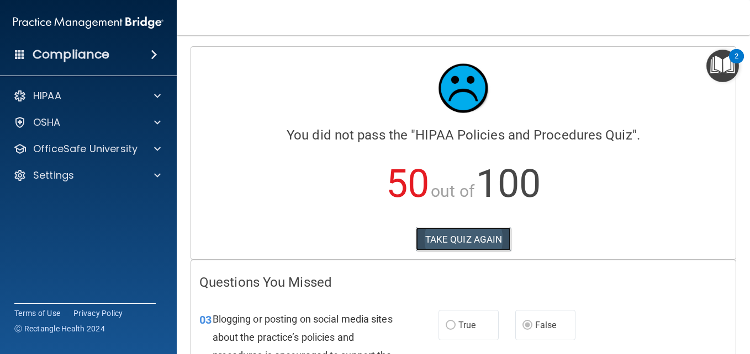
click at [439, 237] on button "TAKE QUIZ AGAIN" at bounding box center [464, 239] width 96 height 24
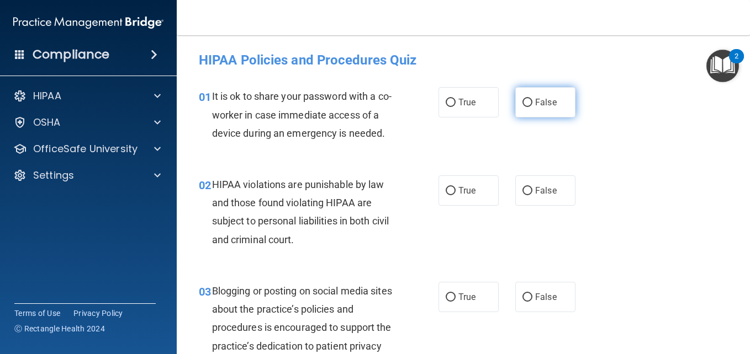
click at [550, 94] on label "False" at bounding box center [545, 102] width 60 height 30
click at [532, 99] on input "False" at bounding box center [527, 103] width 10 height 8
radio input "true"
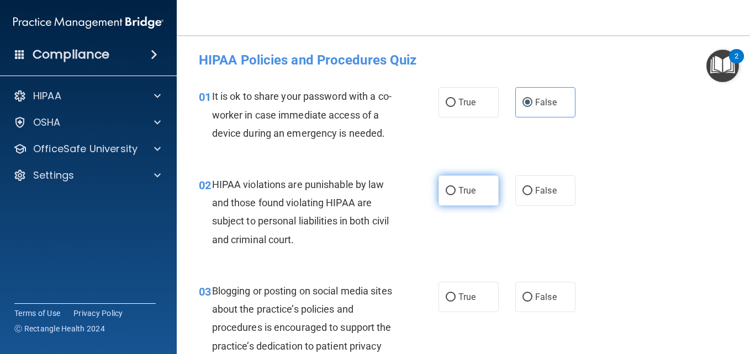
click at [460, 196] on span "True" at bounding box center [466, 191] width 17 height 10
click at [455, 195] on input "True" at bounding box center [451, 191] width 10 height 8
radio input "true"
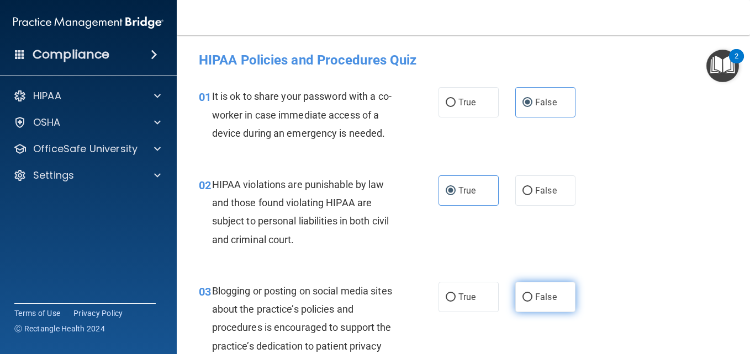
click at [524, 302] on input "False" at bounding box center [527, 298] width 10 height 8
radio input "true"
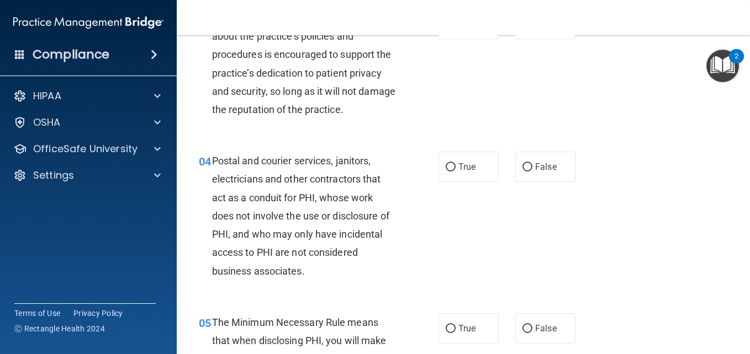
scroll to position [294, 0]
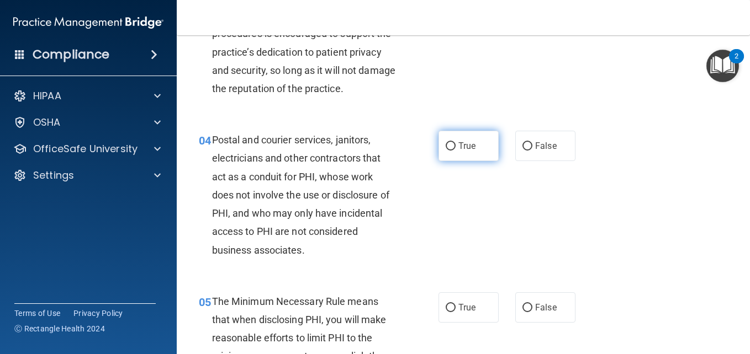
click at [464, 151] on span "True" at bounding box center [466, 146] width 17 height 10
click at [455, 151] on input "True" at bounding box center [451, 146] width 10 height 8
radio input "true"
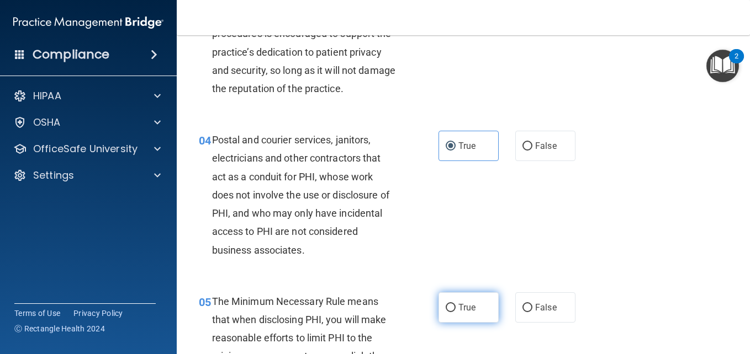
click at [458, 313] on span "True" at bounding box center [466, 308] width 17 height 10
click at [455, 312] on input "True" at bounding box center [451, 308] width 10 height 8
radio input "true"
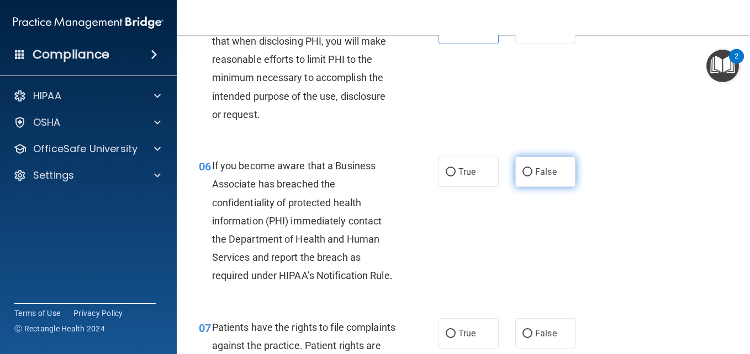
click at [531, 187] on label "False" at bounding box center [545, 172] width 60 height 30
click at [531, 177] on input "False" at bounding box center [527, 172] width 10 height 8
radio input "true"
click at [531, 187] on label "False" at bounding box center [545, 172] width 60 height 30
click at [531, 177] on input "False" at bounding box center [527, 172] width 10 height 8
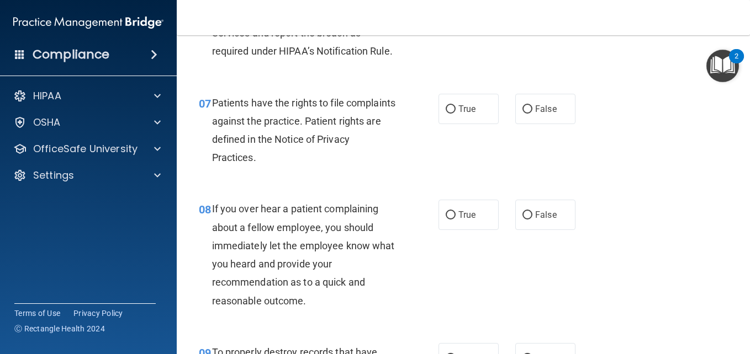
scroll to position [812, 0]
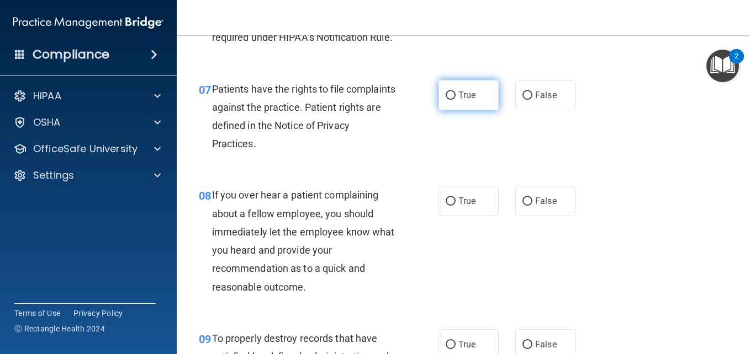
click at [464, 110] on label "True" at bounding box center [468, 95] width 60 height 30
click at [455, 100] on input "True" at bounding box center [451, 96] width 10 height 8
radio input "true"
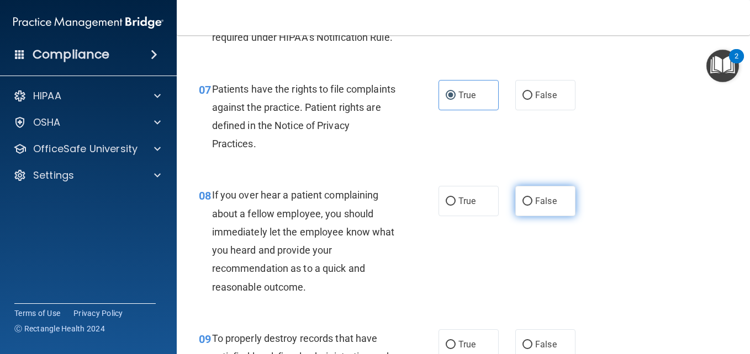
click at [535, 206] on span "False" at bounding box center [546, 201] width 22 height 10
click at [531, 206] on input "False" at bounding box center [527, 202] width 10 height 8
radio input "true"
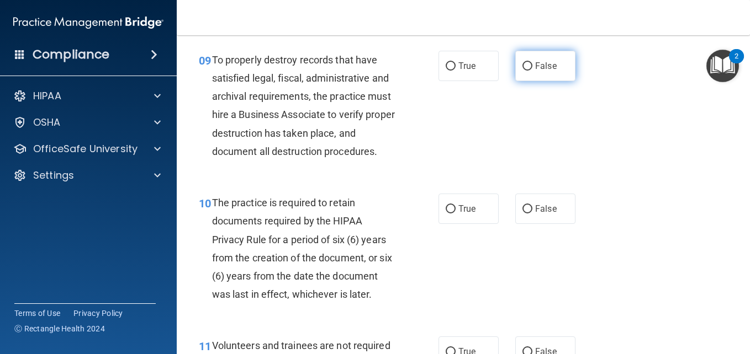
click at [536, 81] on label "False" at bounding box center [545, 66] width 60 height 30
click at [532, 71] on input "False" at bounding box center [527, 66] width 10 height 8
radio input "true"
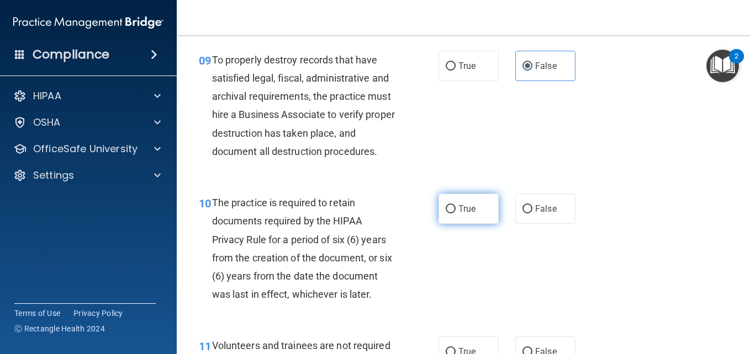
click at [466, 214] on span "True" at bounding box center [466, 209] width 17 height 10
click at [455, 214] on input "True" at bounding box center [451, 209] width 10 height 8
radio input "true"
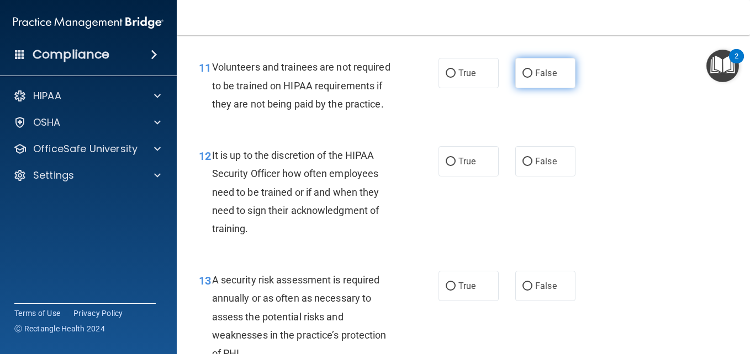
click at [531, 88] on label "False" at bounding box center [545, 73] width 60 height 30
click at [531, 78] on input "False" at bounding box center [527, 74] width 10 height 8
radio input "true"
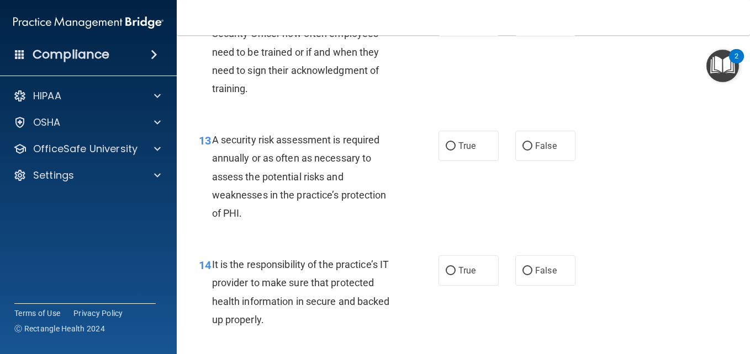
scroll to position [1524, 0]
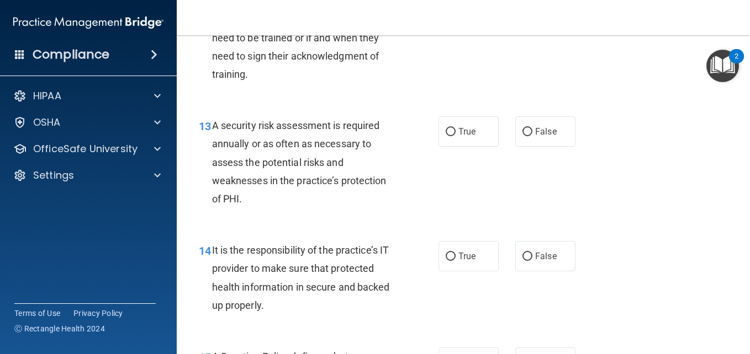
click at [528, 22] on label "False" at bounding box center [545, 7] width 60 height 30
click at [528, 12] on input "False" at bounding box center [527, 7] width 10 height 8
radio input "true"
click at [467, 137] on span "True" at bounding box center [466, 131] width 17 height 10
click at [455, 136] on input "True" at bounding box center [451, 132] width 10 height 8
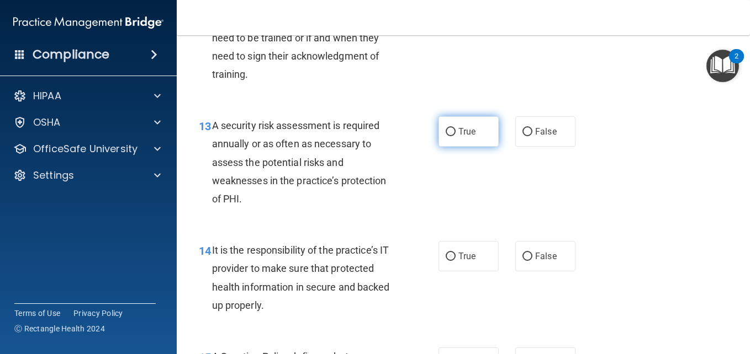
radio input "true"
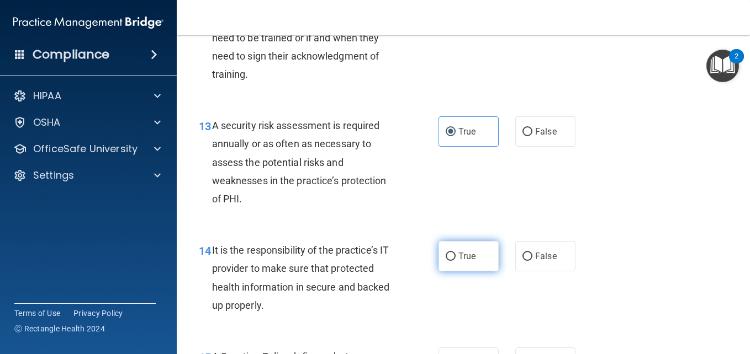
click at [458, 262] on span "True" at bounding box center [466, 256] width 17 height 10
click at [455, 261] on input "True" at bounding box center [451, 257] width 10 height 8
radio input "true"
click at [741, 258] on main "- HIPAA Policies and Procedures Quiz This quiz doesn’t expire until . Are you s…" at bounding box center [463, 194] width 573 height 319
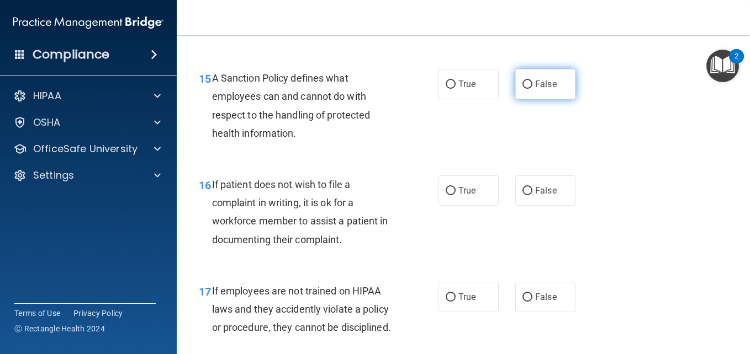
click at [545, 99] on label "False" at bounding box center [545, 84] width 60 height 30
click at [532, 89] on input "False" at bounding box center [527, 85] width 10 height 8
radio input "true"
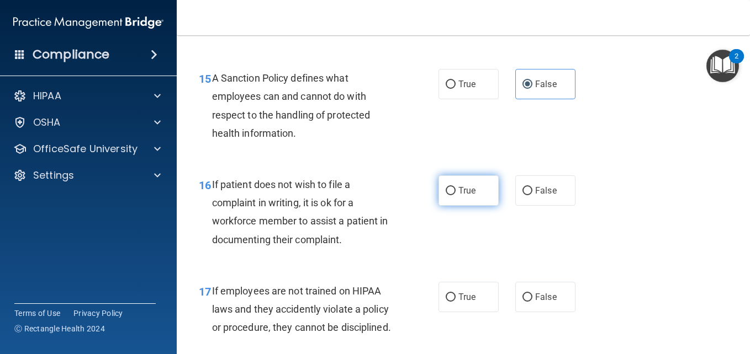
click at [466, 206] on label "True" at bounding box center [468, 191] width 60 height 30
click at [455, 195] on input "True" at bounding box center [451, 191] width 10 height 8
radio input "true"
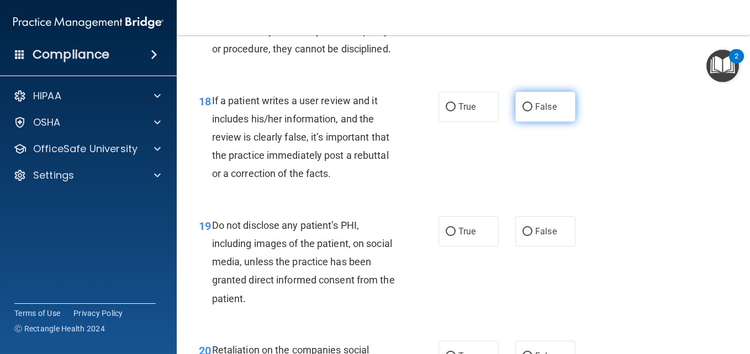
click at [535, 112] on span "False" at bounding box center [546, 107] width 22 height 10
click at [532, 112] on input "False" at bounding box center [527, 107] width 10 height 8
radio input "true"
click at [528, 34] on label "False" at bounding box center [545, 18] width 60 height 30
click at [528, 23] on input "False" at bounding box center [527, 19] width 10 height 8
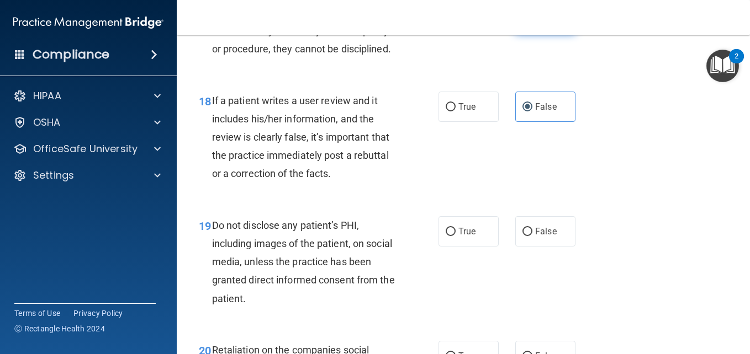
radio input "true"
click at [458, 237] on span "True" at bounding box center [466, 231] width 17 height 10
click at [455, 236] on input "True" at bounding box center [451, 232] width 10 height 8
radio input "true"
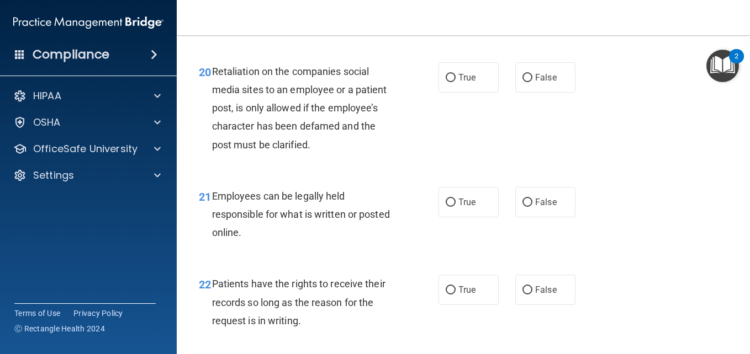
click at [529, 169] on div "20 Retaliation on the companies social media sites to an employee or a patient …" at bounding box center [462, 111] width 545 height 125
click at [529, 93] on label "False" at bounding box center [545, 77] width 60 height 30
click at [529, 82] on input "False" at bounding box center [527, 78] width 10 height 8
radio input "true"
click at [459, 208] on span "True" at bounding box center [466, 202] width 17 height 10
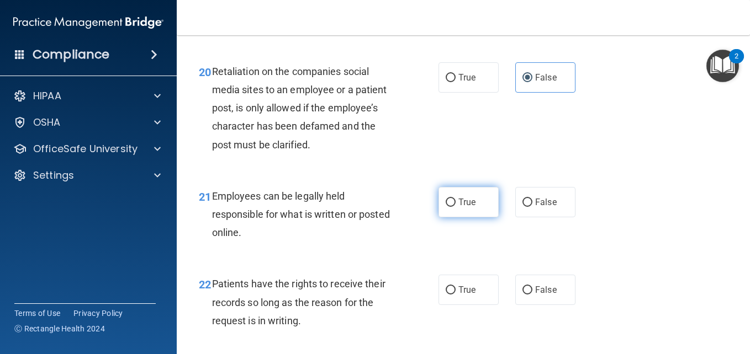
click at [455, 207] on input "True" at bounding box center [451, 203] width 10 height 8
radio input "true"
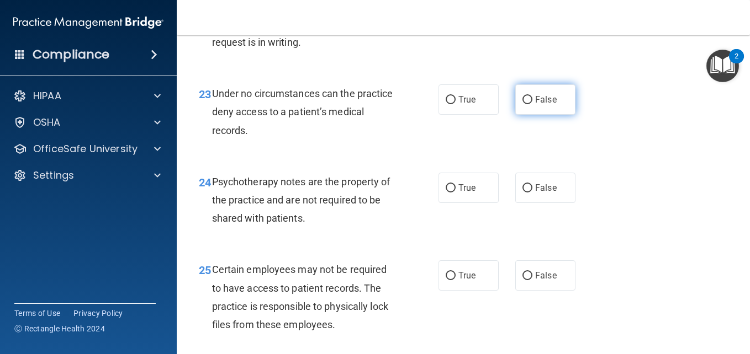
click at [549, 105] on span "False" at bounding box center [546, 99] width 22 height 10
click at [532, 104] on input "False" at bounding box center [527, 100] width 10 height 8
radio input "true"
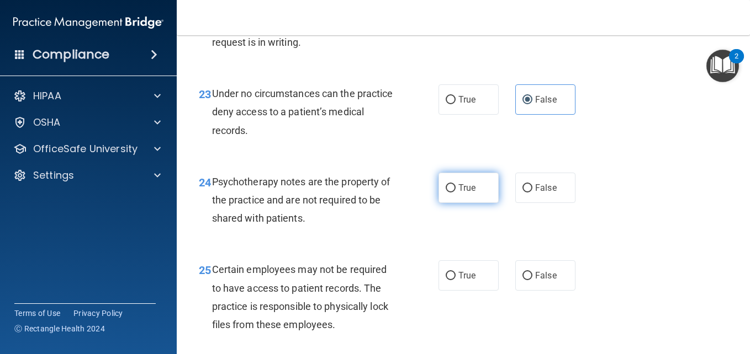
click at [460, 193] on span "True" at bounding box center [466, 188] width 17 height 10
click at [455, 193] on input "True" at bounding box center [451, 188] width 10 height 8
radio input "true"
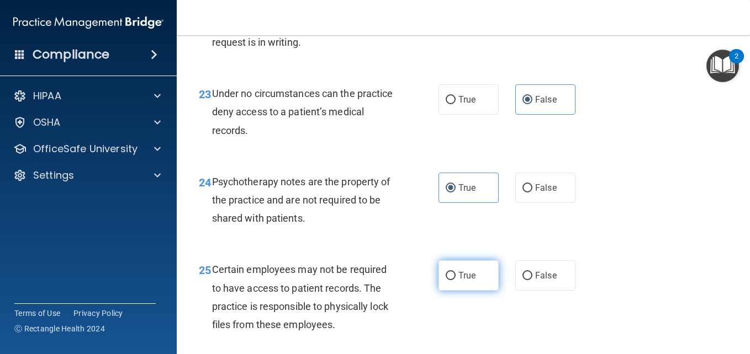
click at [463, 281] on span "True" at bounding box center [466, 276] width 17 height 10
click at [455, 280] on input "True" at bounding box center [451, 276] width 10 height 8
radio input "true"
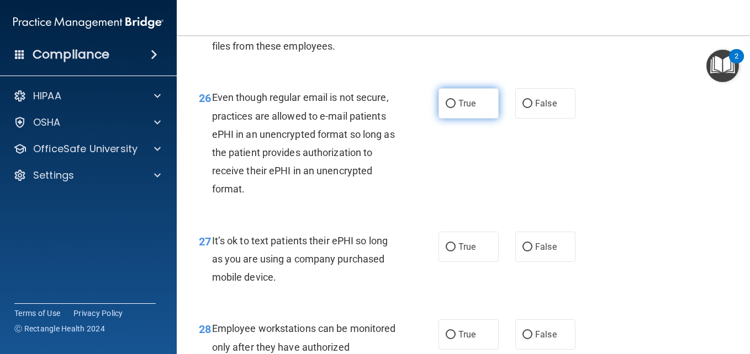
click at [468, 109] on span "True" at bounding box center [466, 103] width 17 height 10
click at [455, 108] on input "True" at bounding box center [451, 104] width 10 height 8
radio input "true"
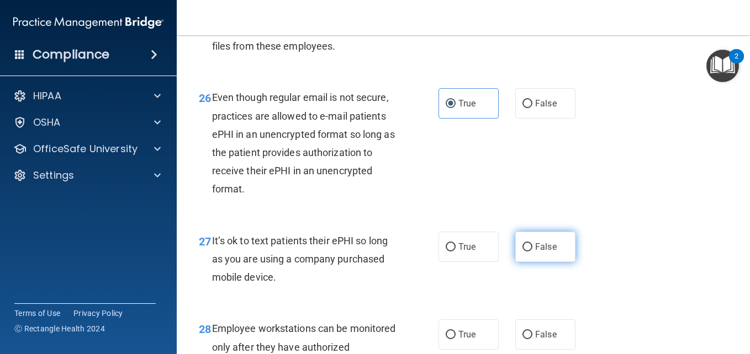
click at [539, 252] on span "False" at bounding box center [546, 247] width 22 height 10
click at [532, 252] on input "False" at bounding box center [527, 247] width 10 height 8
radio input "true"
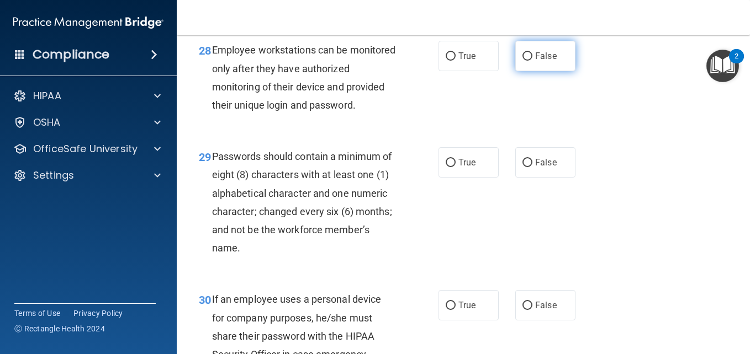
click at [538, 61] on span "False" at bounding box center [546, 56] width 22 height 10
click at [532, 61] on input "False" at bounding box center [527, 56] width 10 height 8
radio input "true"
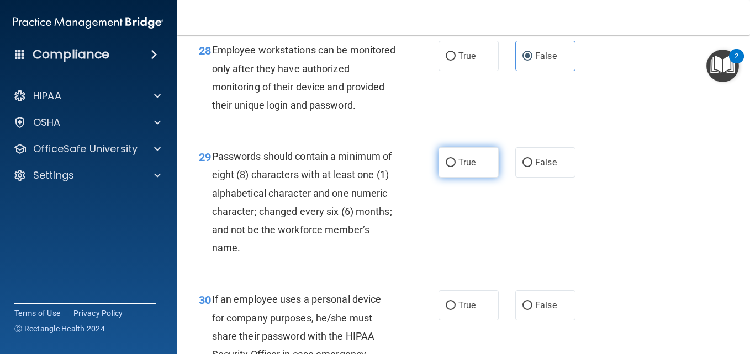
click at [454, 178] on label "True" at bounding box center [468, 162] width 60 height 30
click at [454, 167] on input "True" at bounding box center [451, 163] width 10 height 8
radio input "true"
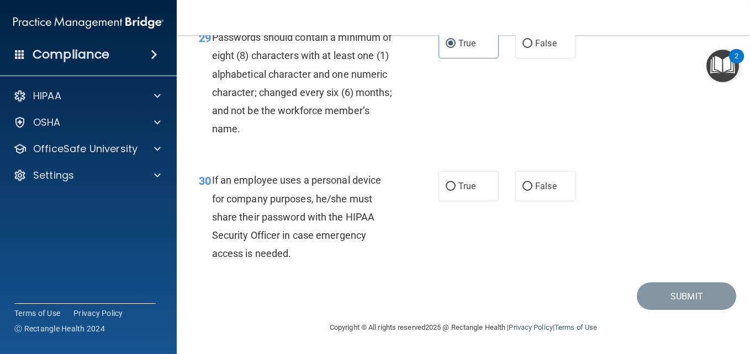
scroll to position [3407, 0]
click at [461, 188] on span "True" at bounding box center [466, 186] width 17 height 10
click at [455, 188] on input "True" at bounding box center [451, 187] width 10 height 8
radio input "true"
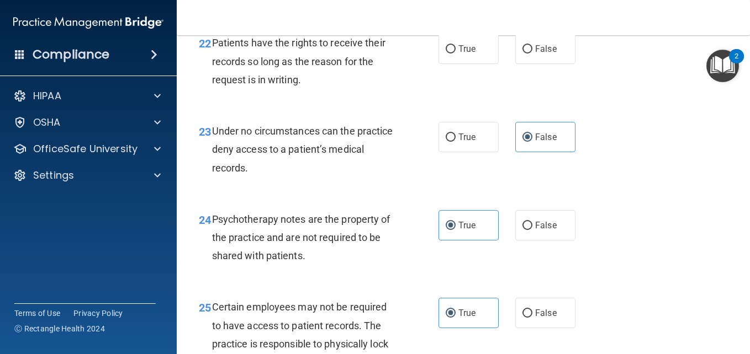
scroll to position [2587, 0]
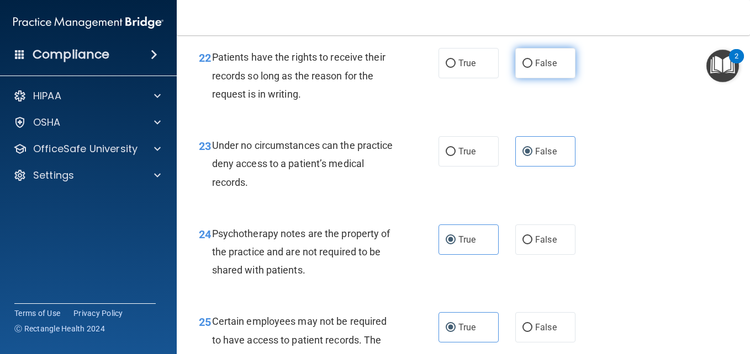
click at [537, 68] on span "False" at bounding box center [546, 63] width 22 height 10
click at [532, 68] on input "False" at bounding box center [527, 64] width 10 height 8
radio input "true"
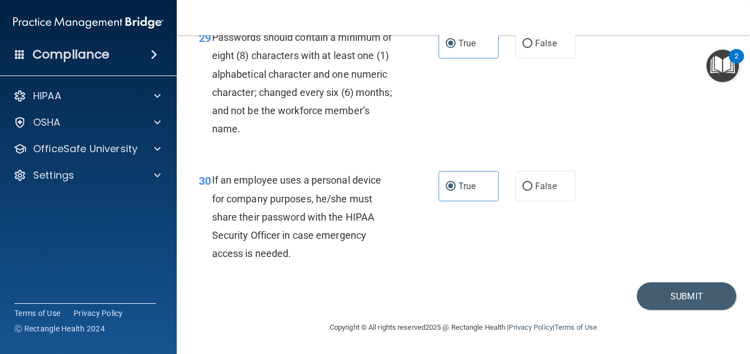
scroll to position [3407, 0]
click at [678, 293] on button "Submit" at bounding box center [686, 297] width 99 height 28
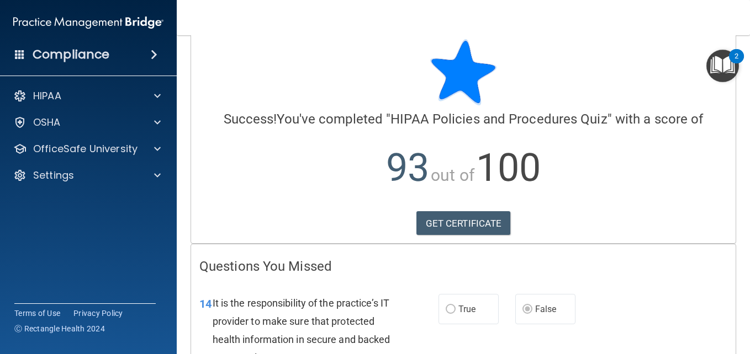
scroll to position [8, 0]
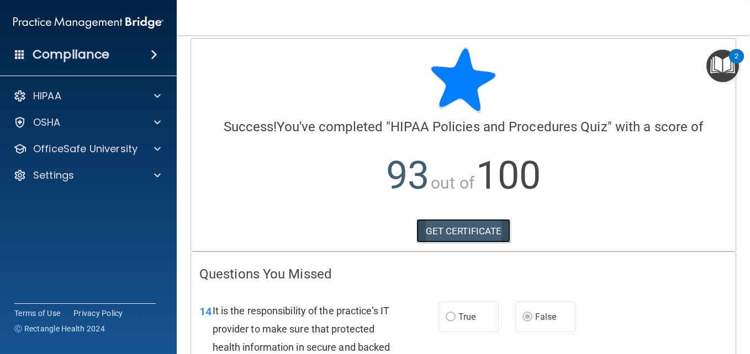
click at [434, 225] on link "GET CERTIFICATE" at bounding box center [463, 231] width 94 height 24
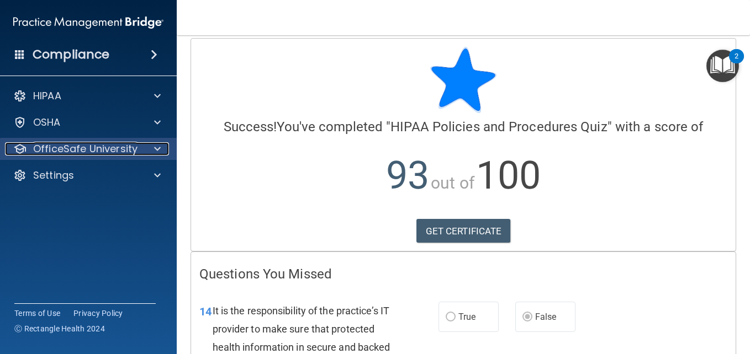
click at [152, 152] on div at bounding box center [156, 148] width 28 height 13
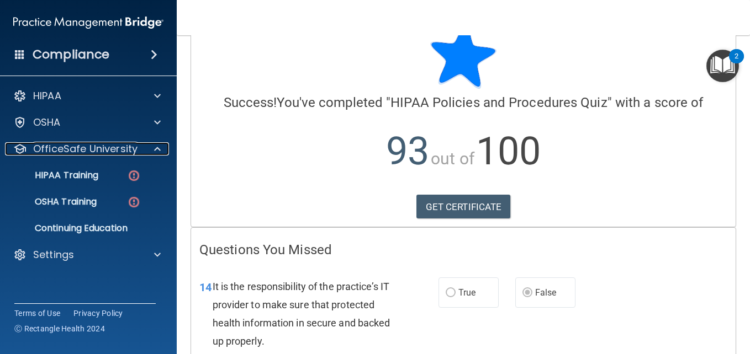
scroll to position [0, 0]
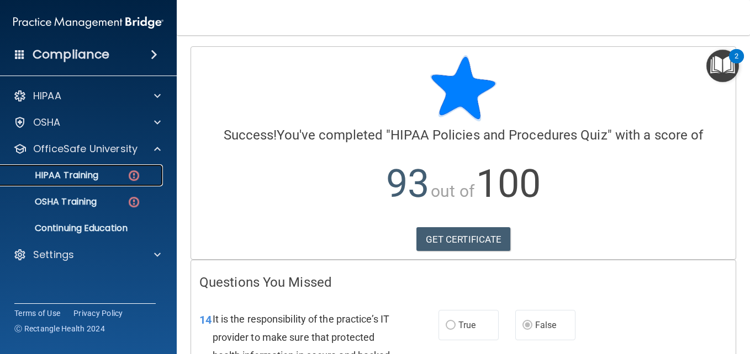
click at [88, 174] on p "HIPAA Training" at bounding box center [52, 175] width 91 height 11
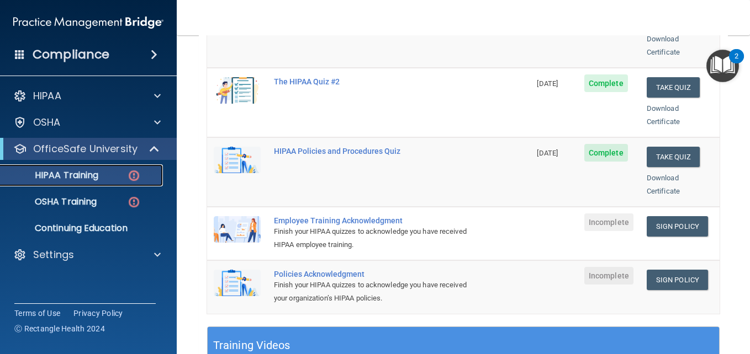
scroll to position [213, 0]
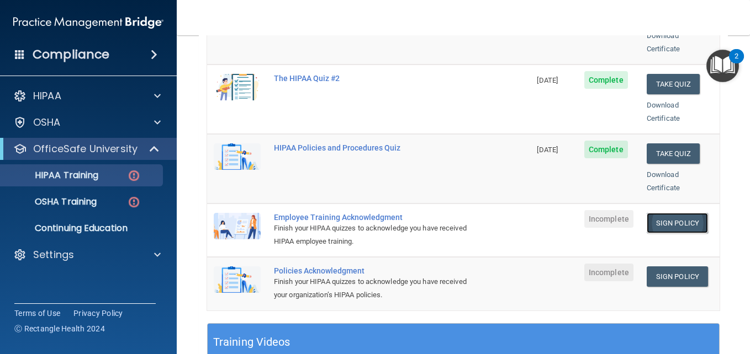
click at [666, 213] on link "Sign Policy" at bounding box center [676, 223] width 61 height 20
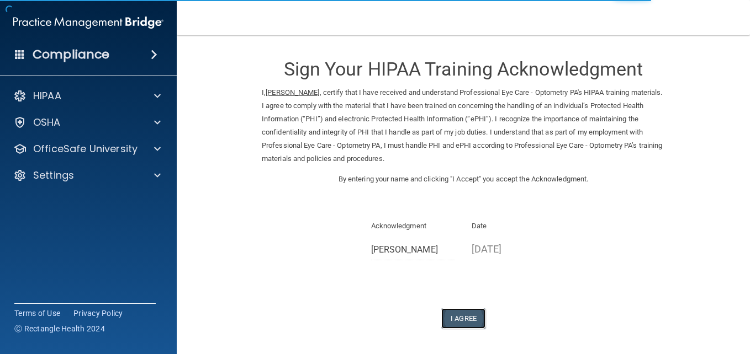
click at [469, 311] on button "I Agree" at bounding box center [463, 319] width 44 height 20
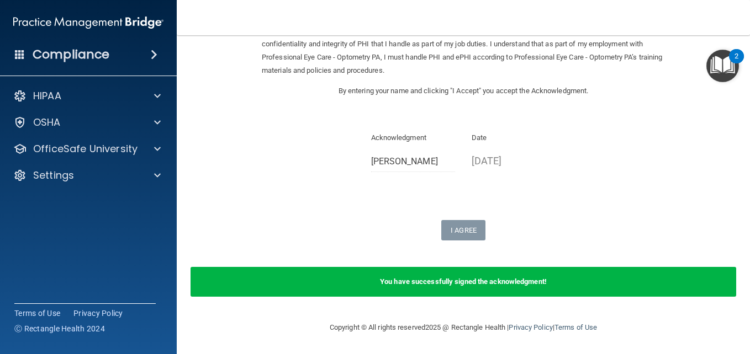
scroll to position [52, 0]
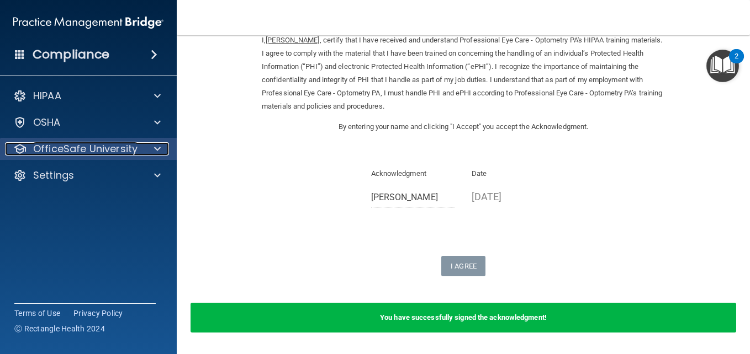
click at [161, 149] on div at bounding box center [156, 148] width 28 height 13
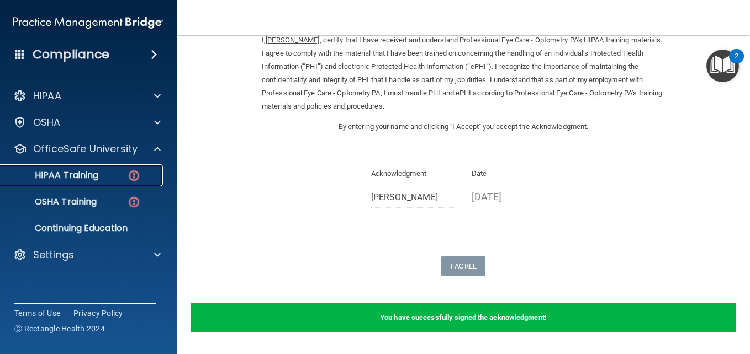
click at [129, 177] on img at bounding box center [134, 176] width 14 height 14
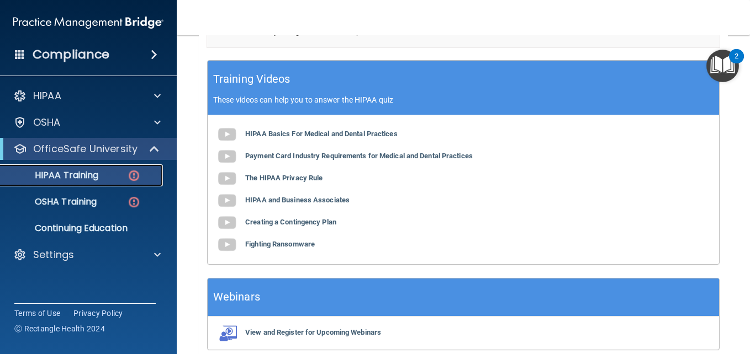
scroll to position [515, 0]
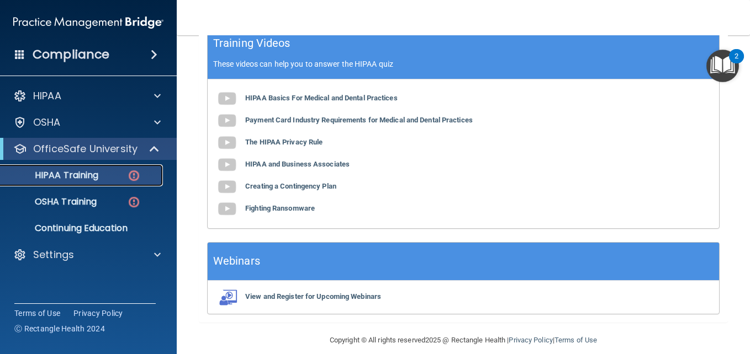
click at [66, 174] on p "HIPAA Training" at bounding box center [52, 175] width 91 height 11
click at [139, 174] on img at bounding box center [134, 176] width 14 height 14
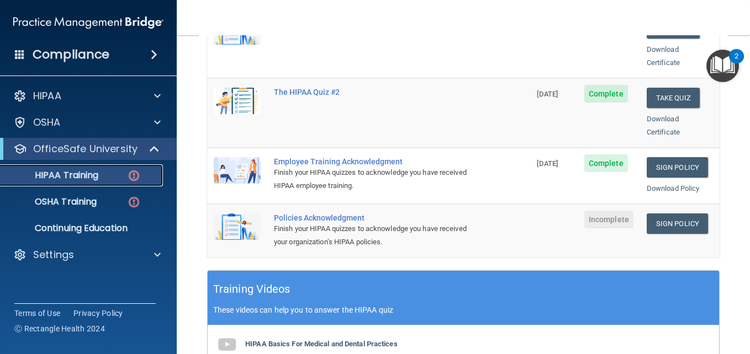
scroll to position [222, 0]
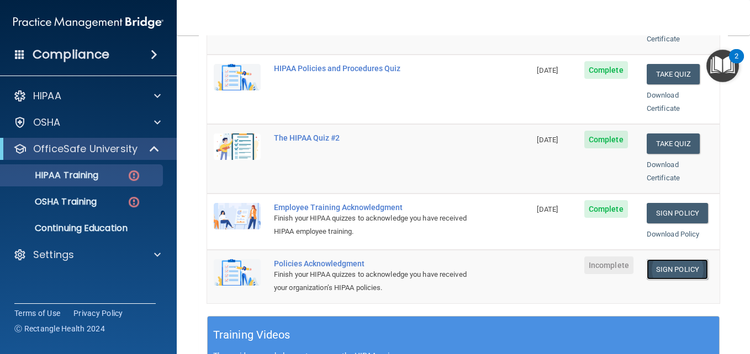
click at [655, 259] on link "Sign Policy" at bounding box center [676, 269] width 61 height 20
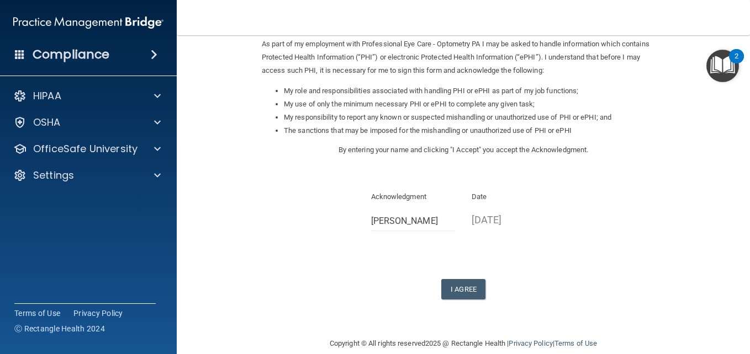
scroll to position [141, 0]
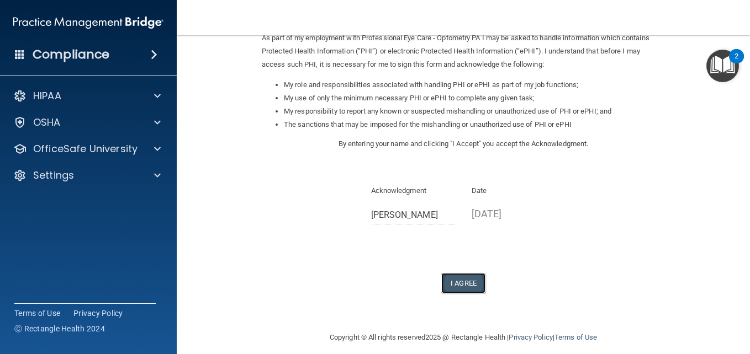
click at [463, 284] on button "I Agree" at bounding box center [463, 283] width 44 height 20
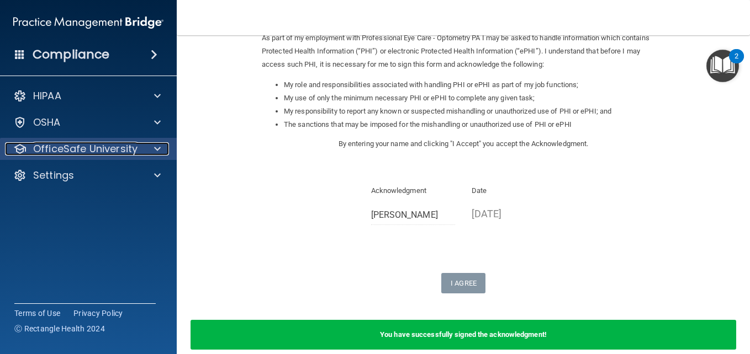
click at [68, 148] on p "OfficeSafe University" at bounding box center [85, 148] width 104 height 13
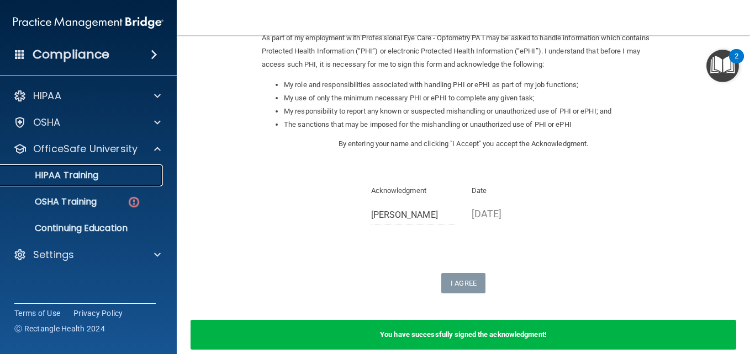
click at [82, 178] on p "HIPAA Training" at bounding box center [52, 175] width 91 height 11
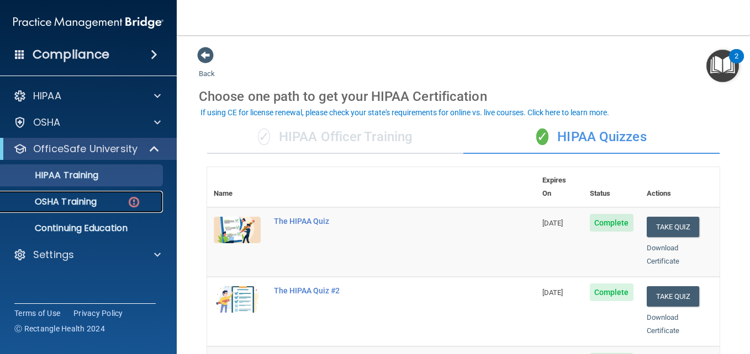
click at [61, 202] on p "OSHA Training" at bounding box center [51, 202] width 89 height 11
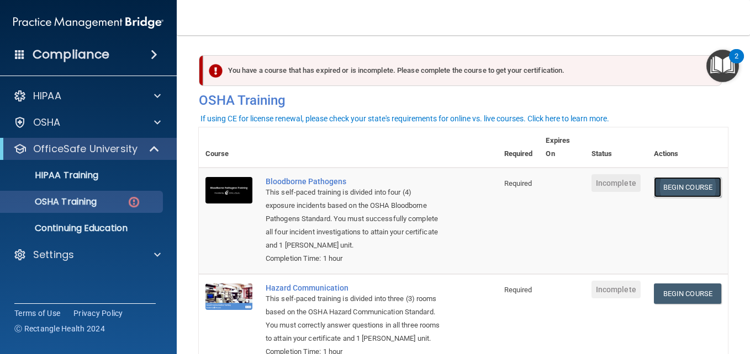
click at [674, 190] on link "Begin Course" at bounding box center [687, 187] width 67 height 20
